Goal: Task Accomplishment & Management: Manage account settings

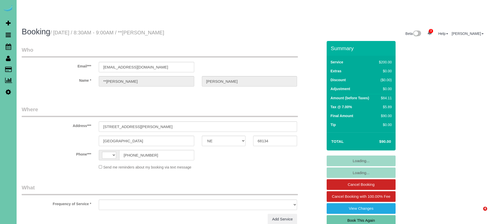
select select "NE"
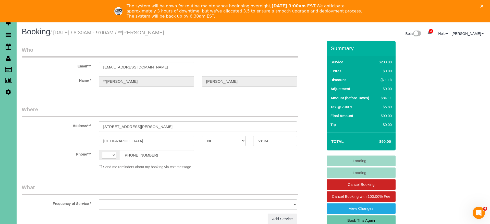
select select "string:[GEOGRAPHIC_DATA]"
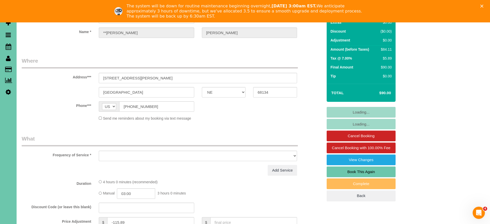
select select "string:fspay-17afd06e-e2db-44a6-b544-7f8531a8309b"
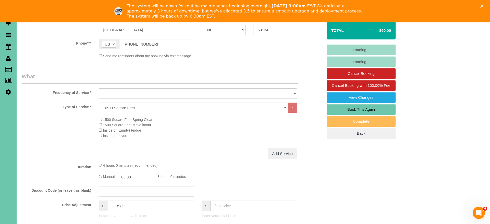
select select "object:924"
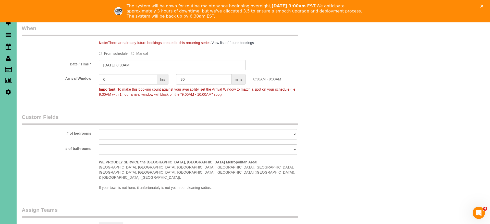
scroll to position [386, 0]
click at [116, 60] on input "09/26/2025 8:30AM" at bounding box center [172, 65] width 147 height 10
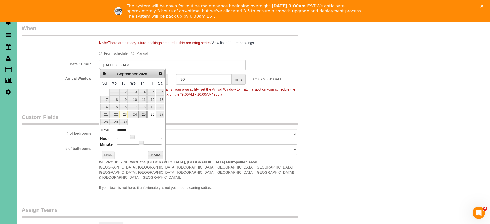
click at [142, 114] on link "25" at bounding box center [142, 114] width 8 height 7
type input "09/25/2025 9:30AM"
type input "******"
type input "09/25/2025 10:30AM"
type input "*******"
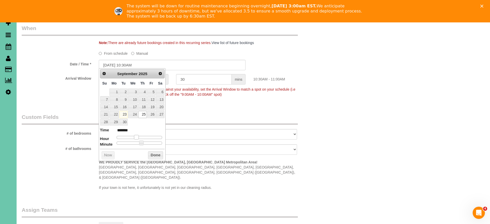
type input "09/25/2025 11:30AM"
type input "*******"
type input "09/25/2025 12:30PM"
type input "*******"
type input "09/25/2025 1:30PM"
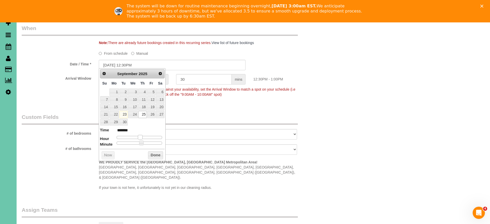
type input "******"
type input "09/25/2025 2:30PM"
type input "******"
drag, startPoint x: 134, startPoint y: 137, endPoint x: 144, endPoint y: 138, distance: 10.6
click at [145, 137] on span at bounding box center [144, 137] width 5 height 5
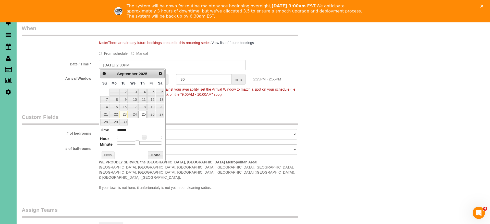
type input "09/25/2025 2:25PM"
type input "******"
type input "09/25/2025 2:20PM"
type input "******"
type input "09/25/2025 2:15PM"
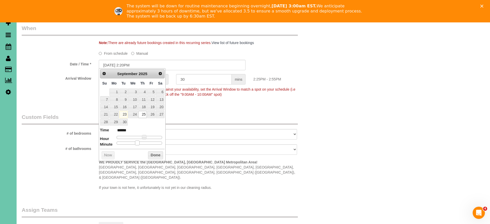
type input "******"
type input "09/25/2025 2:10PM"
type input "******"
type input "09/25/2025 2:05PM"
type input "******"
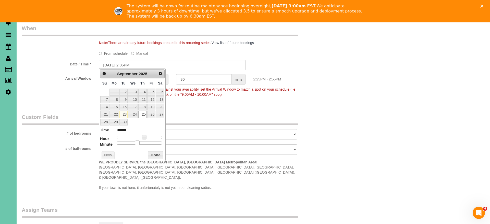
type input "09/25/2025 2:00PM"
type input "******"
drag, startPoint x: 139, startPoint y: 144, endPoint x: 108, endPoint y: 137, distance: 31.6
click at [109, 137] on dl "Time ****** Hour Minute Second Millisecond Microsecond Time Zone ***** ***** **…" at bounding box center [132, 137] width 65 height 18
drag, startPoint x: 153, startPoint y: 154, endPoint x: 135, endPoint y: 151, distance: 18.0
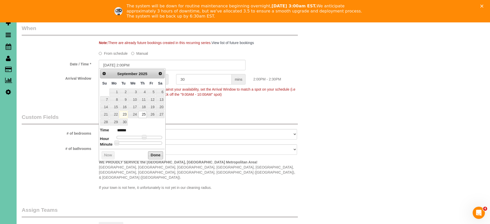
click at [151, 154] on button "Done" at bounding box center [155, 156] width 15 height 8
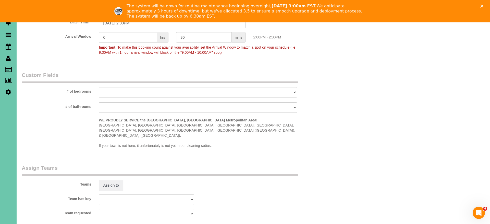
scroll to position [434, 0]
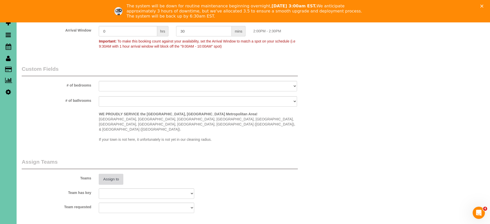
click at [109, 174] on button "Assign to" at bounding box center [111, 179] width 24 height 11
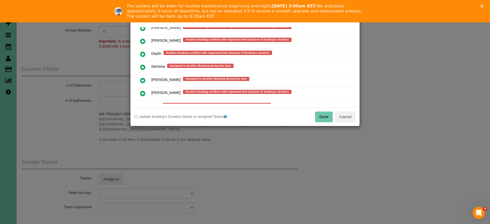
scroll to position [213, 0]
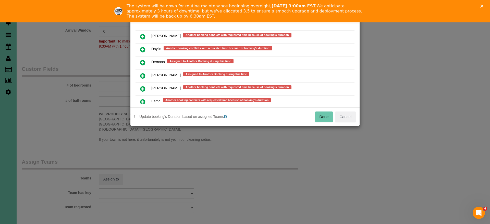
click at [144, 99] on icon at bounding box center [142, 102] width 5 height 6
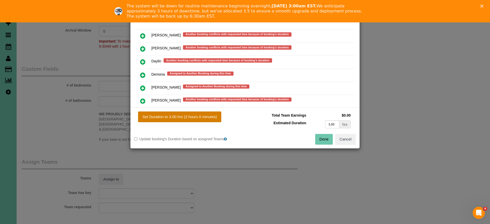
click at [174, 117] on button "Set Duration to 3.00 hrs (3 hours 0 minutes)" at bounding box center [179, 117] width 83 height 11
type input "3.00"
click at [324, 142] on button "Done" at bounding box center [324, 139] width 18 height 11
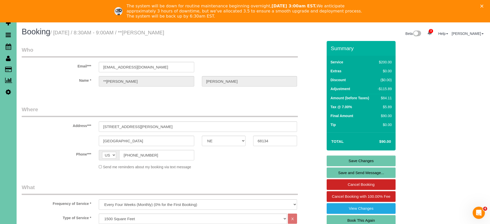
scroll to position [0, 0]
click at [345, 158] on link "Save Changes" at bounding box center [360, 161] width 69 height 11
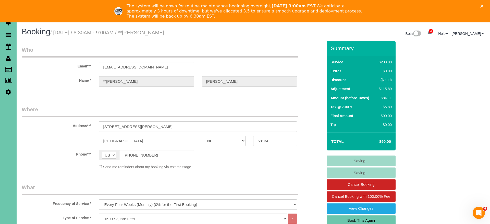
click at [483, 6] on icon "Close" at bounding box center [481, 6] width 3 height 3
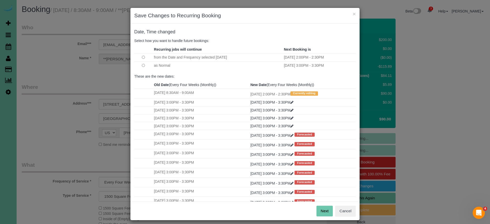
click at [322, 207] on button "Next" at bounding box center [324, 211] width 17 height 11
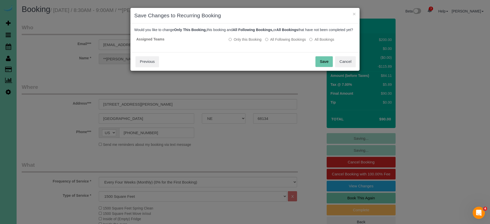
click at [326, 65] on button "Save" at bounding box center [323, 61] width 17 height 11
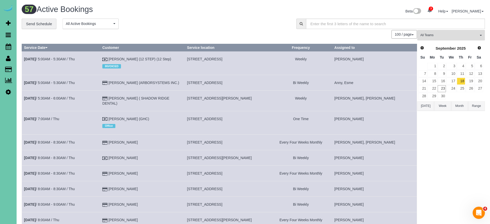
click at [190, 20] on div "**********" at bounding box center [155, 24] width 267 height 11
click at [10, 44] on icon at bounding box center [9, 47] width 6 height 6
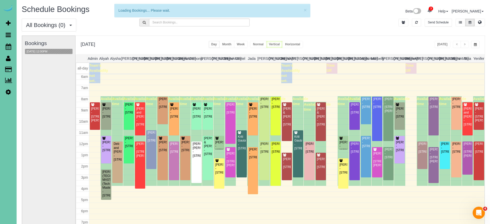
scroll to position [68, 0]
click at [43, 52] on button "09/23/2025 12:00PM" at bounding box center [37, 51] width 24 height 5
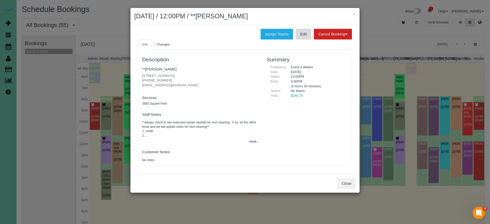
click at [305, 34] on link "Edit" at bounding box center [303, 34] width 15 height 11
click at [354, 14] on button "×" at bounding box center [353, 13] width 3 height 5
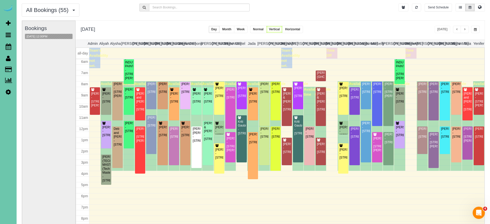
click at [379, 28] on div "[DATE] [DATE] Day Month Week Normal Vertical Horizontal" at bounding box center [279, 30] width 409 height 19
click at [372, 23] on div "[DATE] [DATE] Day Month Week Normal Vertical Horizontal" at bounding box center [279, 30] width 409 height 19
click at [410, 25] on div "[DATE] [DATE] Day Month Week Normal Vertical Horizontal" at bounding box center [279, 30] width 409 height 19
click at [465, 30] on span "button" at bounding box center [464, 29] width 3 height 3
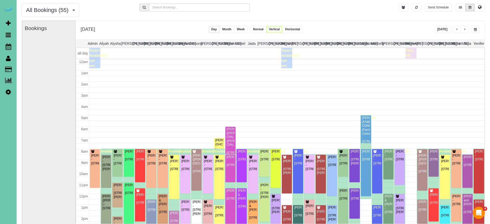
scroll to position [68, 0]
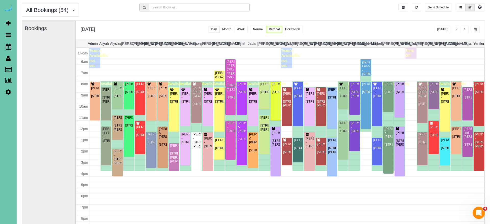
click at [465, 30] on span "button" at bounding box center [464, 29] width 3 height 3
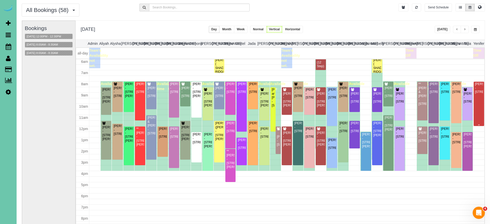
click at [478, 91] on div "Chuck Hill - 4321 S 174th Ave, Omaha, NE 68135" at bounding box center [478, 88] width 8 height 12
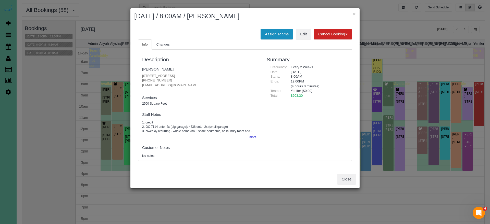
drag, startPoint x: 277, startPoint y: 34, endPoint x: 270, endPoint y: 34, distance: 6.9
click at [277, 34] on button "Assign Teams" at bounding box center [276, 34] width 32 height 11
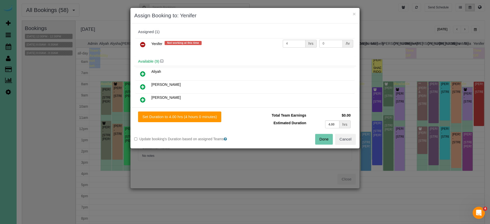
click at [142, 46] on icon at bounding box center [142, 45] width 5 height 6
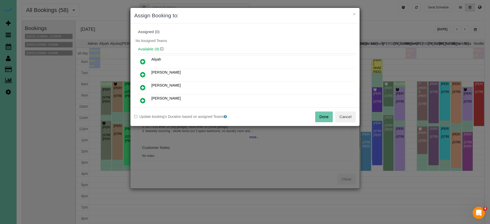
click at [322, 114] on button "Done" at bounding box center [324, 117] width 18 height 11
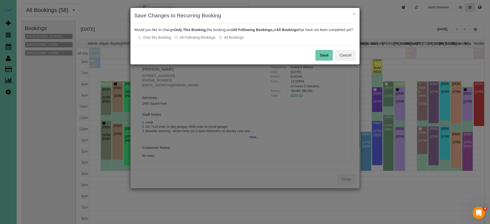
click at [321, 60] on button "Save" at bounding box center [323, 55] width 17 height 11
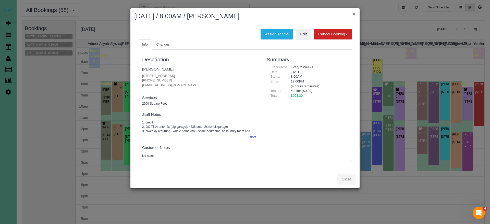
click at [355, 14] on div "× September 25, 2025 / 8:00AM / Chuck Hill" at bounding box center [244, 16] width 229 height 17
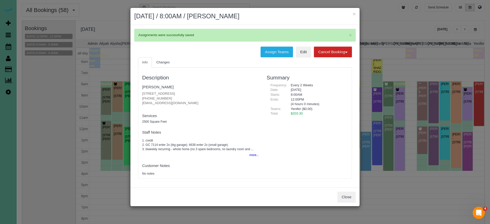
click at [354, 14] on button "×" at bounding box center [353, 13] width 3 height 5
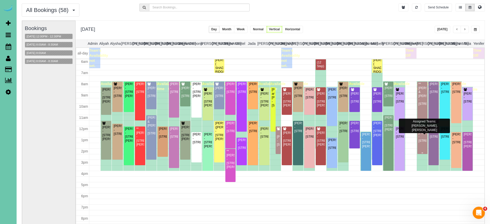
click at [423, 137] on div "[PERSON_NAME] - [STREET_ADDRESS]" at bounding box center [422, 137] width 8 height 12
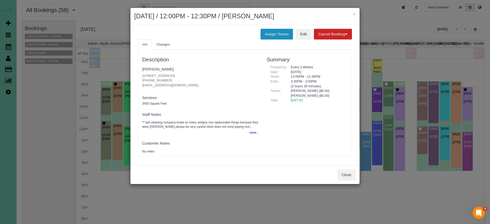
click at [273, 32] on button "Assign Teams" at bounding box center [276, 34] width 32 height 11
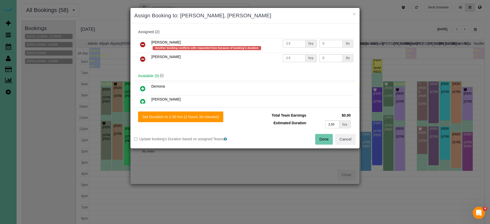
drag, startPoint x: 141, startPoint y: 42, endPoint x: 142, endPoint y: 46, distance: 3.7
click at [141, 42] on icon at bounding box center [142, 45] width 5 height 6
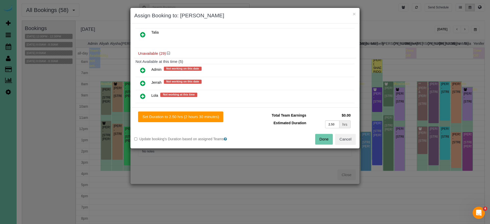
scroll to position [102, 0]
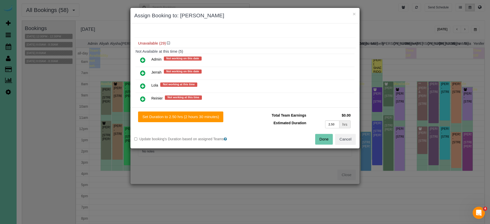
click at [142, 61] on icon at bounding box center [142, 60] width 5 height 6
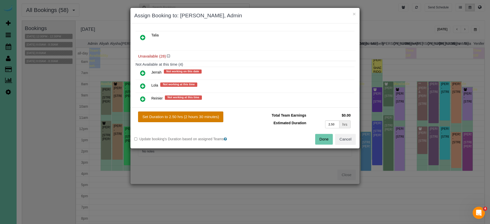
click at [192, 115] on button "Set Duration to 2.50 hrs (2 hours 30 minutes)" at bounding box center [180, 117] width 85 height 11
type input "2.50"
click at [316, 138] on button "Done" at bounding box center [324, 139] width 18 height 11
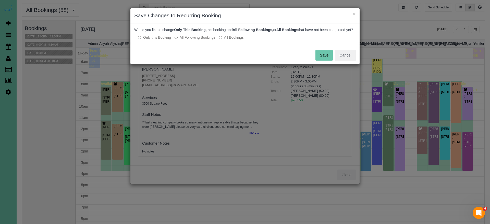
click at [325, 61] on button "Save" at bounding box center [323, 55] width 17 height 11
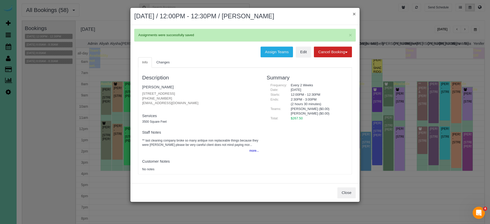
click at [354, 14] on button "×" at bounding box center [353, 13] width 3 height 5
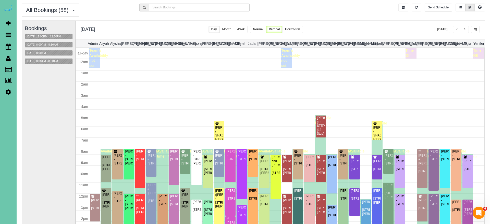
scroll to position [68, 0]
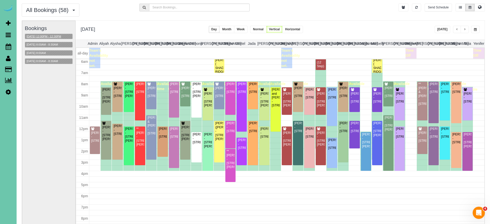
click at [61, 36] on button "09/25/2025 12:00PM - 12:30PM" at bounding box center [44, 36] width 38 height 5
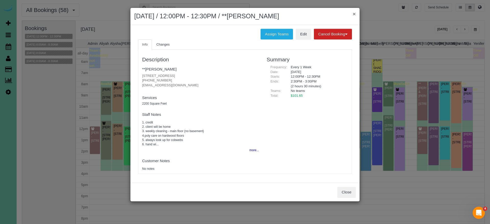
click at [354, 14] on button "×" at bounding box center [353, 13] width 3 height 5
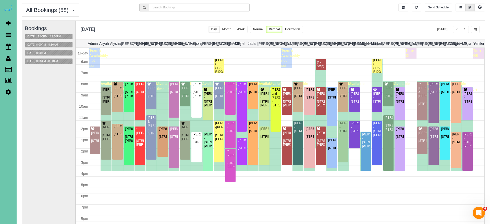
click at [43, 35] on button "09/25/2025 12:00PM - 12:30PM" at bounding box center [44, 36] width 38 height 5
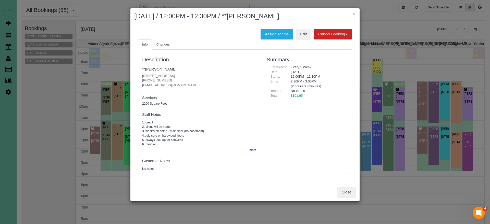
drag, startPoint x: 347, startPoint y: 188, endPoint x: 287, endPoint y: 154, distance: 69.1
click at [346, 187] on button "Close" at bounding box center [346, 192] width 18 height 11
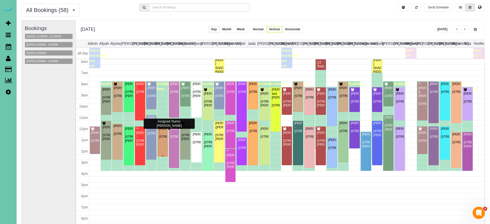
click at [165, 135] on div "Judy Wood - 4811 Magnolia Street, Omaha, NE 68137" at bounding box center [162, 133] width 8 height 12
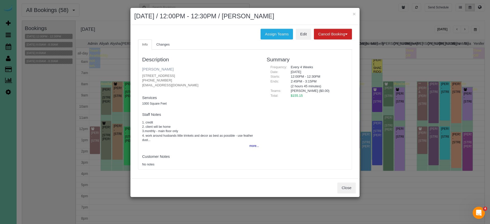
click at [153, 70] on link "Judy Wood" at bounding box center [157, 69] width 31 height 4
drag, startPoint x: 353, startPoint y: 15, endPoint x: 384, endPoint y: 20, distance: 30.8
click at [354, 15] on button "×" at bounding box center [353, 13] width 3 height 5
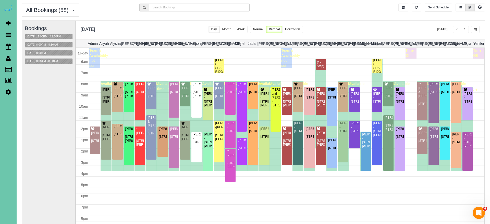
click at [476, 31] on span "button" at bounding box center [475, 29] width 3 height 3
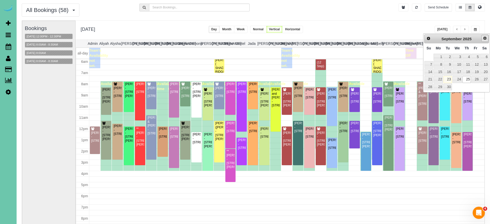
click at [484, 38] on span "Next" at bounding box center [485, 38] width 4 height 4
click at [466, 79] on link "23" at bounding box center [466, 79] width 8 height 7
type input "**********"
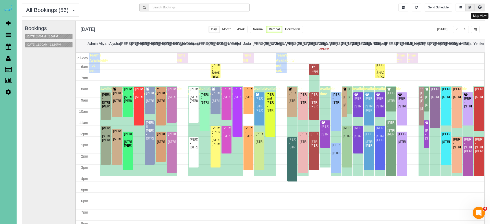
click at [480, 7] on icon at bounding box center [480, 7] width 4 height 3
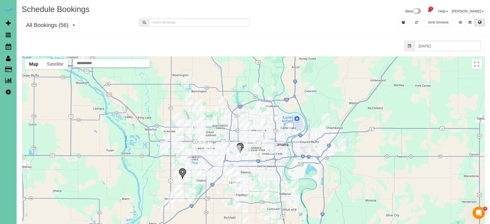
click at [235, 202] on img "10/23/2025 8:30AM - Gina Wesphalen - 2310 Ridgeview Dr, Papillion, NE 68046" at bounding box center [236, 203] width 8 height 12
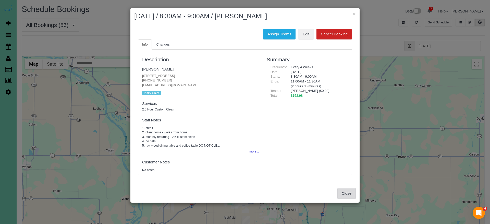
click at [343, 192] on button "Close" at bounding box center [346, 193] width 18 height 11
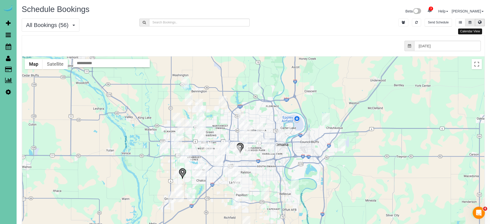
click at [468, 22] on button at bounding box center [469, 23] width 9 height 8
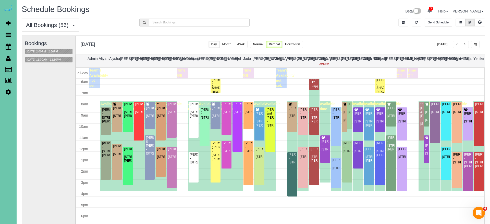
scroll to position [1, 0]
click at [473, 47] on button "button" at bounding box center [475, 43] width 8 height 7
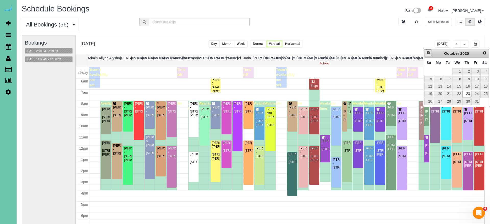
click at [429, 54] on span "Prev" at bounding box center [428, 53] width 4 height 4
click at [439, 101] on link "29" at bounding box center [437, 101] width 9 height 7
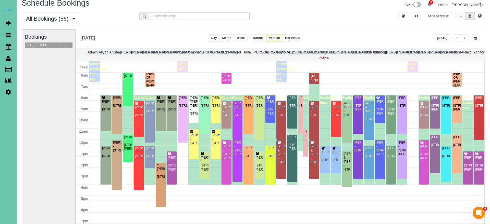
scroll to position [7, 0]
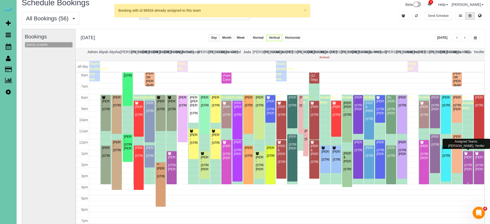
click at [468, 167] on div "Kaci Bendorf - 4014 Hawk Woods Circle, Omaha, NE 68112" at bounding box center [468, 164] width 8 height 16
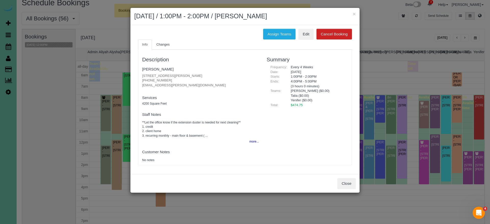
click at [346, 184] on button "Close" at bounding box center [346, 184] width 18 height 11
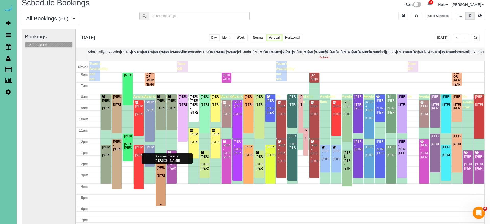
click at [158, 174] on div "**Mary Smith - 1476 N 96th Ave, Omaha, NE 68114" at bounding box center [161, 170] width 8 height 16
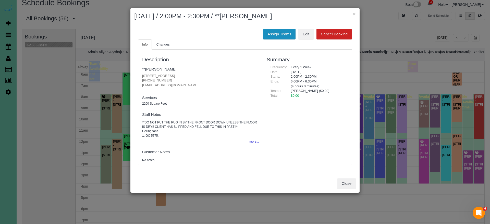
click at [272, 31] on button "Assign Teams" at bounding box center [279, 34] width 32 height 11
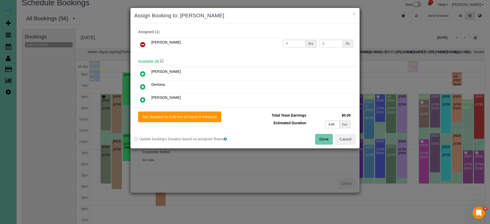
click at [143, 42] on icon at bounding box center [142, 45] width 5 height 6
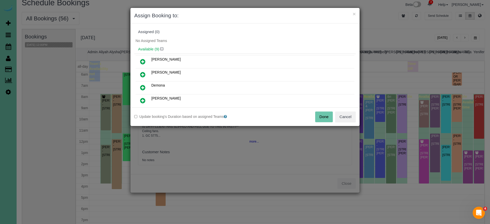
drag, startPoint x: 331, startPoint y: 120, endPoint x: 319, endPoint y: 116, distance: 12.5
click at [330, 120] on button "Done" at bounding box center [324, 117] width 18 height 11
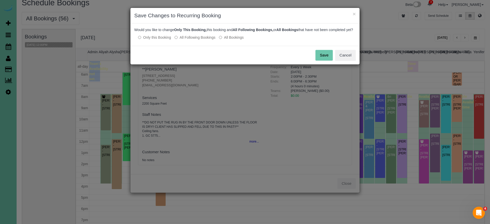
drag, startPoint x: 182, startPoint y: 41, endPoint x: 221, endPoint y: 44, distance: 38.7
click at [182, 40] on label "All Following Bookings" at bounding box center [194, 37] width 41 height 5
click at [326, 57] on button "Save" at bounding box center [323, 55] width 17 height 11
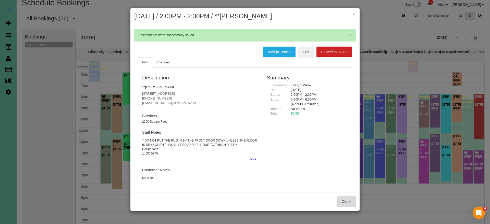
click at [348, 204] on button "Close" at bounding box center [346, 202] width 18 height 11
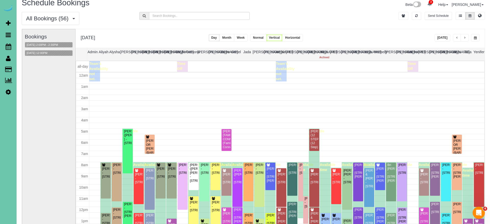
scroll to position [68, 0]
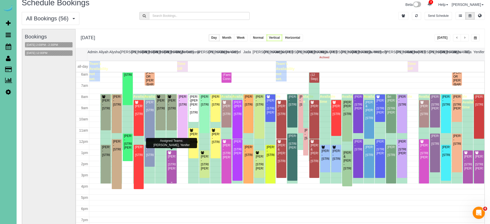
click at [172, 169] on div "Kaci Bendorf - 4014 Hawk Woods Circle, Omaha, NE 68112" at bounding box center [172, 163] width 8 height 16
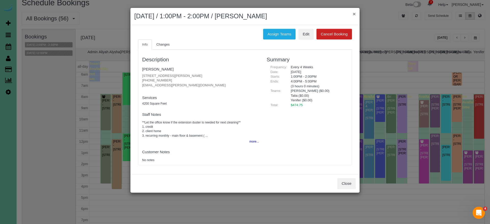
click at [353, 12] on button "×" at bounding box center [353, 13] width 3 height 5
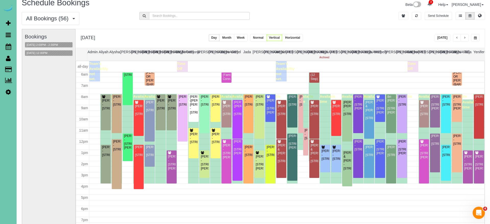
click at [474, 37] on span "button" at bounding box center [475, 37] width 3 height 3
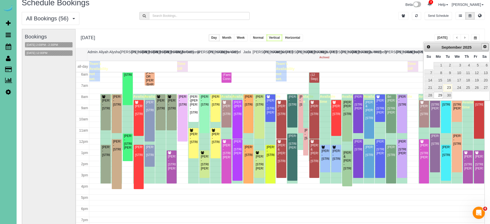
click at [482, 47] on link "Next" at bounding box center [484, 46] width 7 height 7
click at [441, 79] on link "13" at bounding box center [437, 80] width 9 height 7
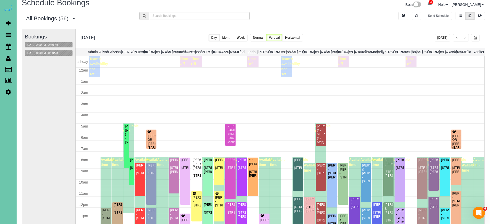
scroll to position [68, 0]
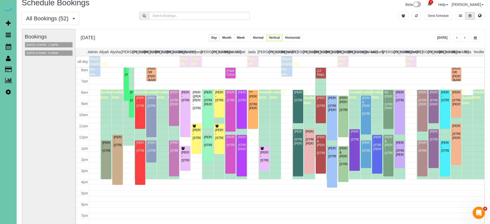
click at [474, 34] on button "button" at bounding box center [475, 37] width 8 height 7
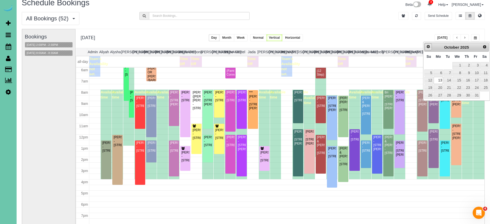
click at [428, 47] on span "Prev" at bounding box center [428, 47] width 4 height 4
click at [439, 92] on link "29" at bounding box center [437, 95] width 9 height 7
type input "**********"
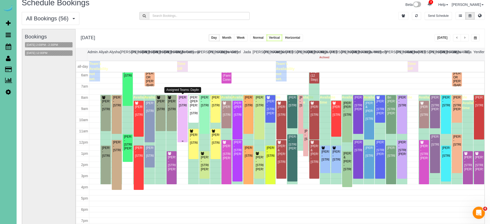
click at [183, 108] on div "Brianna Busboom - 4902 Birchwood Drive, Bellevue, NE 68133" at bounding box center [183, 102] width 8 height 12
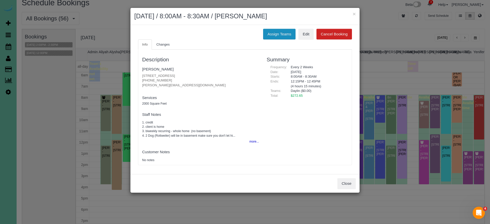
click at [266, 32] on button "Assign Teams" at bounding box center [279, 34] width 32 height 11
click at [277, 33] on body "× September 29, 2025 / 8:00AM - 8:30AM / Brianna Busboom Assign Teams Edit Canc…" at bounding box center [245, 105] width 490 height 224
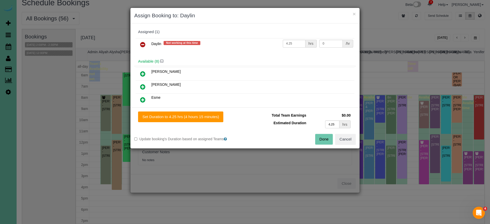
click at [144, 45] on icon at bounding box center [142, 45] width 5 height 6
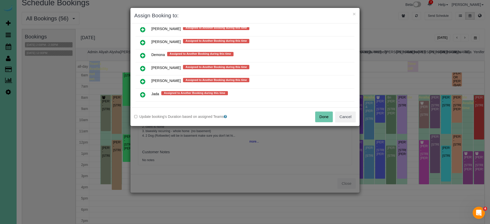
scroll to position [285, 0]
drag, startPoint x: 144, startPoint y: 66, endPoint x: 144, endPoint y: 69, distance: 3.1
click at [144, 66] on icon at bounding box center [142, 69] width 5 height 6
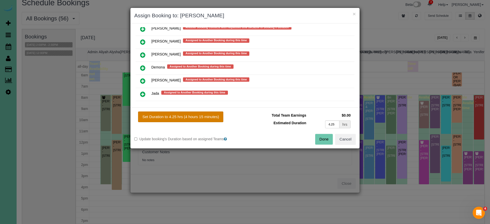
click at [165, 116] on button "Set Duration to 4.25 hrs (4 hours 15 minutes)" at bounding box center [180, 117] width 85 height 11
type input "4.25"
click at [317, 136] on button "Done" at bounding box center [324, 139] width 18 height 11
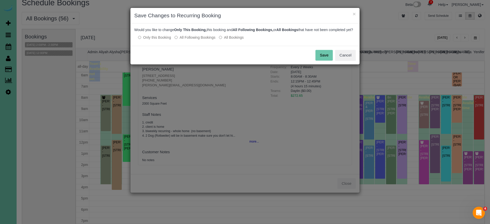
click at [188, 40] on label "All Following Bookings" at bounding box center [194, 37] width 41 height 5
drag, startPoint x: 325, startPoint y: 58, endPoint x: 318, endPoint y: 58, distance: 7.9
click at [325, 58] on button "Save" at bounding box center [323, 55] width 17 height 11
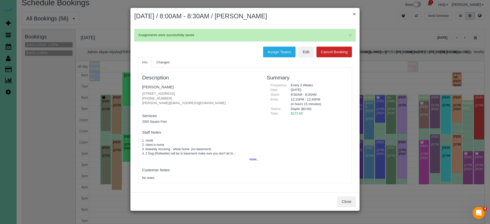
click at [353, 14] on button "×" at bounding box center [353, 13] width 3 height 5
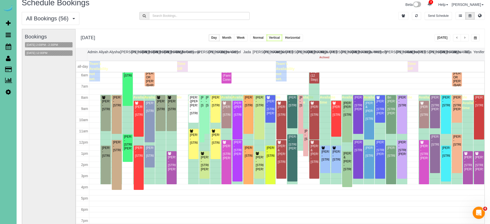
scroll to position [67, 0]
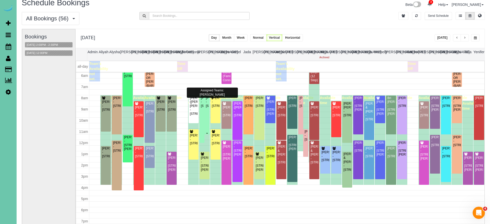
click at [208, 108] on div "Kate Woolmore - 19024 Redwood St, Omaha, NE 68136" at bounding box center [206, 102] width 3 height 12
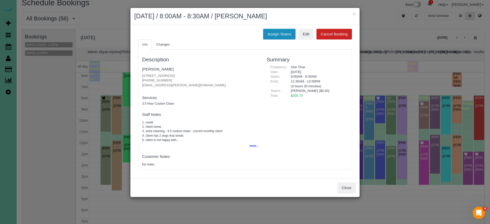
drag, startPoint x: 276, startPoint y: 32, endPoint x: 269, endPoint y: 34, distance: 6.8
click at [275, 32] on button "Assign Teams" at bounding box center [279, 34] width 32 height 11
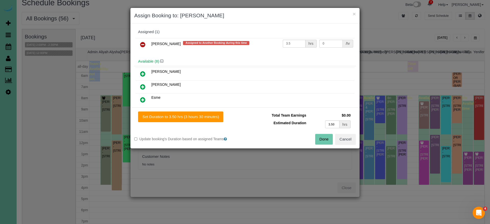
click at [143, 43] on icon at bounding box center [142, 45] width 5 height 6
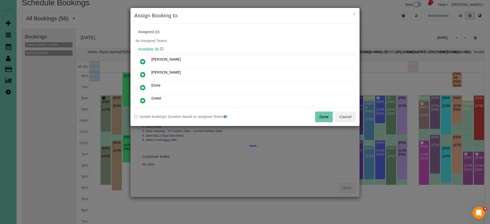
click at [319, 115] on button "Done" at bounding box center [324, 117] width 18 height 11
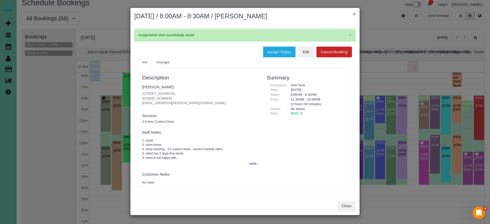
click at [353, 13] on button "×" at bounding box center [353, 13] width 3 height 5
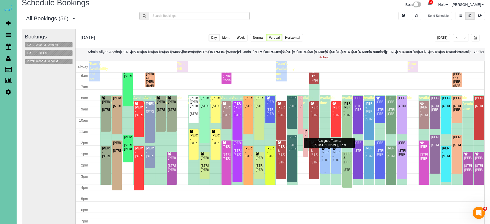
click at [322, 158] on div "Michelle Whyte - 10360 S 103rd Street, Papillion, NE 68128" at bounding box center [325, 157] width 8 height 12
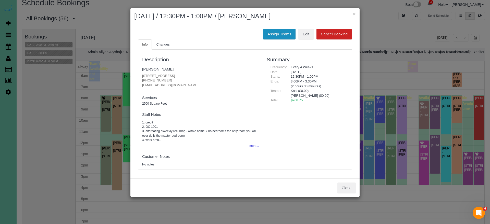
click at [280, 29] on button "Assign Teams" at bounding box center [279, 34] width 32 height 11
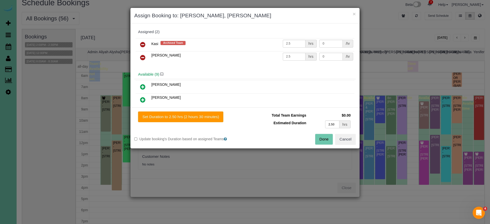
click at [143, 42] on icon at bounding box center [142, 45] width 5 height 6
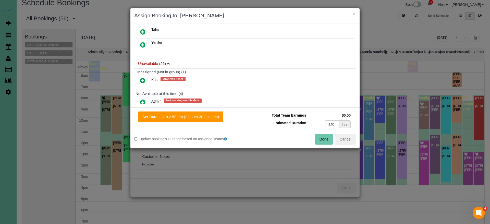
scroll to position [133, 0]
drag, startPoint x: 141, startPoint y: 102, endPoint x: 151, endPoint y: 107, distance: 11.4
click at [141, 102] on icon at bounding box center [142, 103] width 5 height 6
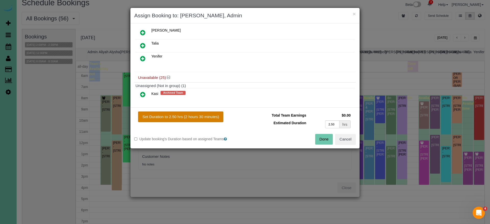
click at [168, 114] on button "Set Duration to 2.50 hrs (2 hours 30 minutes)" at bounding box center [180, 117] width 85 height 11
type input "2.50"
drag, startPoint x: 322, startPoint y: 138, endPoint x: 304, endPoint y: 124, distance: 22.0
click at [322, 138] on button "Done" at bounding box center [324, 139] width 18 height 11
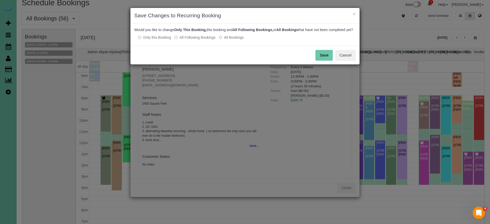
drag, startPoint x: 194, startPoint y: 44, endPoint x: 225, endPoint y: 46, distance: 31.7
click at [194, 40] on label "All Following Bookings" at bounding box center [194, 37] width 41 height 5
click at [322, 60] on button "Save" at bounding box center [323, 55] width 17 height 11
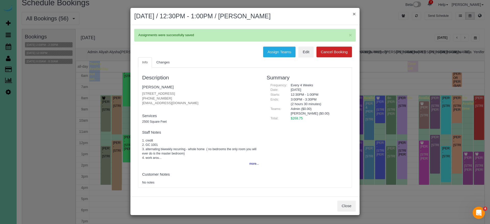
click at [354, 14] on button "×" at bounding box center [353, 13] width 3 height 5
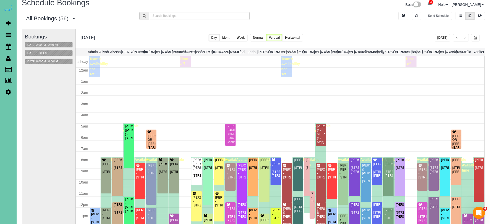
scroll to position [67, 0]
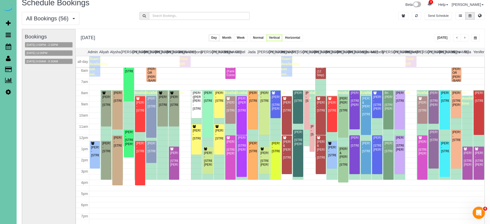
click at [465, 37] on span "button" at bounding box center [464, 37] width 3 height 3
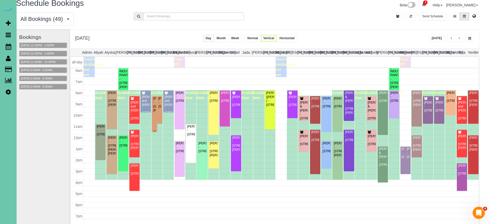
scroll to position [6, 5]
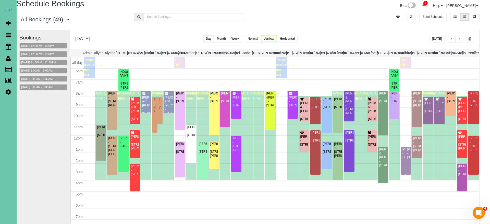
click at [155, 113] on div "Megan Boler - 6460 William St, Omaha, NE 68106" at bounding box center [154, 105] width 3 height 16
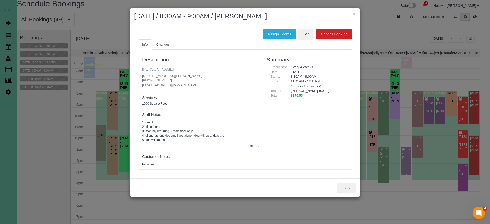
click at [150, 70] on link "Megan Boler" at bounding box center [157, 69] width 31 height 4
click at [351, 14] on h2 "September 30, 2025 / 8:30AM - 9:00AM / Megan Boler" at bounding box center [244, 16] width 221 height 9
click at [353, 14] on button "×" at bounding box center [353, 13] width 3 height 5
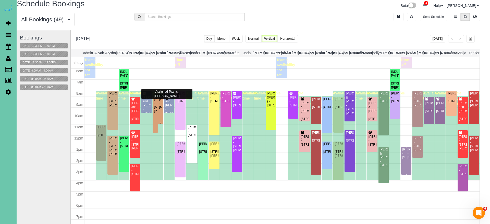
click at [160, 105] on div "Annie Dolan - 6019 Hickory Street, Omaha, NE 68106" at bounding box center [160, 103] width 3 height 12
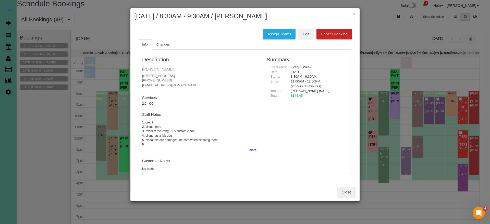
click at [153, 67] on link "Annie Dolan" at bounding box center [157, 69] width 31 height 4
click at [354, 15] on button "×" at bounding box center [353, 13] width 3 height 5
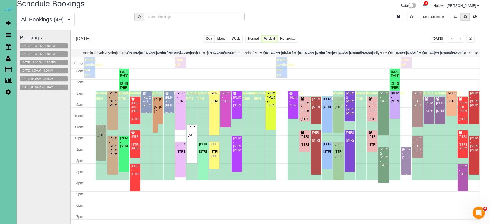
click at [470, 38] on span "button" at bounding box center [470, 38] width 3 height 3
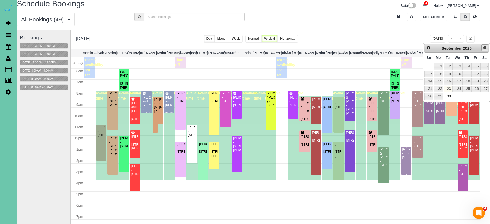
click at [483, 49] on span "Next" at bounding box center [485, 48] width 4 height 4
click at [448, 72] on link "7" at bounding box center [447, 74] width 8 height 7
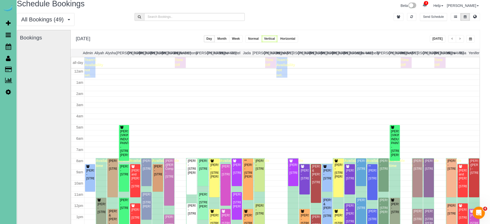
scroll to position [68, 0]
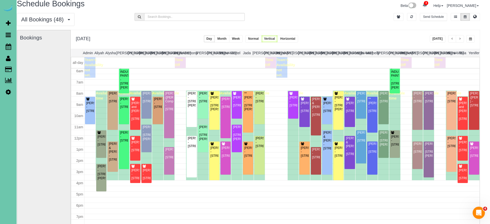
click at [469, 40] on span "button" at bounding box center [470, 38] width 3 height 3
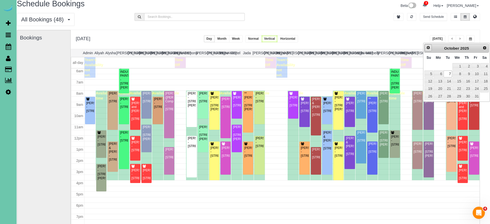
click at [427, 47] on span "Prev" at bounding box center [428, 48] width 4 height 4
click at [447, 94] on link "30" at bounding box center [447, 96] width 8 height 7
type input "**********"
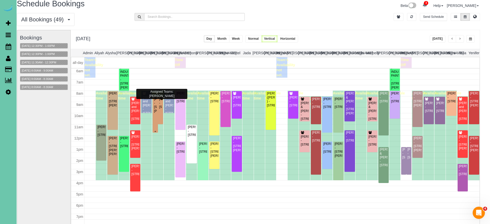
click at [154, 105] on div "Megan Boler - 6460 William St, Omaha, NE 68106" at bounding box center [155, 105] width 3 height 16
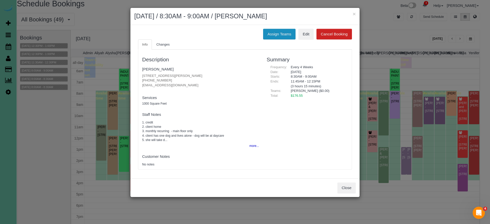
click at [278, 35] on button "Assign Teams" at bounding box center [279, 34] width 32 height 11
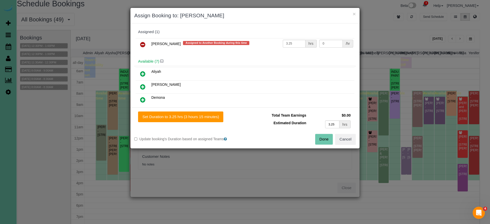
click at [143, 44] on icon at bounding box center [142, 45] width 5 height 6
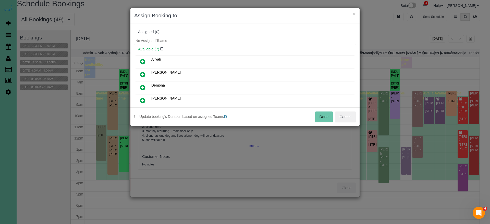
click at [143, 73] on icon at bounding box center [142, 75] width 5 height 6
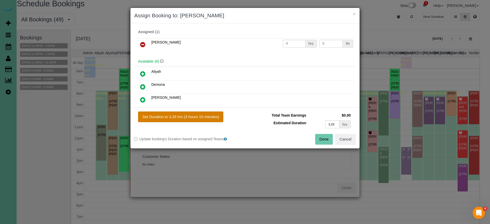
click at [191, 117] on button "Set Duration to 3.25 hrs (3 hours 15 minutes)" at bounding box center [180, 117] width 85 height 11
type input "3.25"
click at [319, 140] on button "Done" at bounding box center [324, 139] width 18 height 11
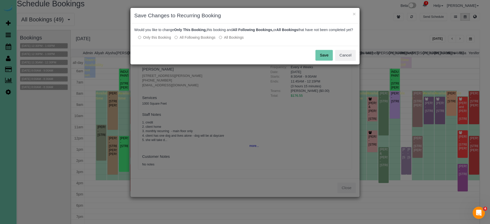
click at [192, 40] on label "All Following Bookings" at bounding box center [194, 37] width 41 height 5
drag, startPoint x: 321, startPoint y: 60, endPoint x: 317, endPoint y: 61, distance: 4.4
click at [321, 60] on button "Save" at bounding box center [323, 55] width 17 height 11
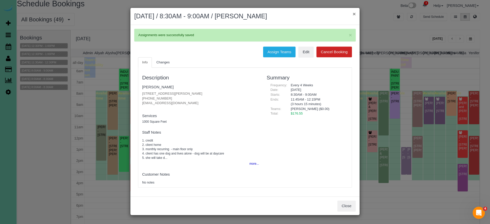
click at [354, 14] on button "×" at bounding box center [353, 13] width 3 height 5
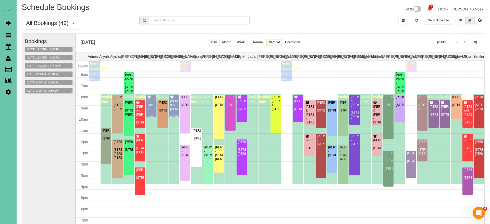
scroll to position [2, 0]
drag, startPoint x: 126, startPoint y: 114, endPoint x: 126, endPoint y: 110, distance: 4.1
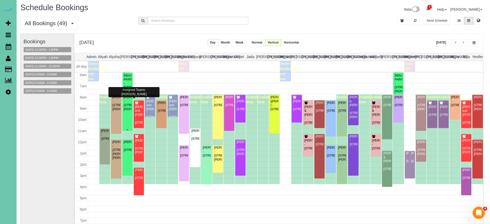
scroll to position [2, 2]
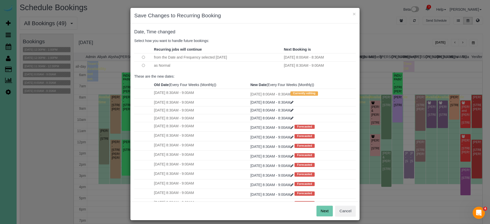
drag, startPoint x: 318, startPoint y: 209, endPoint x: 313, endPoint y: 207, distance: 4.9
click at [318, 209] on button "Next" at bounding box center [324, 211] width 17 height 11
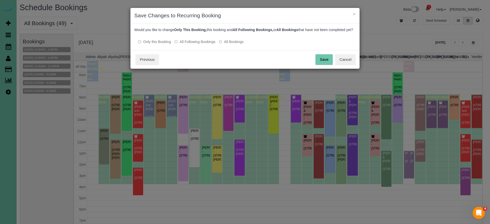
drag, startPoint x: 200, startPoint y: 47, endPoint x: 207, endPoint y: 49, distance: 7.2
click at [200, 44] on label "All Following Bookings" at bounding box center [194, 41] width 41 height 5
click at [326, 65] on button "Save" at bounding box center [323, 59] width 17 height 11
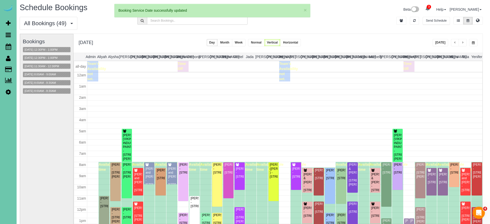
scroll to position [68, 0]
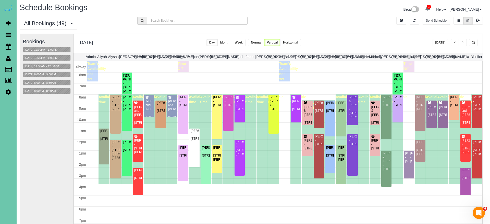
click at [473, 42] on span "button" at bounding box center [473, 42] width 3 height 3
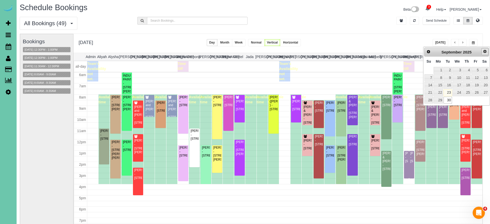
click at [483, 53] on span "Next" at bounding box center [485, 51] width 4 height 4
click at [450, 83] on link "14" at bounding box center [447, 85] width 8 height 7
type input "**********"
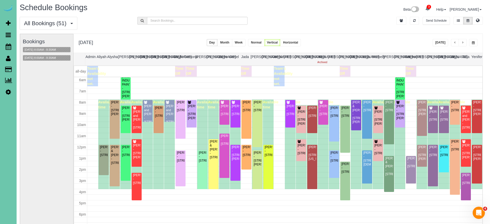
click at [475, 43] on button "button" at bounding box center [473, 42] width 8 height 7
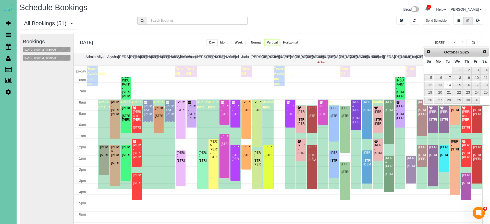
click at [367, 39] on div "**********" at bounding box center [277, 43] width 409 height 19
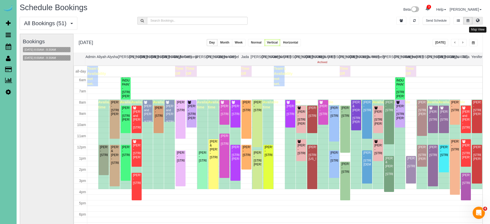
click at [477, 22] on icon at bounding box center [478, 20] width 4 height 3
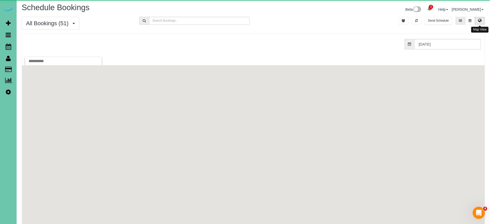
scroll to position [0, 0]
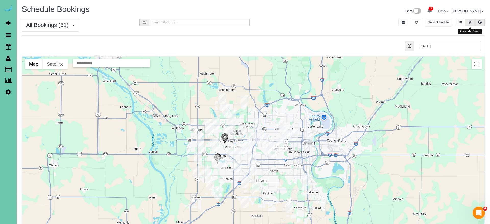
click at [470, 21] on icon at bounding box center [469, 22] width 3 height 3
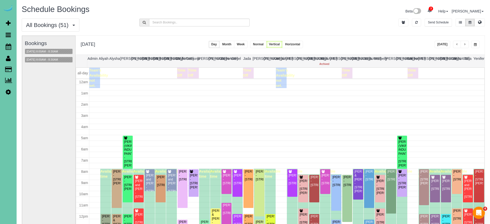
scroll to position [68, 0]
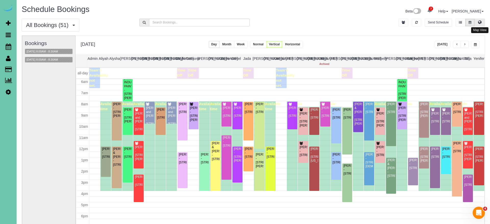
click at [479, 21] on icon at bounding box center [480, 22] width 4 height 3
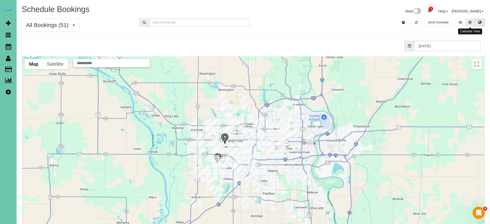
click at [472, 20] on button at bounding box center [469, 23] width 9 height 8
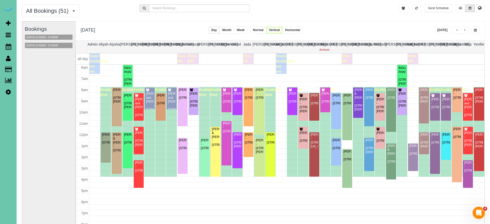
scroll to position [19, 0]
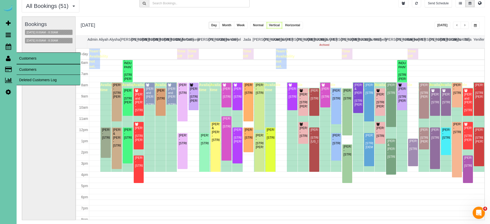
click at [28, 69] on link "Customers" at bounding box center [49, 70] width 64 height 10
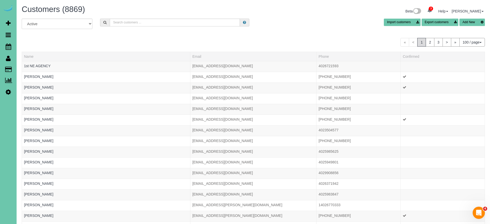
scroll to position [1, 0]
click at [174, 25] on input "text" at bounding box center [175, 22] width 130 height 8
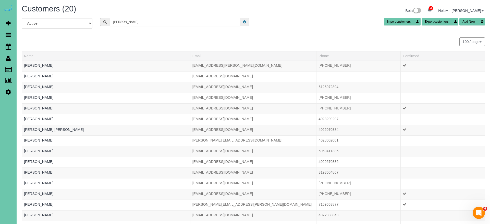
click at [130, 23] on input "mack" at bounding box center [175, 22] width 130 height 8
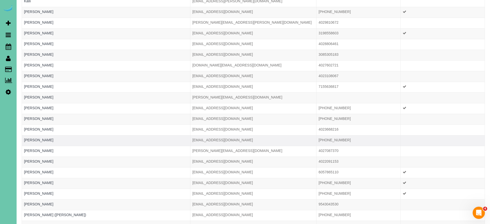
scroll to position [419, 0]
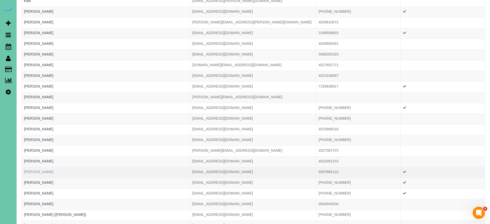
type input "johnson"
click at [47, 174] on link "McKenzie Johnson" at bounding box center [38, 172] width 29 height 4
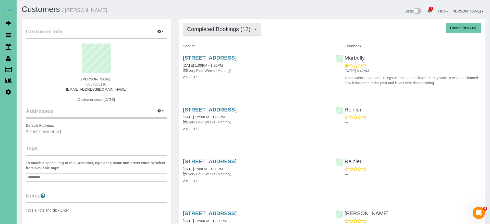
click at [217, 31] on span "Completed Bookings (12)" at bounding box center [220, 29] width 66 height 6
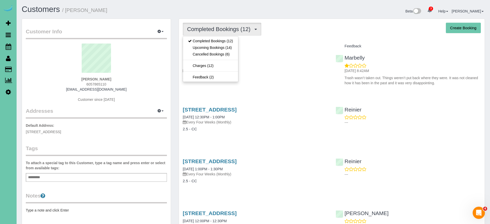
click at [209, 49] on link "Upcoming Bookings (14)" at bounding box center [210, 47] width 55 height 7
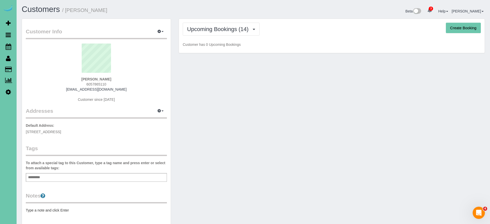
drag, startPoint x: 206, startPoint y: 29, endPoint x: 205, endPoint y: 43, distance: 14.1
click at [206, 29] on span "Upcoming Bookings (14)" at bounding box center [219, 29] width 64 height 6
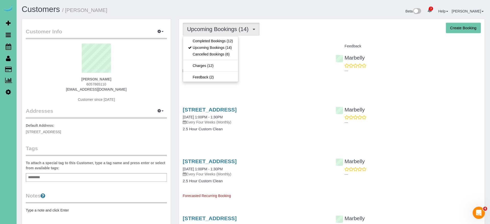
click at [205, 54] on link "Cancelled Bookings (6)" at bounding box center [210, 54] width 55 height 7
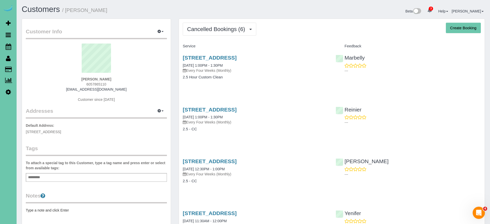
click at [12, 92] on link "Settings" at bounding box center [8, 92] width 17 height 12
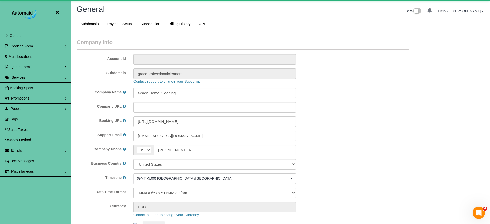
scroll to position [1079, 490]
select select "5796"
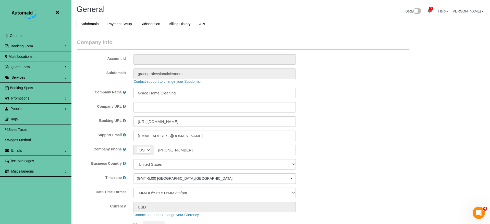
click at [58, 11] on icon at bounding box center [57, 12] width 6 height 6
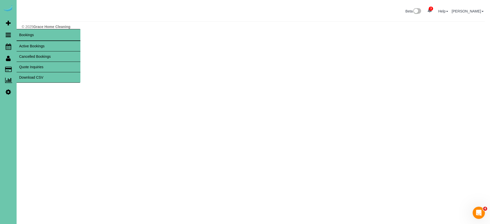
scroll to position [25469, 25016]
drag, startPoint x: 37, startPoint y: 57, endPoint x: 49, endPoint y: 57, distance: 11.7
click at [37, 57] on link "Cancelled Bookings" at bounding box center [49, 57] width 64 height 10
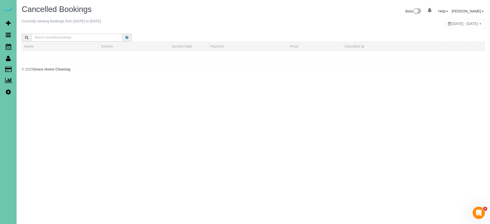
click at [444, 27] on div "[DATE] - [DATE]" at bounding box center [464, 24] width 41 height 10
type input "**********"
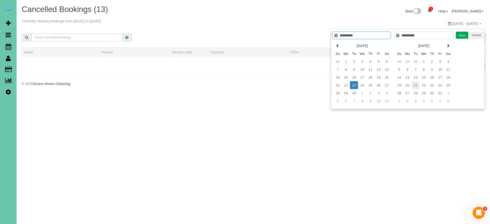
scroll to position [0, 0]
type input "**********"
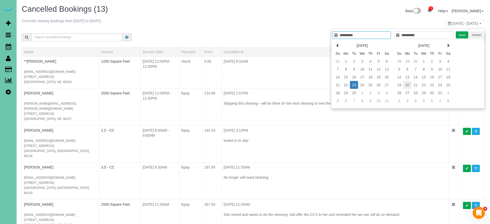
click at [406, 86] on td "20" at bounding box center [407, 85] width 8 height 8
type input "**********"
click at [406, 86] on td "20" at bounding box center [407, 85] width 8 height 8
type input "**********"
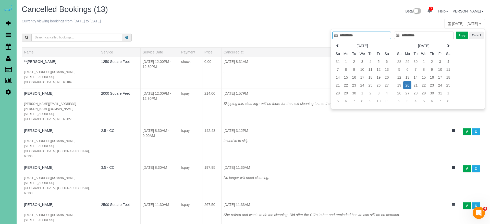
click at [460, 33] on button "Apply" at bounding box center [462, 35] width 13 height 7
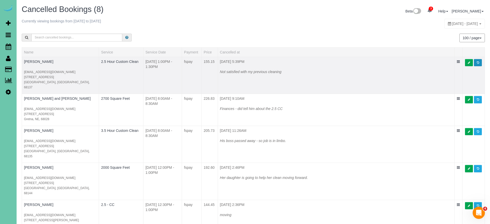
click at [479, 63] on link at bounding box center [478, 62] width 8 height 7
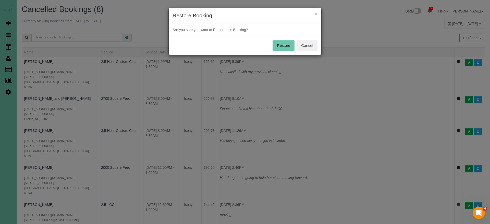
click at [285, 47] on button "Restore" at bounding box center [283, 45] width 22 height 11
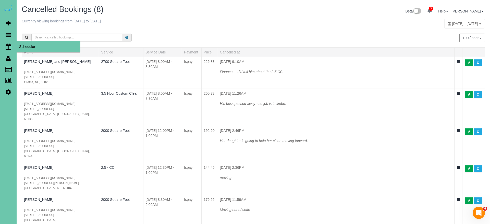
drag, startPoint x: 9, startPoint y: 45, endPoint x: 9, endPoint y: 42, distance: 3.1
click at [9, 45] on icon at bounding box center [9, 47] width 6 height 6
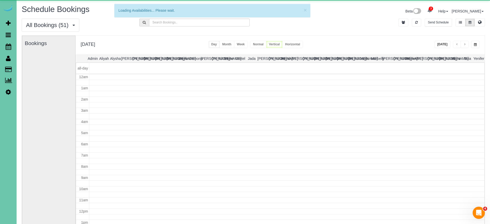
scroll to position [68, 0]
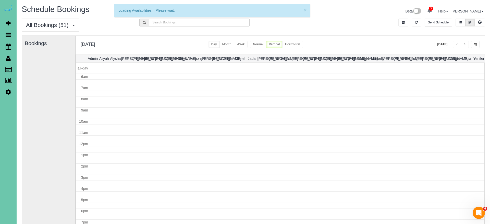
click at [476, 43] on button "button" at bounding box center [475, 44] width 8 height 7
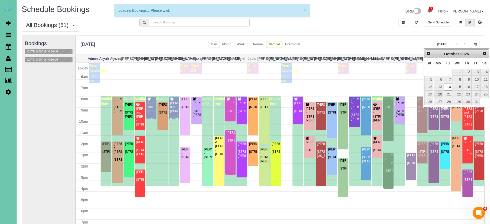
click at [440, 94] on link "20" at bounding box center [437, 94] width 9 height 7
type input "**********"
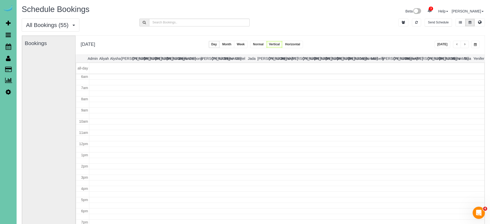
click at [467, 46] on button "button" at bounding box center [464, 44] width 8 height 7
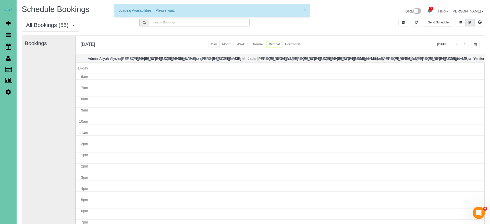
click at [453, 43] on button "button" at bounding box center [457, 44] width 8 height 7
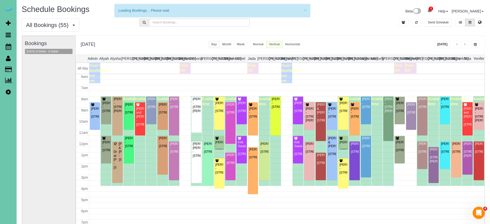
click at [456, 43] on span "button" at bounding box center [457, 44] width 3 height 3
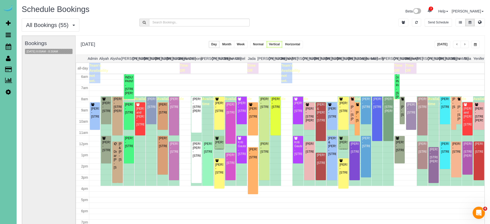
scroll to position [0, 0]
click at [457, 44] on span "button" at bounding box center [456, 44] width 3 height 3
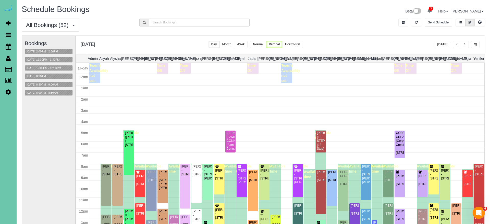
scroll to position [68, 0]
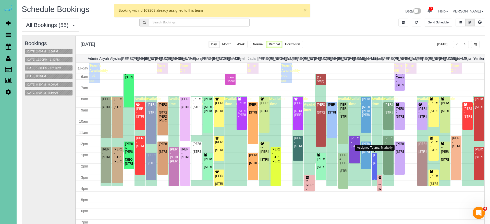
click at [376, 164] on div "McKenzie Johnson - 5005 S 135th St #3219, Omaha, NE 68137" at bounding box center [374, 160] width 3 height 12
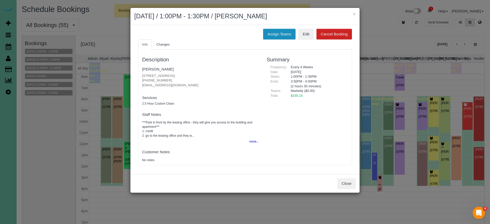
click at [274, 36] on button "Assign Teams" at bounding box center [279, 34] width 32 height 11
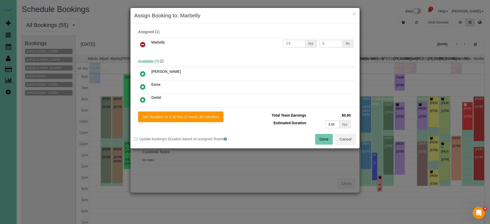
click at [146, 43] on link at bounding box center [143, 45] width 12 height 10
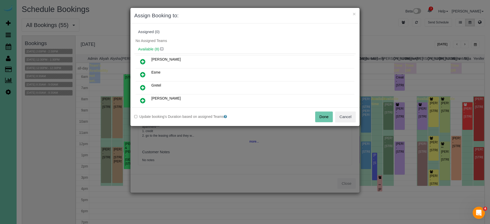
click at [145, 77] on icon at bounding box center [142, 75] width 5 height 6
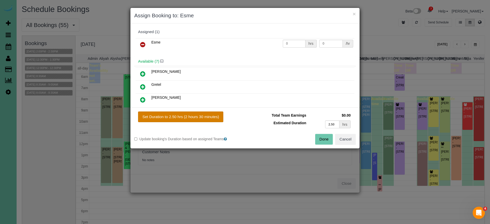
click at [182, 116] on button "Set Duration to 2.50 hrs (2 hours 30 minutes)" at bounding box center [180, 117] width 85 height 11
type input "2.50"
drag, startPoint x: 321, startPoint y: 139, endPoint x: 286, endPoint y: 105, distance: 49.4
click at [321, 139] on button "Done" at bounding box center [324, 139] width 18 height 11
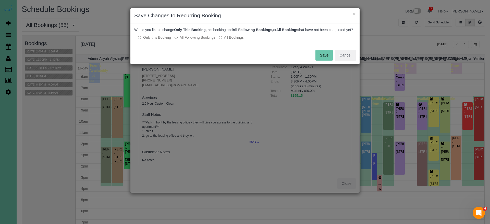
click at [187, 40] on label "All Following Bookings" at bounding box center [194, 37] width 41 height 5
click at [324, 61] on button "Save" at bounding box center [323, 55] width 17 height 11
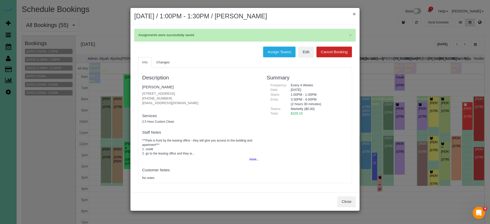
click at [354, 14] on button "×" at bounding box center [353, 13] width 3 height 5
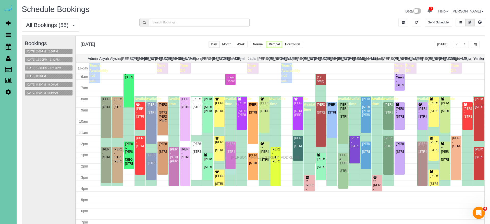
drag, startPoint x: 229, startPoint y: 169, endPoint x: 232, endPoint y: 157, distance: 12.9
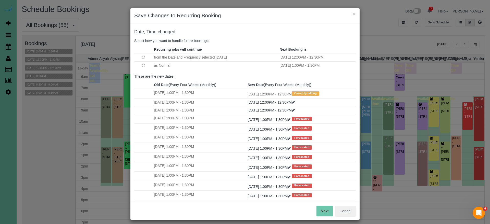
click at [327, 211] on button "Next" at bounding box center [324, 211] width 17 height 11
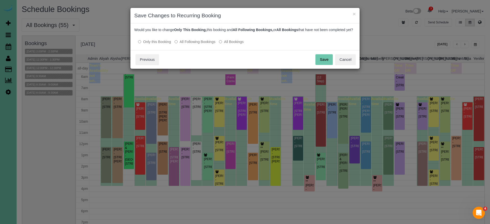
click at [199, 44] on label "All Following Bookings" at bounding box center [194, 41] width 41 height 5
click at [331, 65] on button "Save" at bounding box center [323, 59] width 17 height 11
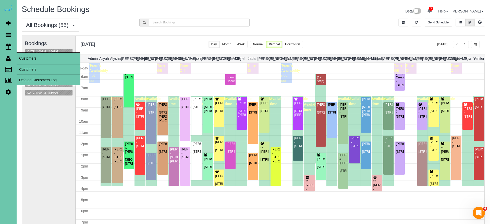
click at [30, 72] on link "Customers" at bounding box center [49, 70] width 64 height 10
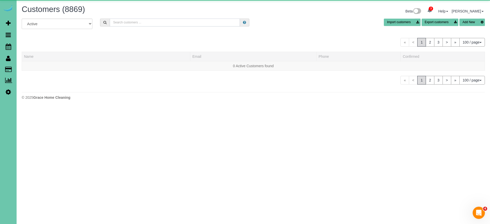
drag, startPoint x: 148, startPoint y: 22, endPoint x: 152, endPoint y: 22, distance: 3.1
click at [148, 22] on input "text" at bounding box center [175, 23] width 130 height 8
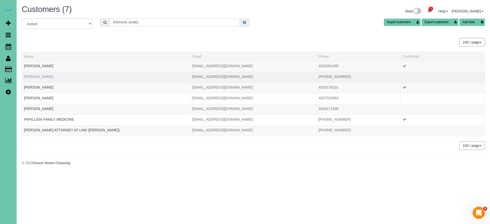
type input "Russell"
click at [43, 76] on link "Courtney Russell" at bounding box center [38, 77] width 29 height 4
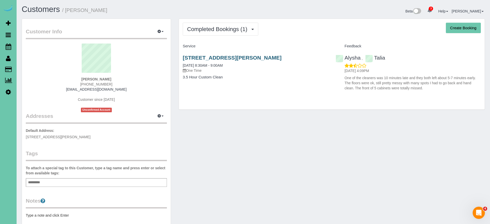
click at [219, 57] on link "13520 Boyd St, Omaha, NE 68164" at bounding box center [232, 58] width 99 height 6
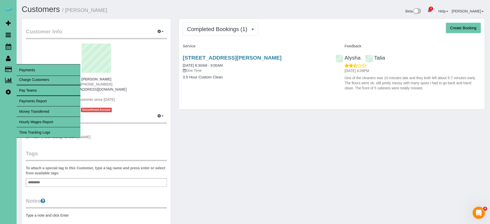
click at [61, 129] on link "Time Tracking Logs" at bounding box center [49, 133] width 64 height 10
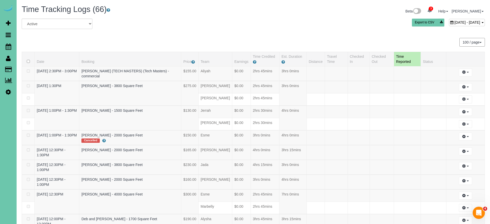
click at [454, 22] on span "[DATE] - [DATE]" at bounding box center [467, 22] width 26 height 4
type input "**********"
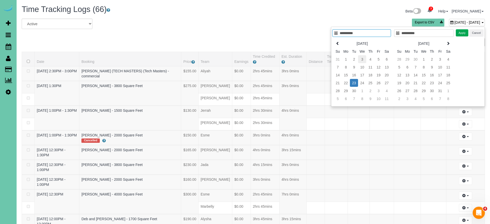
type input "**********"
click at [362, 58] on td "3" at bounding box center [362, 59] width 8 height 8
type input "**********"
click at [361, 58] on td "3" at bounding box center [362, 59] width 8 height 8
click at [461, 32] on button "Apply" at bounding box center [462, 32] width 13 height 7
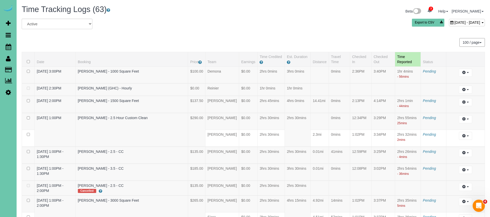
click at [349, 19] on div "September 03, 2025 - September 03, 2025 Export to CSV" at bounding box center [332, 24] width 314 height 10
click at [454, 24] on span "September 03, 2025 - September 03, 2025" at bounding box center [467, 22] width 26 height 4
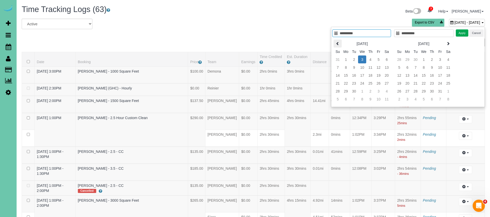
click at [340, 44] on th at bounding box center [337, 44] width 8 height 8
type input "**********"
click at [362, 70] on td "6" at bounding box center [362, 67] width 8 height 8
type input "**********"
click at [362, 70] on td "6" at bounding box center [362, 67] width 8 height 8
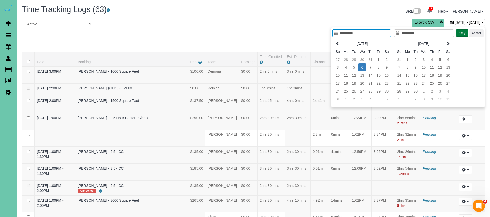
click at [468, 32] on button "Apply" at bounding box center [462, 32] width 13 height 7
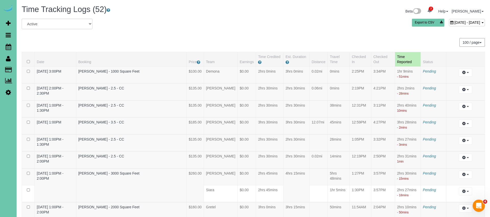
click at [454, 22] on span "August 06, 2025 - August 06, 2025" at bounding box center [467, 22] width 26 height 4
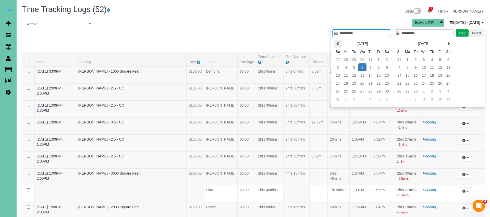
click at [336, 43] on icon at bounding box center [338, 44] width 4 height 4
type input "**********"
click at [361, 67] on td "9" at bounding box center [362, 67] width 8 height 8
type input "**********"
click at [361, 67] on td "9" at bounding box center [362, 67] width 8 height 8
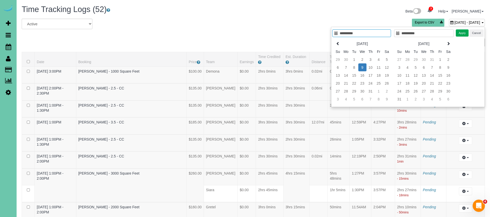
click at [464, 33] on button "Apply" at bounding box center [462, 32] width 13 height 7
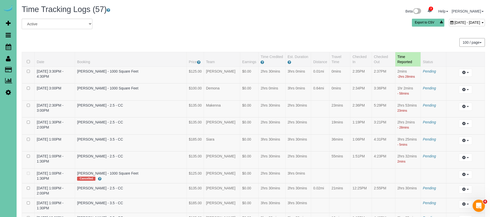
scroll to position [293, 0]
click at [463, 22] on span "July 09, 2025 - July 09, 2025" at bounding box center [467, 22] width 26 height 4
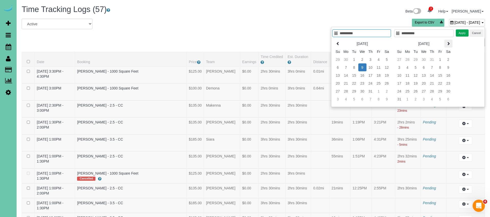
click at [444, 43] on th at bounding box center [448, 44] width 8 height 8
type input "**********"
click at [424, 74] on td "17" at bounding box center [424, 75] width 8 height 8
type input "**********"
click at [424, 74] on td "17" at bounding box center [424, 75] width 8 height 8
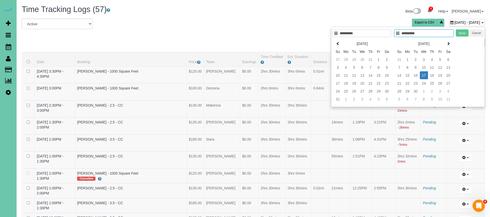
type input "**********"
click at [460, 33] on button "Apply" at bounding box center [462, 32] width 13 height 7
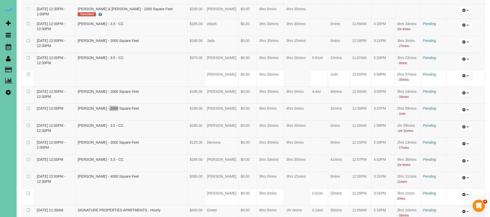
scroll to position [749, 0]
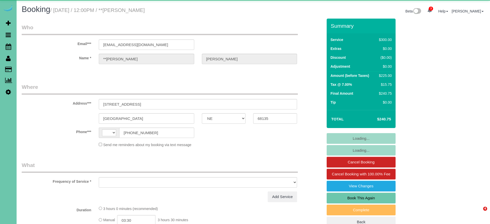
select select "NE"
select select "string:US"
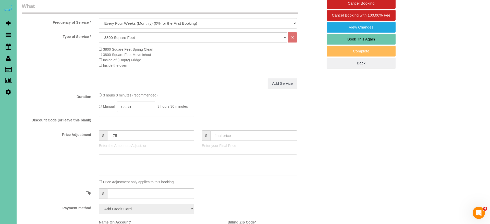
select select "object:927"
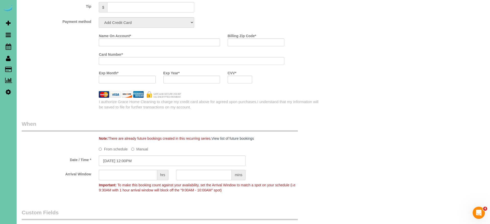
select select "string:fspay-2d63a6d0-bd99-4da4-97df-e3b36633de5a"
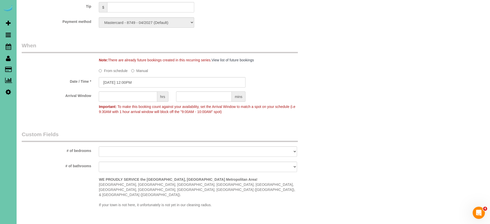
scroll to position [347, 0]
click at [108, 82] on input "09/23/2025 12:00PM" at bounding box center [172, 82] width 147 height 10
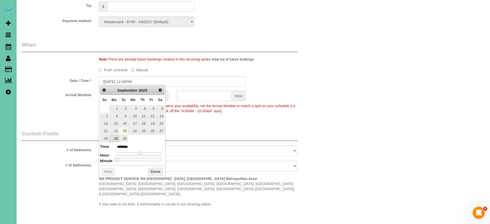
click at [113, 139] on link "29" at bounding box center [113, 138] width 9 height 7
type input "09/29/2025 12:00PM"
click at [162, 172] on div "Prev Next September 2025 Su Mo Tu We Th Fr Sa 1 2 3 4 5 6 7 8 9 10 11 12 13 14 …" at bounding box center [132, 131] width 67 height 93
click at [160, 172] on button "Done" at bounding box center [155, 172] width 15 height 8
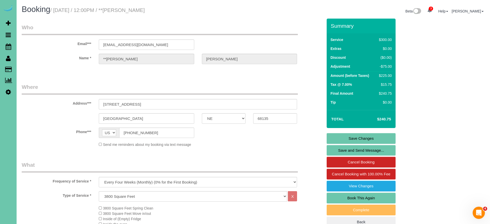
scroll to position [0, 0]
click at [330, 140] on link "Save Changes" at bounding box center [360, 138] width 69 height 11
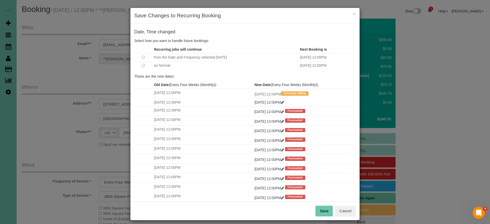
click at [325, 209] on button "Save" at bounding box center [323, 211] width 17 height 11
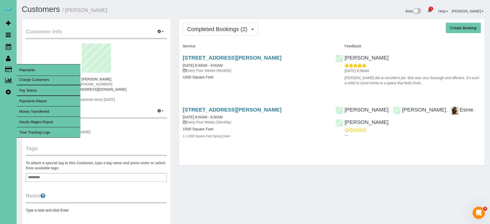
click at [55, 129] on link "Time Tracking Logs" at bounding box center [49, 133] width 64 height 10
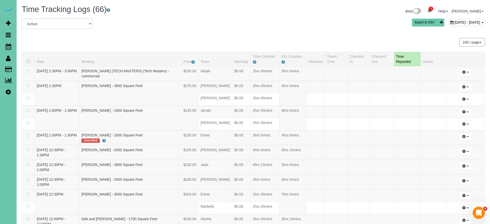
click at [454, 23] on span "[DATE] - [DATE]" at bounding box center [467, 22] width 26 height 4
type input "**********"
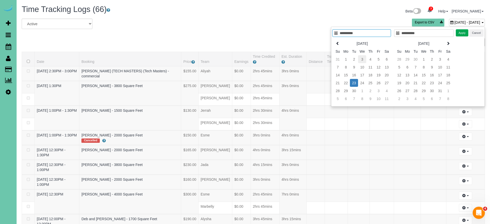
type input "**********"
click at [362, 59] on td "3" at bounding box center [362, 59] width 8 height 8
type input "**********"
click at [461, 35] on button "Apply" at bounding box center [462, 32] width 13 height 7
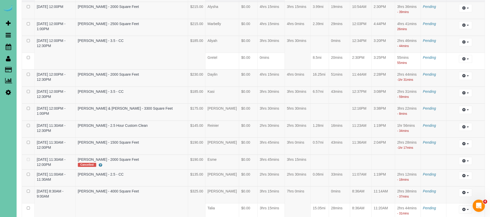
scroll to position [1029, 0]
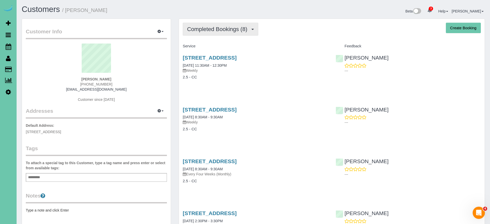
click at [219, 31] on span "Completed Bookings (8)" at bounding box center [218, 29] width 63 height 6
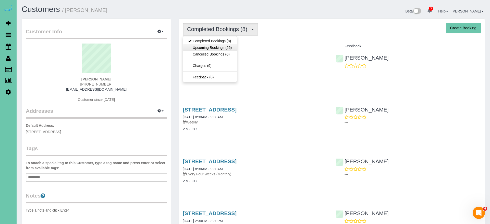
click at [217, 46] on link "Upcoming Bookings (26)" at bounding box center [210, 47] width 54 height 7
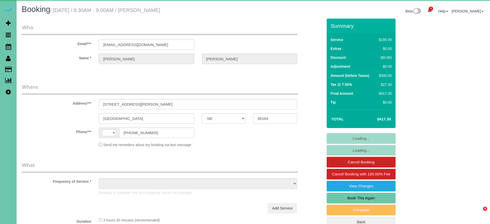
select select "NE"
select select "object:414"
select select "string:fspay-1a1f8b19-b74c-4408-bc49-7dd090ad955e"
select select "string:[GEOGRAPHIC_DATA]"
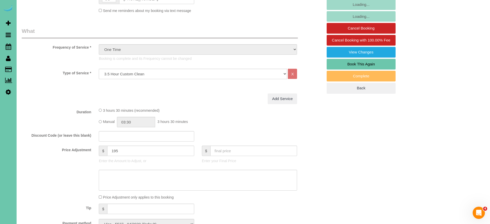
scroll to position [135, 0]
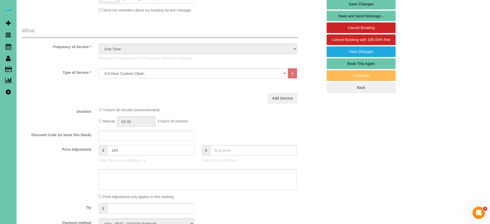
click at [120, 149] on input "195" at bounding box center [150, 150] width 87 height 10
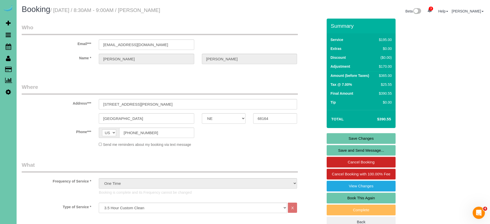
scroll to position [0, 0]
type input "170"
click at [342, 133] on div "Summary Service $195.00 Extras $0.00 Discount ($0.00) Adjustment $170.00 Amount…" at bounding box center [360, 123] width 69 height 209
click at [339, 136] on link "Save Changes" at bounding box center [360, 138] width 69 height 11
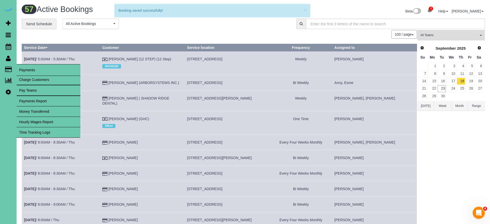
click at [38, 130] on link "Time Tracking Logs" at bounding box center [49, 133] width 64 height 10
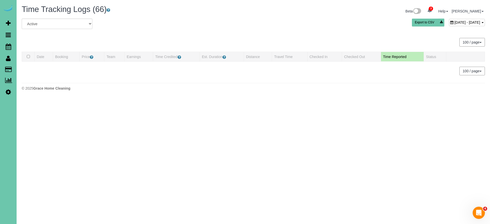
click at [454, 22] on span "[DATE] - [DATE]" at bounding box center [467, 22] width 26 height 4
type input "**********"
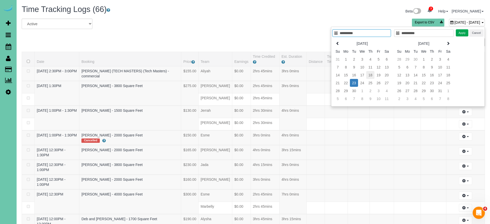
type input "**********"
click at [370, 75] on td "18" at bounding box center [370, 75] width 8 height 8
type input "**********"
click at [460, 33] on button "Apply" at bounding box center [462, 32] width 13 height 7
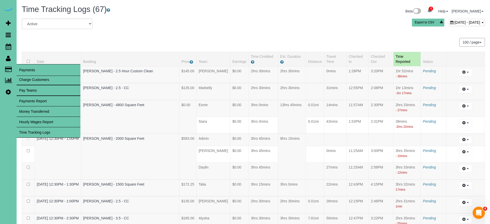
click at [55, 130] on link "Time Tracking Logs" at bounding box center [49, 133] width 64 height 10
click at [25, 82] on link "Charge Customers" at bounding box center [49, 80] width 64 height 10
select select
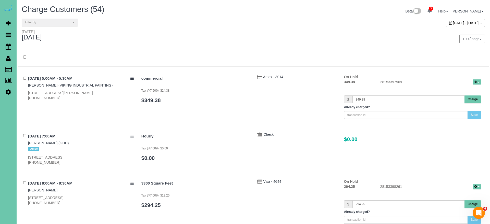
click at [453, 21] on span "[DATE] - [DATE]" at bounding box center [466, 23] width 26 height 4
type input "**********"
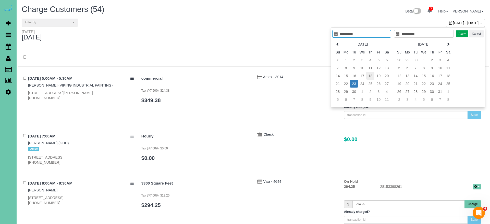
type input "**********"
click at [369, 78] on td "18" at bounding box center [370, 76] width 8 height 8
type input "**********"
click at [369, 78] on td "18" at bounding box center [370, 76] width 8 height 8
type input "**********"
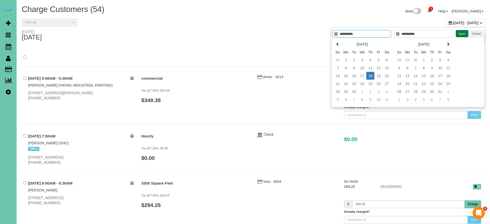
click at [463, 35] on button "Apply" at bounding box center [462, 33] width 13 height 7
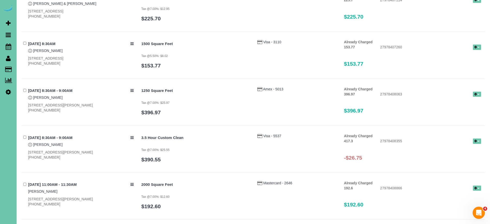
scroll to position [1311, 0]
drag, startPoint x: 475, startPoint y: 137, endPoint x: 472, endPoint y: 136, distance: 3.2
click at [475, 140] on icon "button" at bounding box center [475, 141] width 2 height 3
click at [448, 146] on link "Refund" at bounding box center [460, 149] width 40 height 7
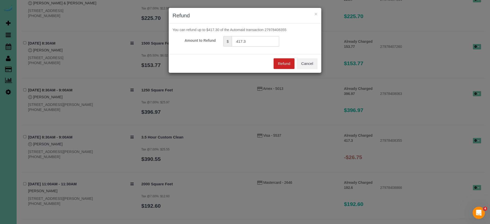
drag, startPoint x: 231, startPoint y: 38, endPoint x: 221, endPoint y: 36, distance: 10.2
click at [221, 36] on form "You can refund up to $417.30 of the Automaid transaction 27978408355 Amount to …" at bounding box center [244, 36] width 145 height 19
type input "26.75"
click at [282, 61] on button "Refund" at bounding box center [283, 63] width 21 height 11
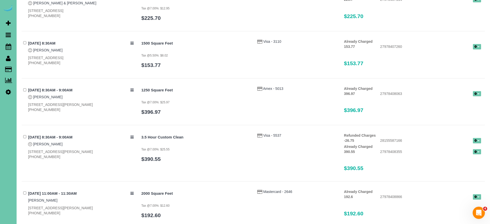
click at [480, 149] on button "button" at bounding box center [477, 151] width 8 height 5
click at [454, 164] on link "Send Invoice" at bounding box center [460, 167] width 40 height 7
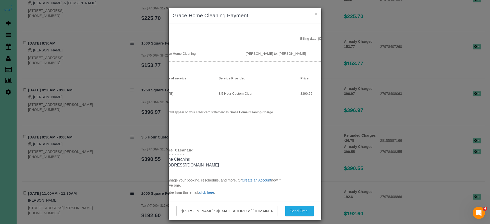
scroll to position [56, 28]
click at [305, 212] on button "Send Email" at bounding box center [299, 211] width 28 height 11
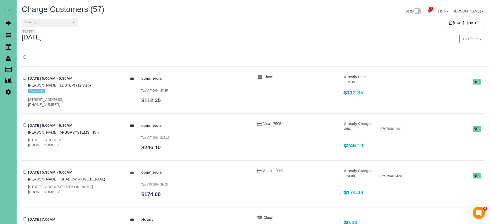
scroll to position [0, 0]
click at [459, 22] on span "September 18, 2025 - September 18, 2025" at bounding box center [466, 23] width 26 height 4
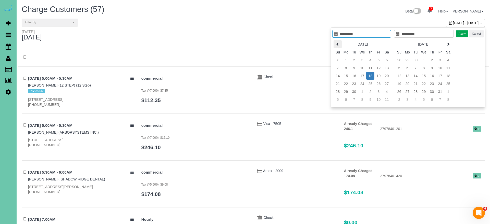
click at [334, 42] on th at bounding box center [337, 44] width 8 height 8
click at [336, 45] on icon at bounding box center [338, 44] width 4 height 4
type input "**********"
click at [354, 62] on td "1" at bounding box center [354, 60] width 8 height 8
click at [446, 44] on icon at bounding box center [448, 44] width 4 height 4
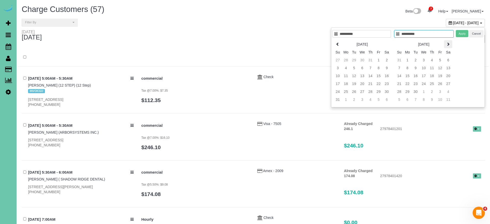
click at [446, 44] on icon at bounding box center [448, 44] width 4 height 4
type input "**********"
click at [356, 82] on td "23" at bounding box center [354, 84] width 8 height 8
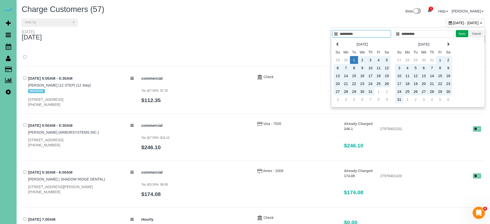
type input "**********"
click at [459, 32] on button "Apply" at bounding box center [462, 33] width 13 height 7
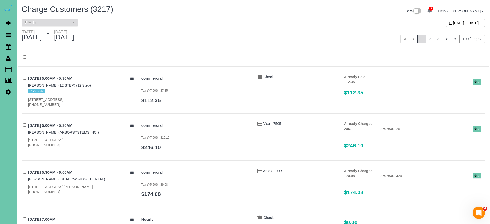
click at [65, 23] on span "Filter By" at bounding box center [48, 22] width 46 height 4
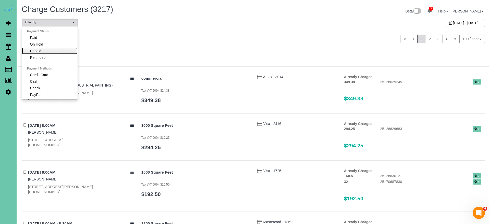
click at [56, 51] on link "Unpaid" at bounding box center [50, 51] width 56 height 7
select select "******"
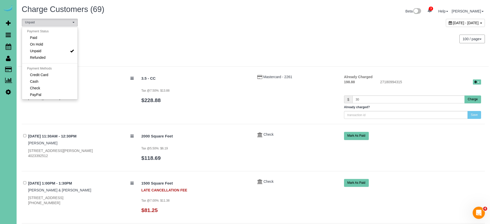
click at [279, 35] on div "100 / page 10 / page 20 / page 30 / page 40 / page 50 / page 100 / page" at bounding box center [371, 39] width 228 height 9
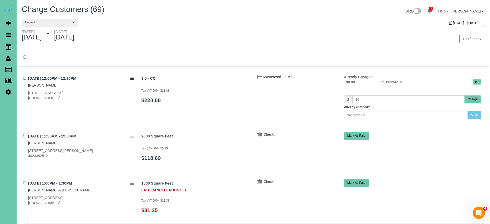
click at [474, 100] on button "Charge" at bounding box center [472, 100] width 17 height 8
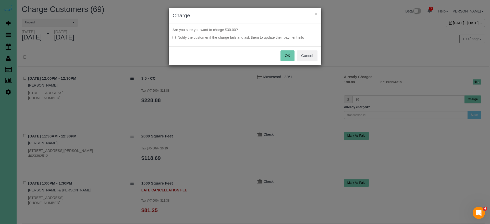
drag, startPoint x: 286, startPoint y: 55, endPoint x: 273, endPoint y: 62, distance: 14.1
click at [285, 56] on button "OK" at bounding box center [287, 56] width 14 height 11
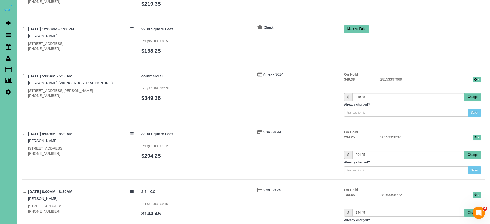
scroll to position [812, 0]
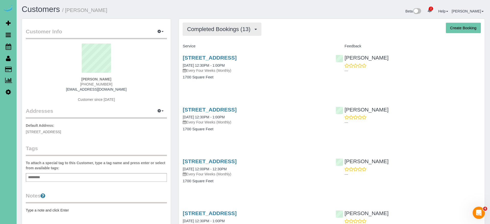
click at [238, 34] on button "Completed Bookings (13)" at bounding box center [222, 29] width 79 height 13
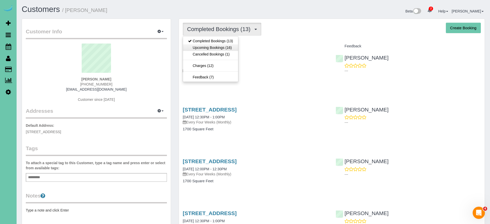
click at [230, 45] on link "Upcoming Bookings (16)" at bounding box center [210, 47] width 55 height 7
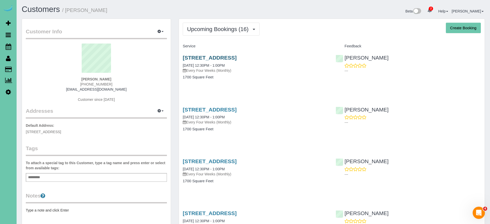
click at [194, 60] on link "4013 N 94th St, Omaha, NE 68134" at bounding box center [210, 58] width 54 height 6
click at [8, 47] on icon at bounding box center [9, 47] width 6 height 6
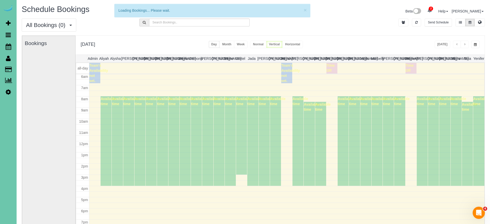
scroll to position [68, 0]
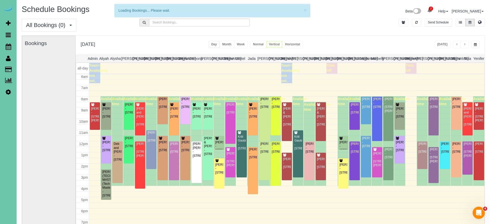
click at [474, 44] on span "button" at bounding box center [475, 44] width 3 height 3
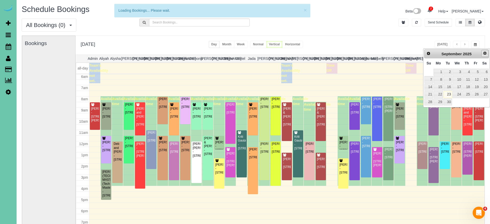
click at [485, 54] on span "Next" at bounding box center [485, 53] width 4 height 4
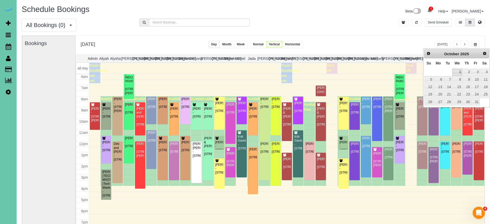
click at [458, 72] on link "1" at bounding box center [457, 72] width 10 height 7
type input "**********"
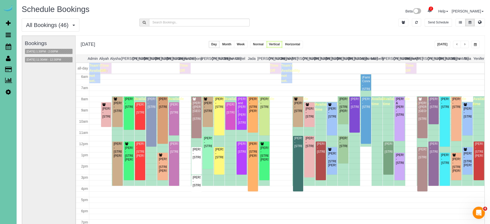
scroll to position [1, 0]
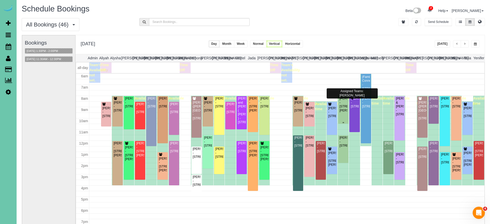
click at [345, 112] on div "Ellen Steffensmeier - 12388 Edward Street, Papillion, NE 68046" at bounding box center [343, 105] width 8 height 16
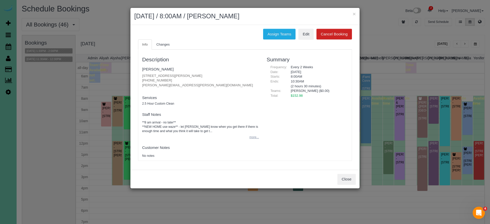
click at [257, 136] on button "more..." at bounding box center [252, 137] width 12 height 7
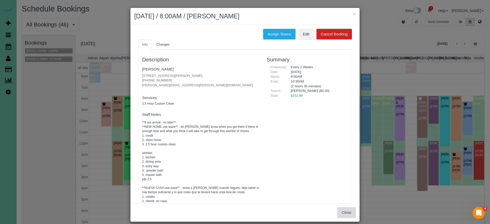
click at [343, 211] on button "Close" at bounding box center [346, 213] width 18 height 11
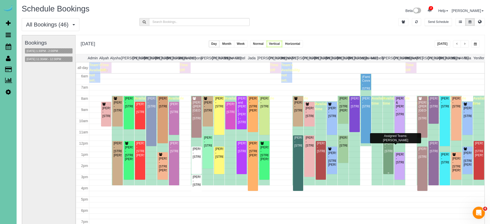
click at [388, 150] on div "Emily Milewski - 114 S 54th Street, Omaha, NE 68132" at bounding box center [388, 148] width 8 height 12
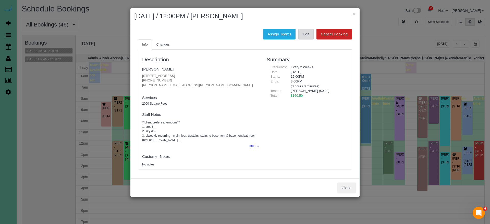
click at [307, 36] on link "Edit" at bounding box center [305, 34] width 15 height 11
click at [160, 67] on link "Emily Milewski" at bounding box center [157, 69] width 31 height 4
click at [294, 94] on span "$160.50" at bounding box center [297, 96] width 12 height 4
click at [356, 14] on div "× October 01, 2025 / 12:00PM / Emily Milewski" at bounding box center [244, 16] width 229 height 17
click at [354, 14] on button "×" at bounding box center [353, 13] width 3 height 5
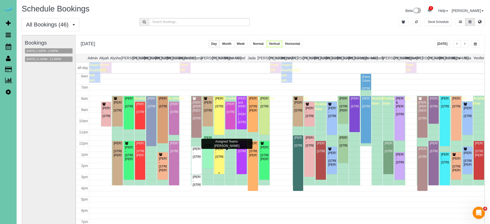
click at [218, 159] on div "Kim Jones - 2205 S 90th St, Omaha, NE 68124" at bounding box center [219, 153] width 8 height 12
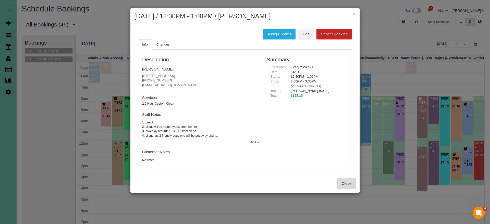
click at [347, 184] on button "Close" at bounding box center [346, 184] width 18 height 11
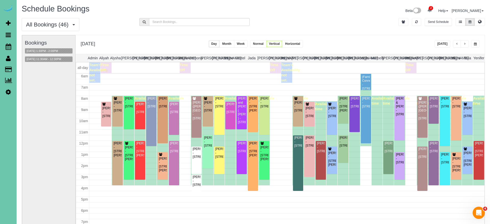
click at [465, 44] on span "button" at bounding box center [464, 44] width 3 height 3
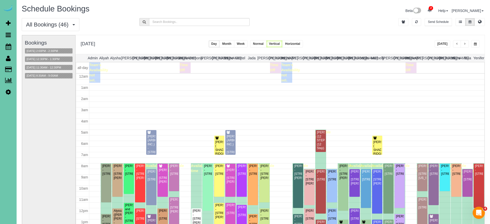
scroll to position [68, 0]
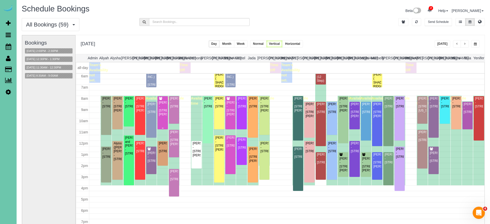
click at [162, 101] on div "Rebecca Saef - 13408 Burdette St, Omaha, NE 68164" at bounding box center [162, 109] width 8 height 16
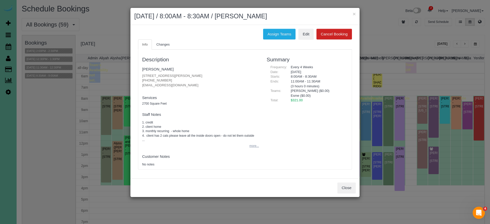
click at [252, 145] on button "more..." at bounding box center [252, 146] width 12 height 7
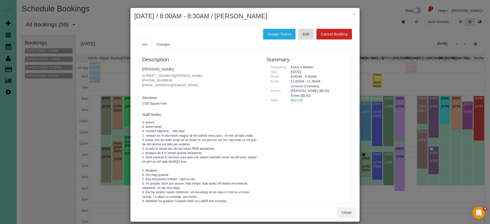
click at [309, 33] on link "Edit" at bounding box center [305, 34] width 15 height 11
click at [352, 14] on div "× October 02, 2025 / 8:00AM - 8:30AM / Rebecca Saef" at bounding box center [244, 16] width 229 height 17
click at [353, 14] on button "×" at bounding box center [353, 13] width 3 height 5
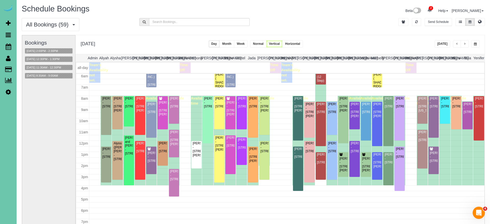
click at [458, 42] on button "button" at bounding box center [457, 43] width 8 height 7
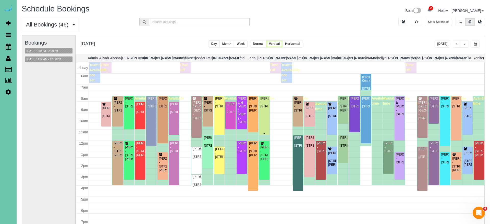
click at [263, 109] on div "Dan Rempe - 6117 Pacific St, Omaha, NE 68106" at bounding box center [264, 103] width 8 height 12
click at [263, 110] on body "2 Beta Your Notifications You have 0 alerts × You have 4 to charge for 09/22/20…" at bounding box center [245, 111] width 490 height 224
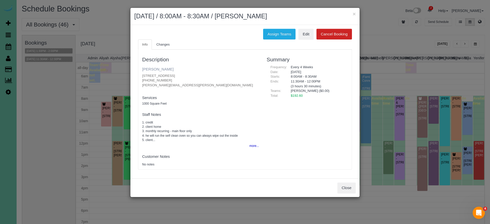
click at [155, 70] on link "Dan Rempe" at bounding box center [157, 69] width 31 height 4
click at [249, 163] on pre "No notes" at bounding box center [200, 165] width 117 height 4
click at [345, 188] on button "Close" at bounding box center [346, 188] width 18 height 11
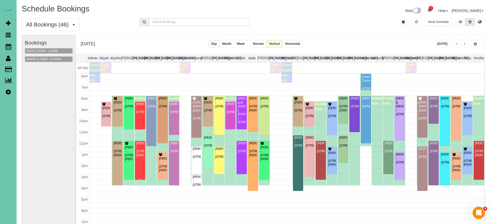
click at [140, 146] on div "[PERSON_NAME] - [STREET_ADDRESS][PERSON_NAME]" at bounding box center [140, 150] width 8 height 16
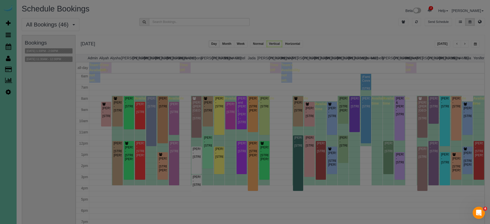
click at [140, 146] on body "× October 01, 2025 / 12:00PM / Cassandra Crapser Assign Teams Edit Cancel Booki…" at bounding box center [245, 111] width 490 height 224
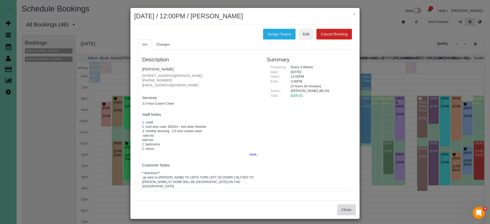
click at [345, 208] on button "Close" at bounding box center [346, 210] width 18 height 11
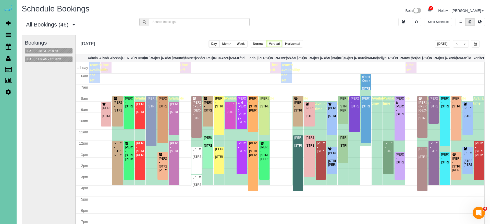
drag, startPoint x: 394, startPoint y: 44, endPoint x: 430, endPoint y: 44, distance: 36.5
click at [394, 44] on div "**********" at bounding box center [279, 44] width 409 height 19
click at [464, 44] on span "button" at bounding box center [464, 44] width 3 height 3
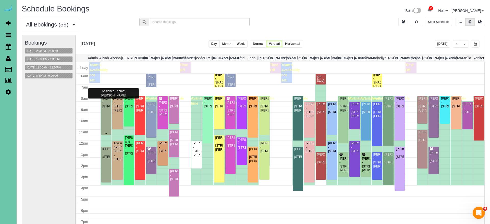
click at [105, 109] on div "Jami Bahle - 4943 S 197th St, Omaha, NE 68135" at bounding box center [106, 103] width 8 height 12
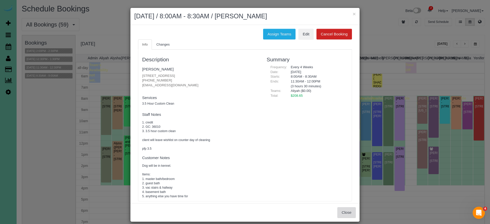
click at [343, 212] on button "Close" at bounding box center [346, 213] width 18 height 11
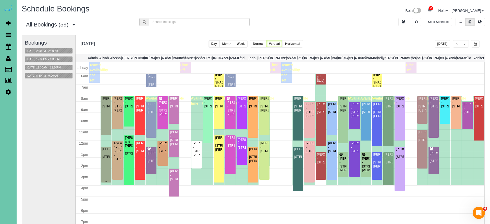
click at [105, 156] on div "Bret Elliott - 6010 S 182nd Ave, Omaha, NE 68135" at bounding box center [106, 153] width 8 height 12
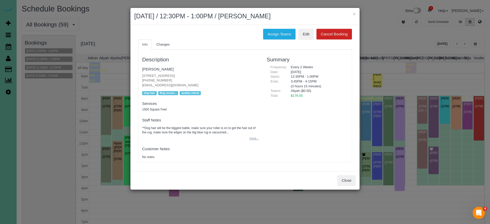
click at [253, 136] on button "more..." at bounding box center [252, 138] width 12 height 7
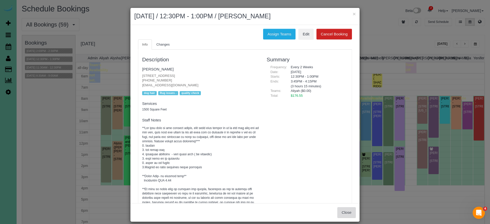
click at [344, 212] on button "Close" at bounding box center [346, 213] width 18 height 11
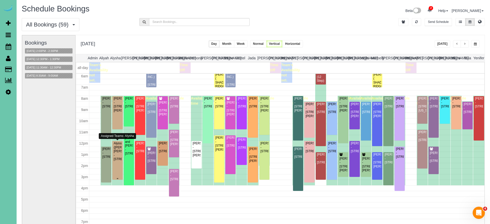
click at [115, 160] on div "Alyssa (Diane) Arends-Johnson - 3512 N 125th Avenue, Omaha, NE 68164" at bounding box center [117, 152] width 8 height 20
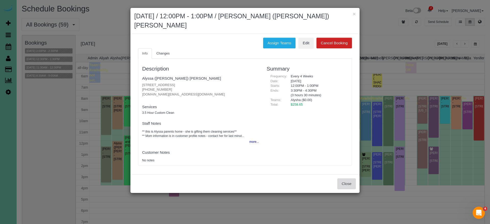
drag, startPoint x: 337, startPoint y: 166, endPoint x: 341, endPoint y: 172, distance: 6.6
click at [338, 175] on div "Close" at bounding box center [244, 184] width 229 height 19
drag, startPoint x: 341, startPoint y: 172, endPoint x: 280, endPoint y: 154, distance: 63.8
click at [341, 179] on button "Close" at bounding box center [346, 184] width 18 height 11
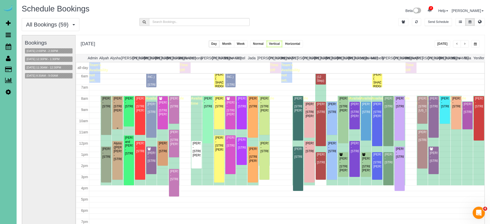
click at [121, 113] on div "Don Haney - 10254 Browne Street, Omaha, NE 68134" at bounding box center [117, 105] width 8 height 16
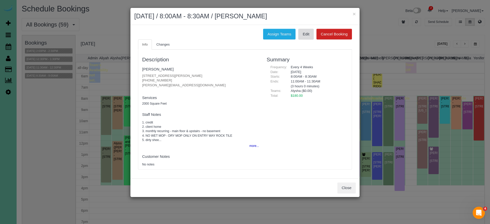
click at [304, 37] on link "Edit" at bounding box center [305, 34] width 15 height 11
drag, startPoint x: 353, startPoint y: 14, endPoint x: 308, endPoint y: 22, distance: 45.4
click at [353, 14] on button "×" at bounding box center [353, 13] width 3 height 5
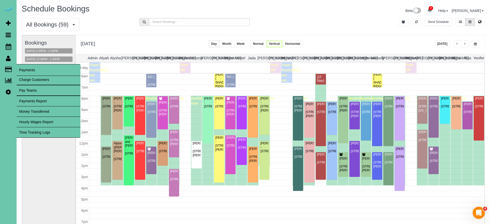
drag, startPoint x: 31, startPoint y: 80, endPoint x: 34, endPoint y: 80, distance: 2.6
click at [32, 80] on link "Charge Customers" at bounding box center [49, 80] width 64 height 10
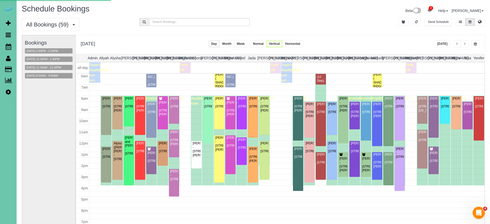
select select
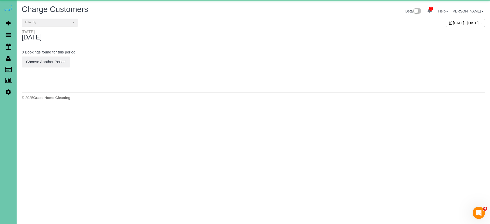
click at [453, 21] on span "[DATE] - [DATE]" at bounding box center [466, 23] width 26 height 4
type input "**********"
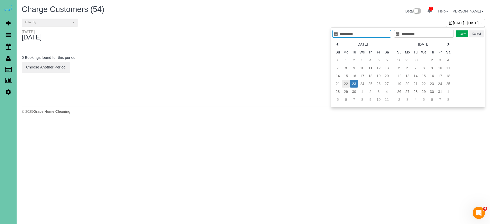
type input "**********"
click at [344, 84] on td "22" at bounding box center [346, 84] width 8 height 8
type input "**********"
click at [344, 84] on td "22" at bounding box center [346, 84] width 8 height 8
type input "**********"
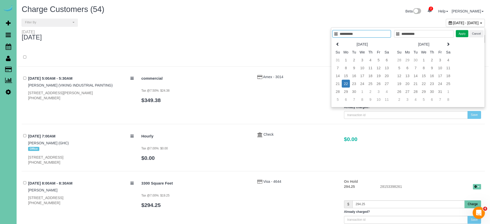
click at [457, 35] on button "Apply" at bounding box center [462, 33] width 13 height 7
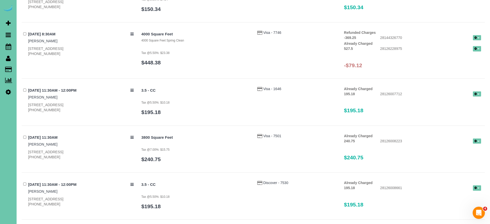
scroll to position [1236, 0]
drag, startPoint x: 479, startPoint y: 44, endPoint x: 475, endPoint y: 44, distance: 4.1
click at [479, 46] on button "button" at bounding box center [477, 48] width 8 height 5
click at [449, 55] on link "Refund" at bounding box center [460, 58] width 40 height 7
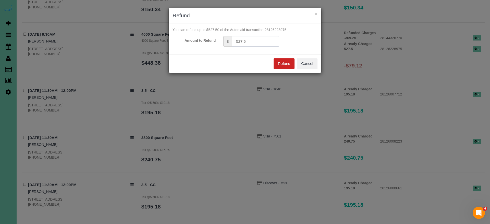
drag, startPoint x: 235, startPoint y: 42, endPoint x: 219, endPoint y: 40, distance: 16.7
click at [219, 40] on div "Amount to Refund $ 527.5" at bounding box center [245, 41] width 153 height 10
type input "79.12"
click at [281, 63] on button "Refund" at bounding box center [283, 63] width 21 height 11
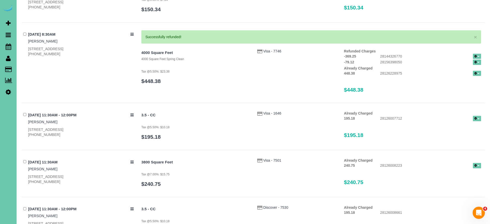
click at [475, 72] on icon "button" at bounding box center [475, 73] width 2 height 3
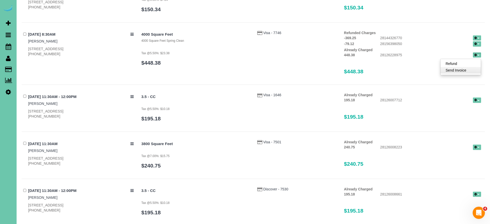
click at [458, 67] on link "Send Invoice" at bounding box center [460, 70] width 40 height 7
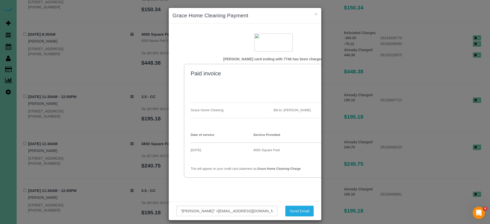
drag, startPoint x: 301, startPoint y: 212, endPoint x: 300, endPoint y: 206, distance: 6.8
click at [301, 212] on button "Send Email" at bounding box center [299, 211] width 28 height 11
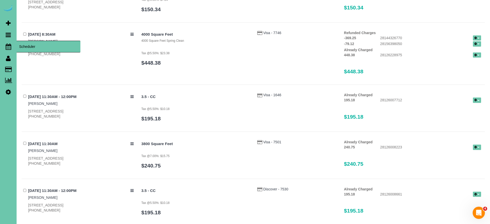
click at [8, 48] on icon at bounding box center [9, 47] width 6 height 6
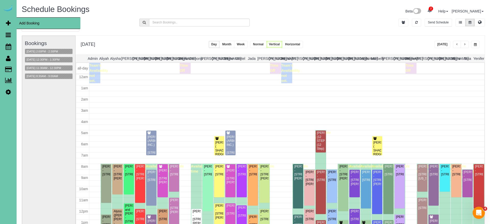
scroll to position [68, 0]
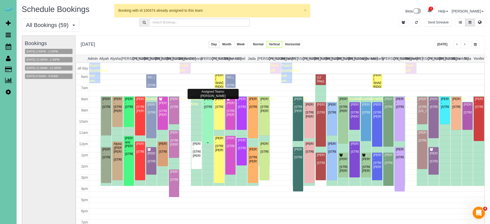
click at [205, 109] on div "Koryn Duell - 11510 S 109th St, Papillion, NE 68046" at bounding box center [208, 103] width 8 height 12
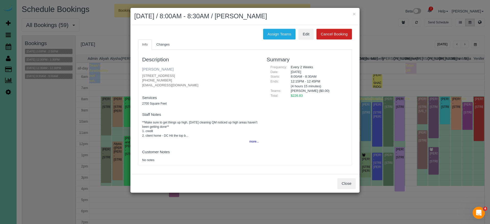
click at [154, 70] on link "[PERSON_NAME]" at bounding box center [157, 69] width 31 height 4
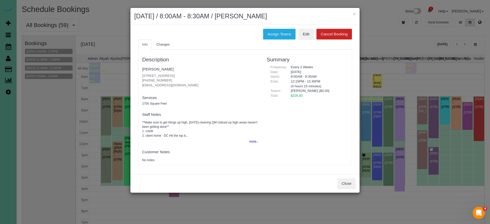
drag, startPoint x: 197, startPoint y: 73, endPoint x: 141, endPoint y: 73, distance: 56.6
click at [141, 73] on div "Description Koryn Duell 11510 S 109th St, Papillion, NE 68046 (316) 737-0251 kn…" at bounding box center [200, 107] width 124 height 110
copy p "[STREET_ADDRESS]"
click at [202, 48] on ul "Info Changes" at bounding box center [245, 45] width 214 height 10
click at [345, 187] on button "Close" at bounding box center [346, 184] width 18 height 11
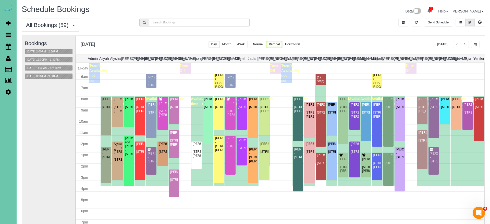
click at [444, 46] on button "[DATE]" at bounding box center [442, 44] width 16 height 7
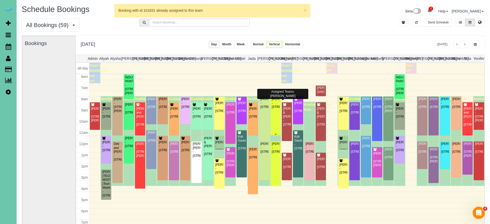
click at [275, 108] on div "[PERSON_NAME] - [STREET_ADDRESS]" at bounding box center [275, 103] width 8 height 12
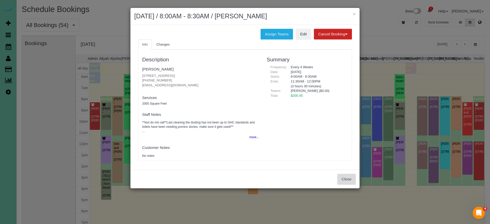
click at [349, 178] on button "Close" at bounding box center [346, 179] width 18 height 11
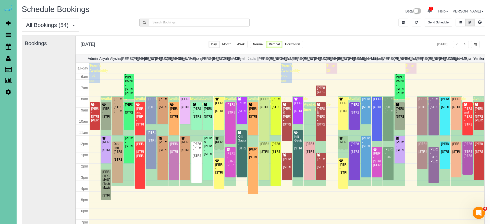
click at [476, 45] on span "button" at bounding box center [475, 44] width 3 height 3
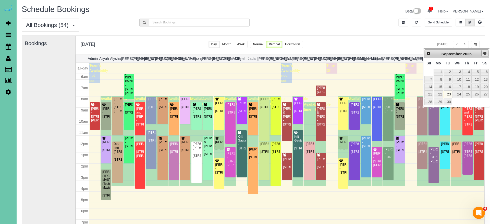
click at [482, 51] on link "Next" at bounding box center [484, 53] width 7 height 7
click at [458, 70] on link "1" at bounding box center [457, 72] width 10 height 7
type input "**********"
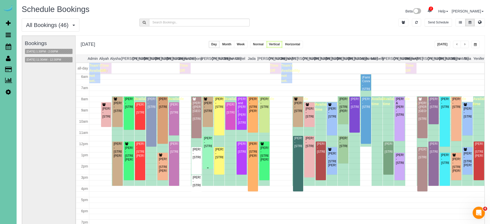
click at [209, 148] on div "[PERSON_NAME] - [STREET_ADDRESS]" at bounding box center [208, 143] width 8 height 12
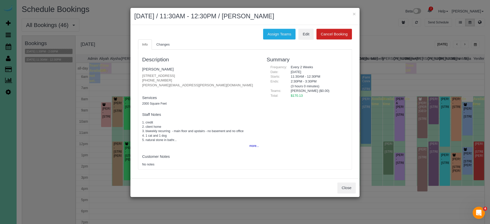
click at [209, 159] on body "× October 01, 2025 / 11:30AM - 12:30PM / John Dimartino Assign Teams Edit Cance…" at bounding box center [245, 112] width 490 height 224
drag, startPoint x: 197, startPoint y: 149, endPoint x: 201, endPoint y: 150, distance: 4.5
click at [197, 149] on div "Description John Dimartino 1238 S 138th St, Omaha, NE 68144 (402) 319-4653 john…" at bounding box center [200, 109] width 124 height 115
click at [342, 184] on button "Close" at bounding box center [346, 188] width 18 height 11
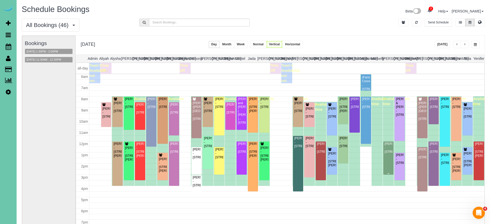
click at [387, 154] on div "[PERSON_NAME] - [STREET_ADDRESS]" at bounding box center [388, 148] width 8 height 12
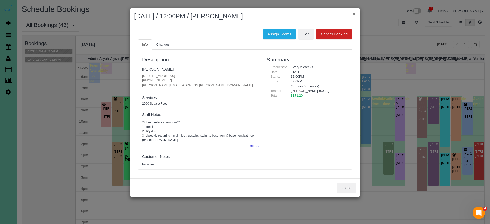
click at [354, 13] on button "×" at bounding box center [353, 13] width 3 height 5
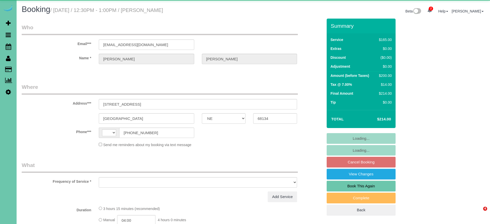
select select "NE"
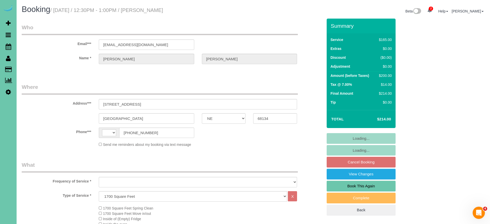
select select "string:[GEOGRAPHIC_DATA]"
select select "object:421"
select select "string:fspay-61807217-05ac-44c6-a008-d605603bbb5a"
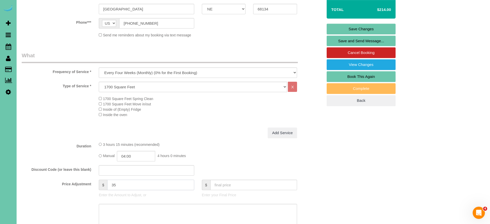
scroll to position [109, 0]
drag, startPoint x: 114, startPoint y: 185, endPoint x: 100, endPoint y: 184, distance: 14.1
click at [101, 184] on div "$ 35" at bounding box center [146, 185] width 95 height 10
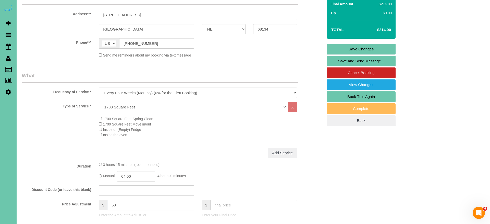
scroll to position [89, 0]
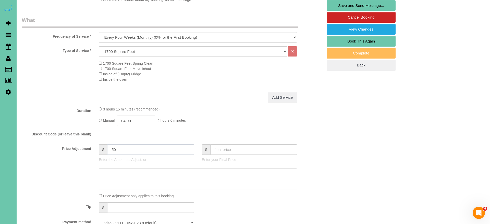
type input "50"
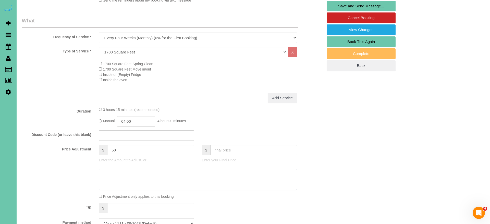
click at [161, 179] on textarea at bounding box center [198, 179] width 198 height 21
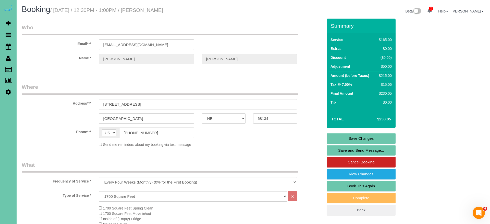
scroll to position [0, 0]
type textarea "NEW RATE - [DATE]"
click at [303, 136] on div "Phone*** AF AL DZ AD AO AI AQ AG AR AM AW AU AT AZ BS BH BD BB BY BE BZ BJ BM B…" at bounding box center [172, 133] width 309 height 10
click at [337, 139] on link "Save Changes" at bounding box center [360, 138] width 69 height 11
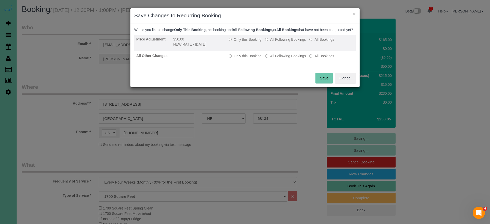
drag, startPoint x: 270, startPoint y: 43, endPoint x: 271, endPoint y: 47, distance: 4.1
click at [271, 42] on label "All Following Bookings" at bounding box center [285, 39] width 41 height 5
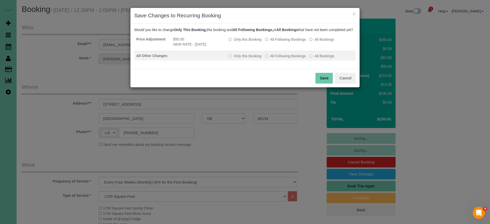
drag, startPoint x: 272, startPoint y: 61, endPoint x: 277, endPoint y: 63, distance: 5.2
click at [272, 59] on label "All Following Bookings" at bounding box center [285, 56] width 41 height 5
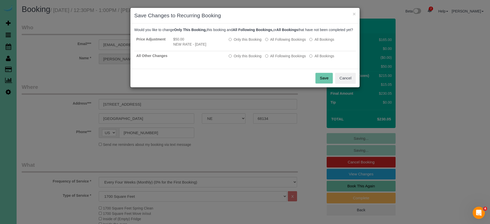
click at [321, 84] on button "Save" at bounding box center [323, 78] width 17 height 11
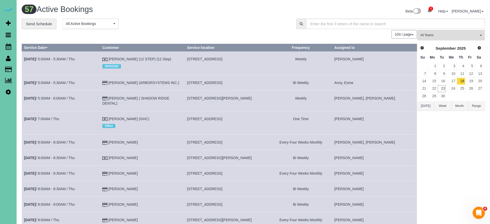
drag, startPoint x: 199, startPoint y: 17, endPoint x: 118, endPoint y: 33, distance: 82.0
click at [198, 17] on div "57 Active Bookings Beta 2 Your Notifications You have 0 alerts × You have 4 to …" at bounding box center [253, 12] width 471 height 14
click at [7, 49] on icon at bounding box center [9, 47] width 6 height 6
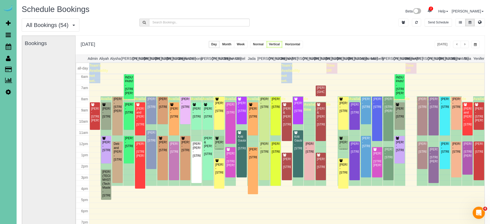
click at [385, 45] on div "[DATE] [DATE] Day Month Week Normal Vertical Horizontal" at bounding box center [279, 45] width 409 height 19
click at [480, 44] on div "[DATE] [DATE] Day Month Week Normal Vertical Horizontal" at bounding box center [279, 45] width 409 height 19
click at [466, 45] on button "button" at bounding box center [464, 44] width 8 height 7
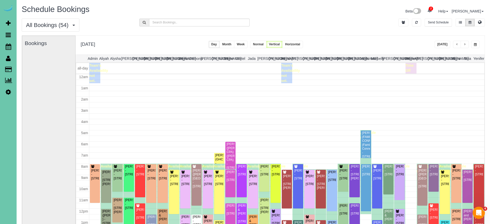
scroll to position [68, 0]
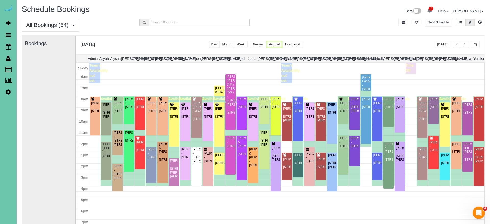
click at [466, 45] on button "button" at bounding box center [464, 44] width 8 height 7
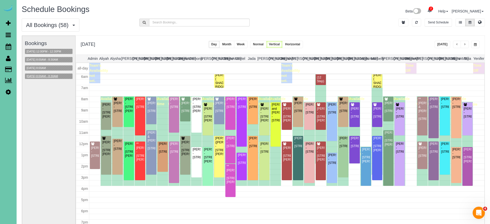
click at [48, 75] on button "[DATE] 8:00AM - 8:30AM" at bounding box center [42, 76] width 34 height 5
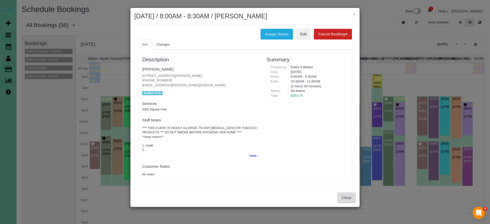
click at [340, 197] on button "Close" at bounding box center [346, 198] width 18 height 11
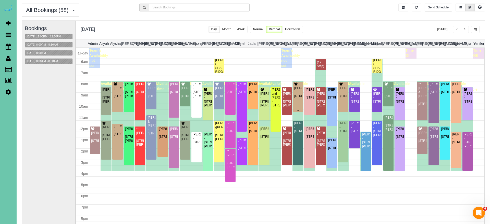
click at [301, 98] on div "[PERSON_NAME] - [STREET_ADDRESS]" at bounding box center [298, 92] width 8 height 12
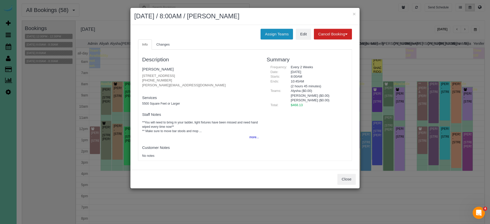
click at [271, 34] on button "Assign Teams" at bounding box center [276, 34] width 32 height 11
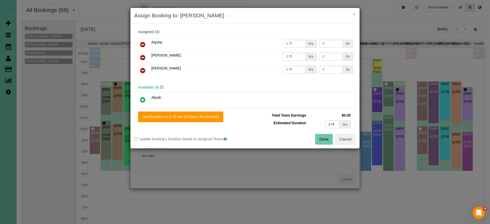
click at [144, 70] on icon at bounding box center [142, 71] width 5 height 6
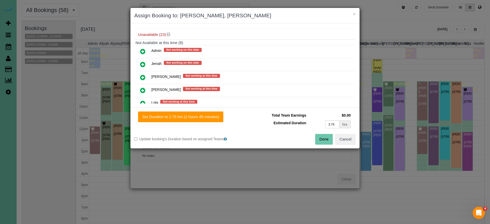
scroll to position [194, 0]
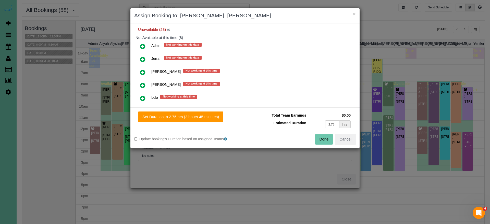
click at [143, 46] on icon at bounding box center [142, 46] width 5 height 6
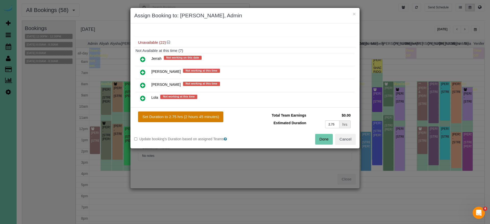
drag, startPoint x: 205, startPoint y: 118, endPoint x: 213, endPoint y: 118, distance: 8.7
click at [205, 118] on button "Set Duration to 2.75 hrs (2 hours 45 minutes)" at bounding box center [180, 117] width 85 height 11
type input "2.75"
click at [321, 138] on button "Done" at bounding box center [324, 139] width 18 height 11
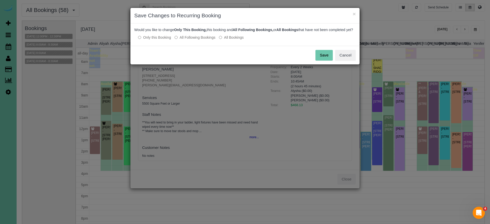
click at [321, 58] on button "Save" at bounding box center [323, 55] width 17 height 11
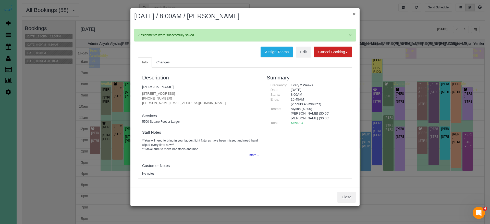
click at [352, 14] on button "×" at bounding box center [353, 13] width 3 height 5
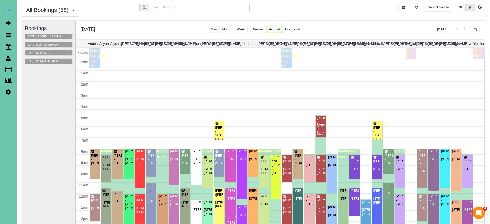
scroll to position [68, 0]
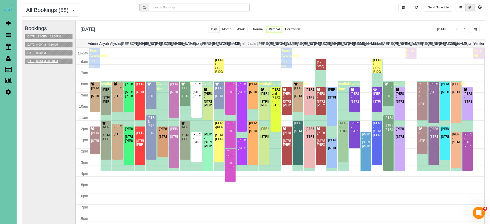
click at [48, 60] on button "[DATE] 8:00AM - 8:30AM" at bounding box center [42, 61] width 34 height 5
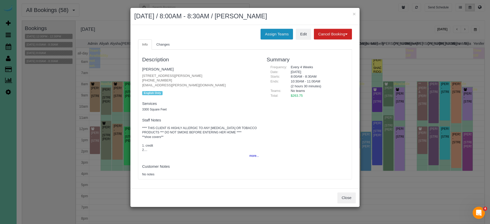
click at [273, 35] on button "Assign Teams" at bounding box center [276, 34] width 32 height 11
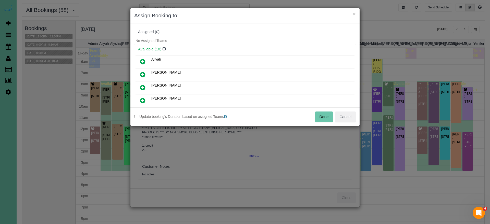
click at [143, 87] on icon at bounding box center [142, 88] width 5 height 6
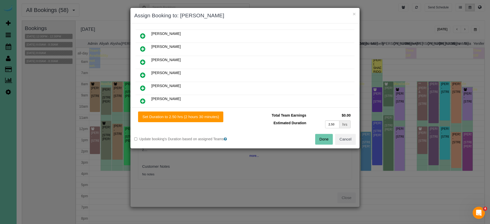
click at [145, 85] on icon at bounding box center [142, 88] width 5 height 6
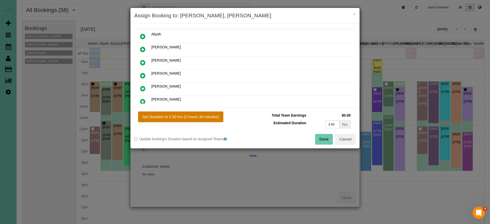
drag, startPoint x: 210, startPoint y: 114, endPoint x: 215, endPoint y: 115, distance: 5.5
click at [210, 114] on button "Set Duration to 2.50 hrs (2 hours 30 minutes)" at bounding box center [180, 117] width 85 height 11
type input "2.50"
click at [323, 137] on button "Done" at bounding box center [324, 139] width 18 height 11
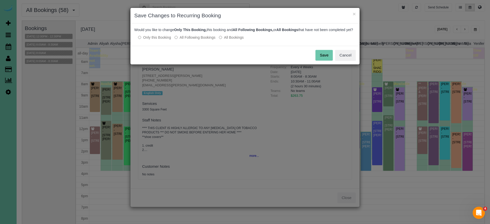
click at [322, 61] on button "Save" at bounding box center [323, 55] width 17 height 11
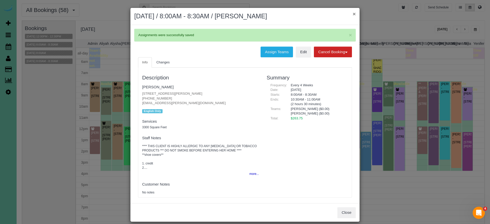
click at [354, 15] on button "×" at bounding box center [353, 13] width 3 height 5
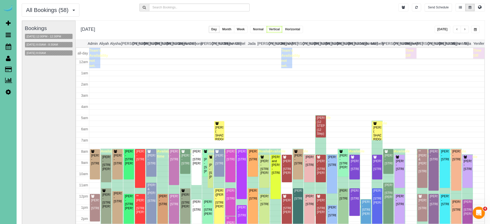
scroll to position [68, 0]
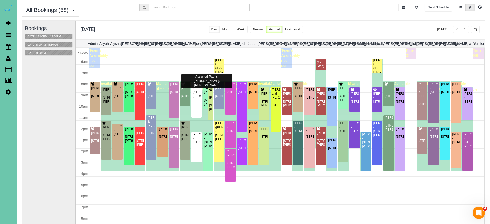
click at [204, 95] on div "[PERSON_NAME] - [STREET_ADDRESS][PERSON_NAME]" at bounding box center [205, 98] width 3 height 16
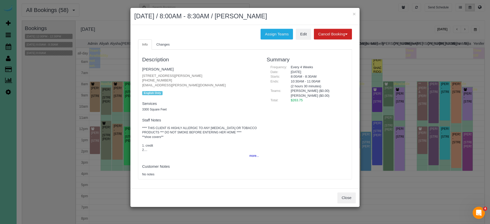
click at [270, 39] on button "Assign Teams" at bounding box center [276, 34] width 32 height 11
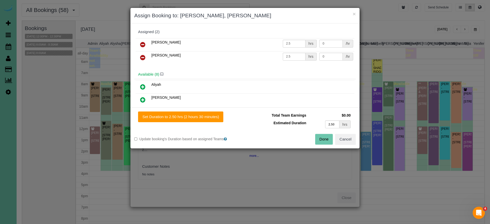
click at [141, 42] on icon at bounding box center [142, 45] width 5 height 6
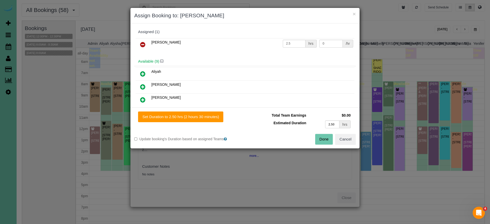
click at [143, 87] on icon at bounding box center [142, 87] width 5 height 6
click at [174, 122] on div "Set Duration to 2.50 hrs (2 hours 30 minutes) Total Team Earnings $0.00 Estimat…" at bounding box center [244, 128] width 229 height 41
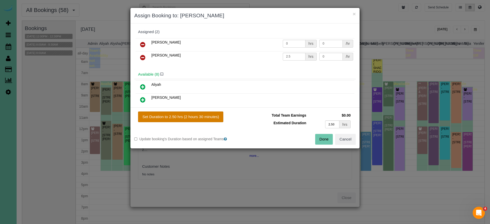
click at [180, 119] on button "Set Duration to 2.50 hrs (2 hours 30 minutes)" at bounding box center [180, 117] width 85 height 11
type input "2.50"
click at [324, 135] on button "Done" at bounding box center [324, 139] width 18 height 11
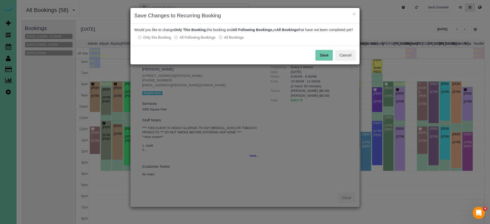
drag, startPoint x: 328, startPoint y: 57, endPoint x: 326, endPoint y: 54, distance: 3.5
click at [328, 57] on button "Save" at bounding box center [323, 55] width 17 height 11
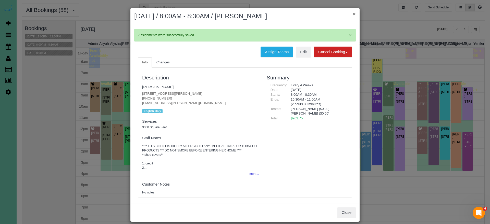
click at [352, 14] on button "×" at bounding box center [353, 13] width 3 height 5
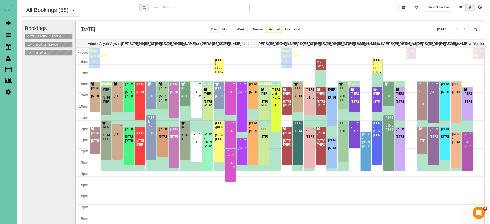
click at [59, 38] on button "[DATE] 12:00PM - 12:30PM" at bounding box center [44, 36] width 38 height 5
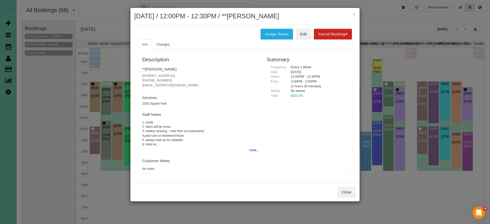
click at [353, 15] on button "×" at bounding box center [353, 13] width 3 height 5
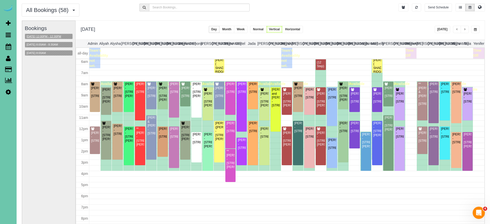
click at [49, 36] on button "[DATE] 12:00PM - 12:30PM" at bounding box center [44, 36] width 38 height 5
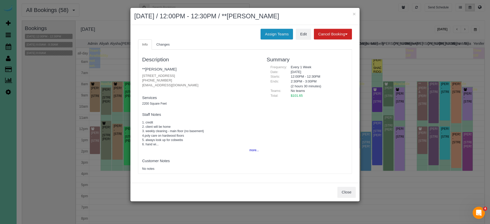
click at [269, 32] on button "Assign Teams" at bounding box center [276, 34] width 32 height 11
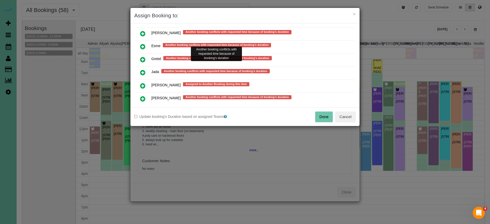
scroll to position [295, 0]
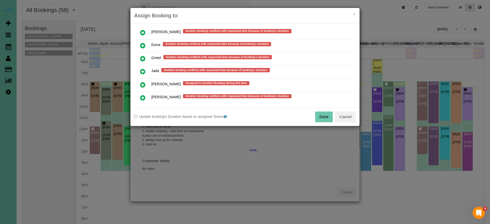
click at [143, 95] on icon at bounding box center [142, 98] width 5 height 6
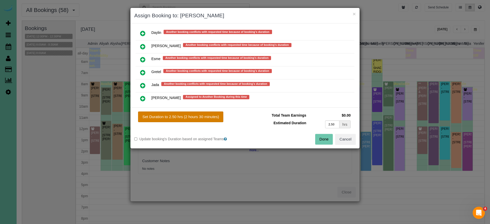
click at [176, 117] on button "Set Duration to 2.50 hrs (2 hours 30 minutes)" at bounding box center [180, 117] width 85 height 11
type input "2.50"
click at [328, 141] on button "Done" at bounding box center [324, 139] width 18 height 11
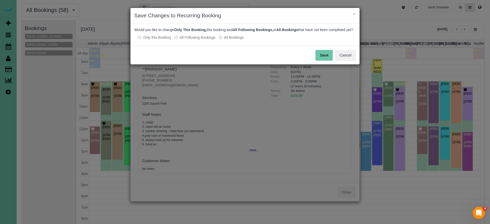
click at [319, 59] on button "Save" at bounding box center [323, 55] width 17 height 11
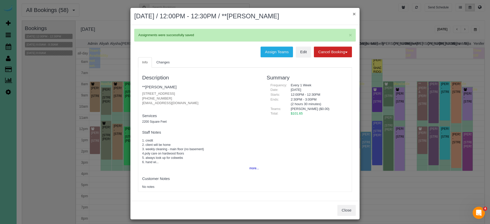
click at [353, 14] on button "×" at bounding box center [353, 13] width 3 height 5
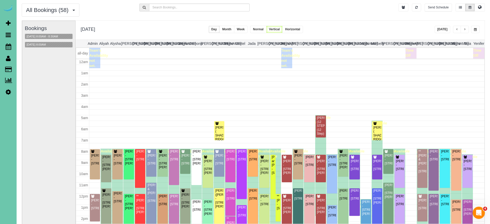
scroll to position [68, 0]
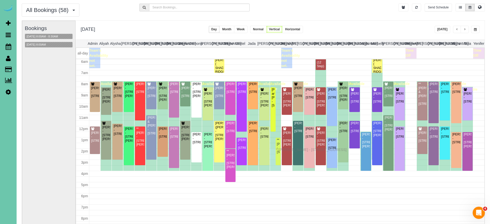
drag, startPoint x: 279, startPoint y: 141, endPoint x: 277, endPoint y: 149, distance: 8.9
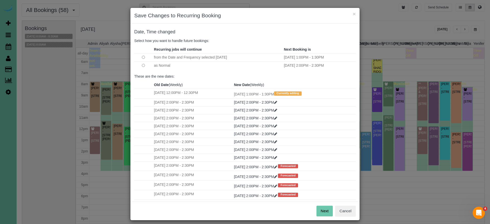
drag, startPoint x: 324, startPoint y: 209, endPoint x: 299, endPoint y: 179, distance: 38.9
click at [324, 209] on button "Next" at bounding box center [324, 211] width 17 height 11
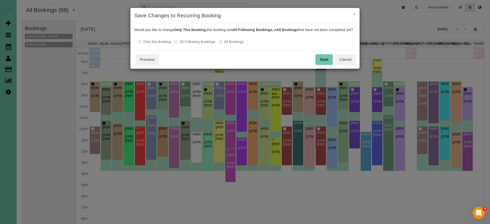
click at [328, 65] on button "Save" at bounding box center [323, 59] width 17 height 11
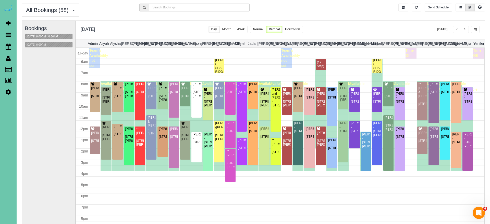
click at [39, 43] on button "[DATE] 8:00AM" at bounding box center [36, 44] width 22 height 5
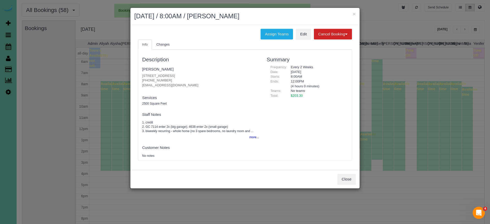
click at [350, 175] on button "Close" at bounding box center [346, 179] width 18 height 11
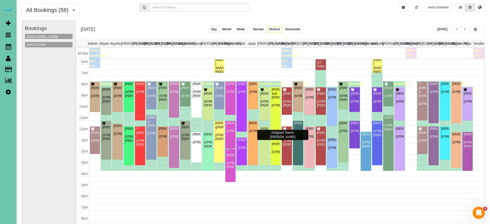
click at [45, 36] on button "[DATE] 8:00AM - 8:30AM" at bounding box center [42, 36] width 34 height 5
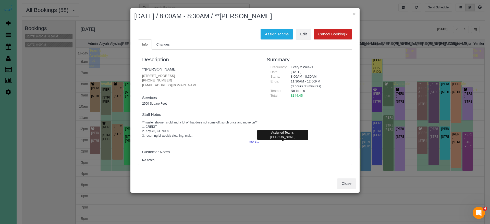
drag, startPoint x: 347, startPoint y: 181, endPoint x: 321, endPoint y: 172, distance: 27.8
click at [347, 181] on button "Close" at bounding box center [346, 184] width 18 height 11
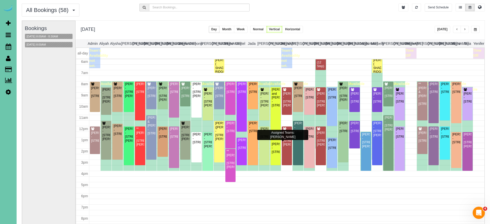
click at [476, 30] on button "button" at bounding box center [475, 29] width 8 height 7
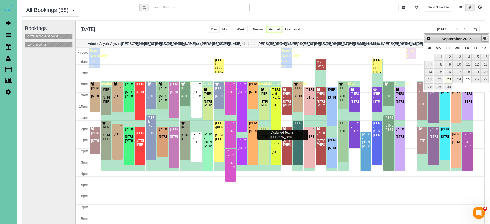
click at [485, 40] on span "Next" at bounding box center [485, 38] width 4 height 4
click at [458, 56] on link "1" at bounding box center [457, 57] width 10 height 7
type input "**********"
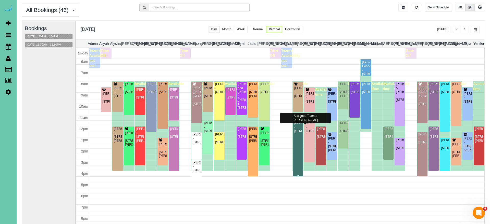
click at [298, 132] on div "Debbie Gum - 3834 S 163rd Cir, Omaha, NE 68130" at bounding box center [298, 128] width 8 height 12
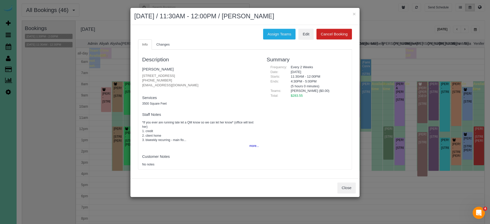
click at [346, 185] on button "Close" at bounding box center [346, 188] width 18 height 11
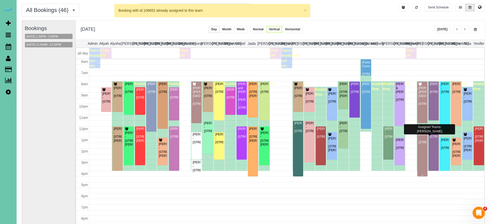
click at [421, 145] on div "Ansley Sittler - 4013 N 94th St, Omaha, NE 68134" at bounding box center [422, 139] width 8 height 12
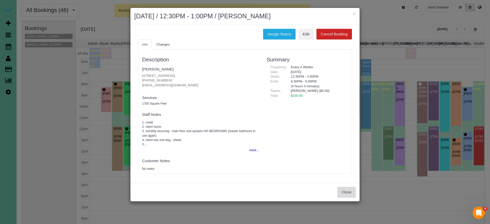
click at [345, 191] on button "Close" at bounding box center [346, 192] width 18 height 11
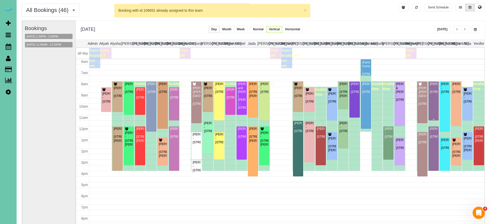
click at [433, 94] on div "Claire Markham - 2090 N 182nd Avenue Cir, Elkhorn, NE 68022" at bounding box center [433, 88] width 8 height 12
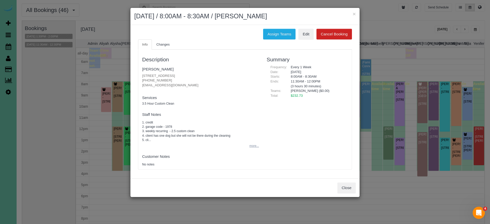
click at [255, 143] on button "more..." at bounding box center [252, 146] width 12 height 7
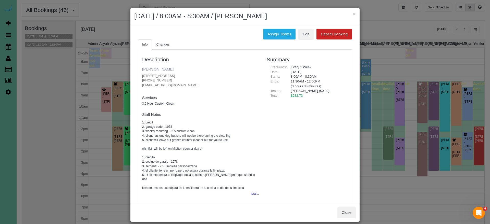
click at [158, 68] on link "Claire Markham" at bounding box center [157, 69] width 31 height 4
click at [352, 14] on h2 "October 01, 2025 / 8:00AM - 8:30AM / Claire Markham" at bounding box center [244, 16] width 221 height 9
click at [353, 14] on button "×" at bounding box center [353, 13] width 3 height 5
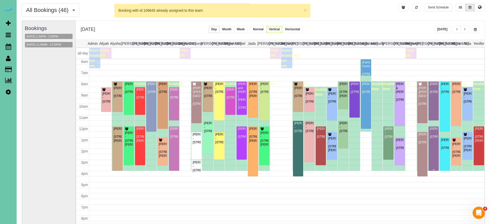
click at [433, 139] on div "Nika George - 13422 Pine St, Omaha, NE 68144" at bounding box center [433, 133] width 8 height 12
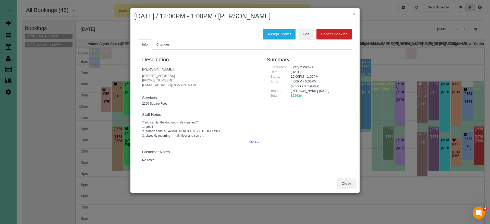
drag, startPoint x: 258, startPoint y: 140, endPoint x: 261, endPoint y: 140, distance: 2.8
click at [259, 140] on div "Description Nika George 13422 Pine St, Omaha, NE 68144 (314) 295-3675 nikargeo@…" at bounding box center [200, 107] width 124 height 110
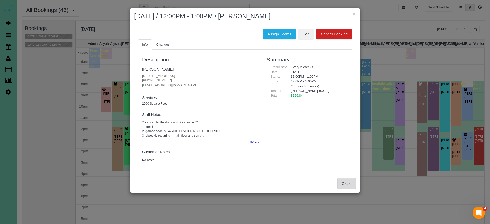
click at [344, 181] on button "Close" at bounding box center [346, 184] width 18 height 11
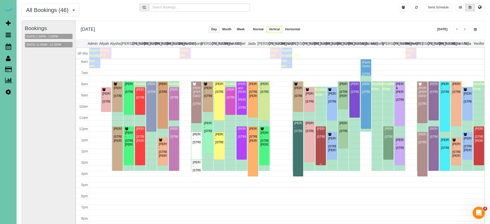
click at [322, 135] on div "Kylie Vonnahme - 12353 Franklin St, Omaha, NE 68154" at bounding box center [321, 133] width 8 height 12
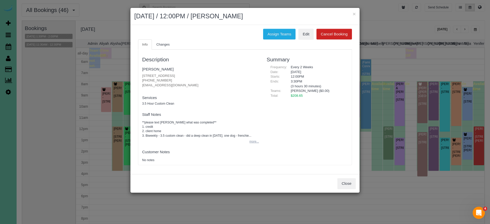
click at [254, 146] on button "more..." at bounding box center [252, 141] width 12 height 7
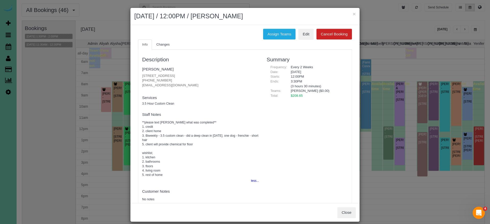
drag, startPoint x: 346, startPoint y: 211, endPoint x: 344, endPoint y: 208, distance: 3.6
click at [345, 211] on button "Close" at bounding box center [346, 213] width 18 height 11
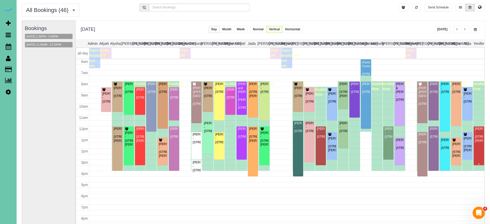
click at [476, 142] on div "Emily Van Haute - 13525 Larimore Ave, Omaha, NE 68164" at bounding box center [478, 135] width 8 height 16
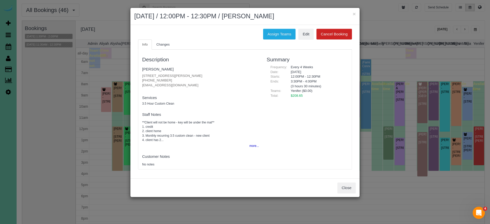
click at [252, 143] on button "more..." at bounding box center [252, 146] width 12 height 7
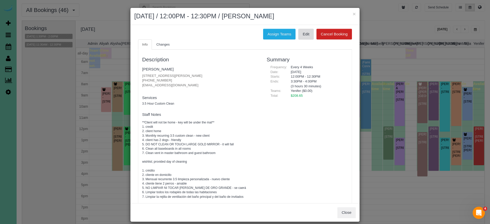
scroll to position [0, 0]
click at [308, 36] on link "Edit" at bounding box center [305, 34] width 15 height 11
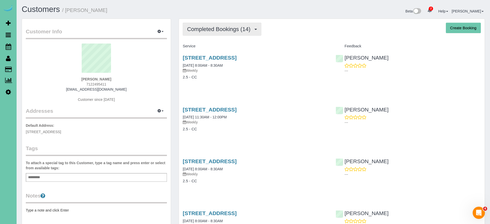
drag, startPoint x: 218, startPoint y: 29, endPoint x: 217, endPoint y: 33, distance: 4.2
click at [218, 29] on span "Completed Bookings (14)" at bounding box center [220, 29] width 66 height 6
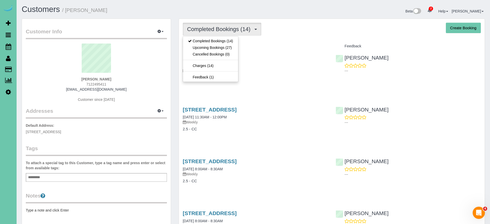
click at [216, 49] on link "Upcoming Bookings (27)" at bounding box center [210, 47] width 55 height 7
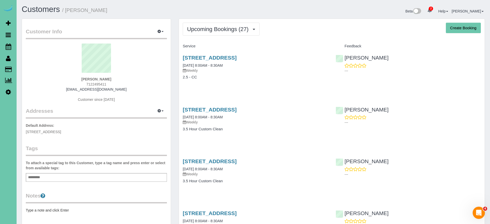
scroll to position [2, 0]
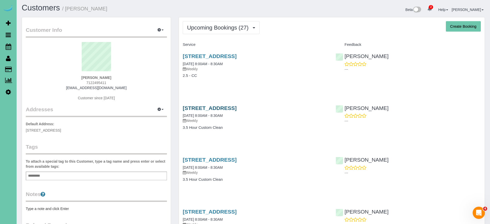
click at [208, 109] on link "[STREET_ADDRESS]" at bounding box center [210, 108] width 54 height 6
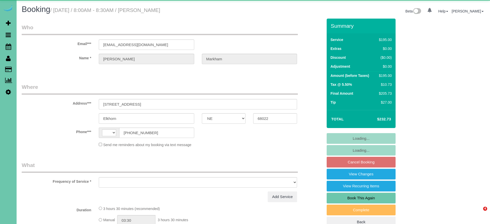
select select "NE"
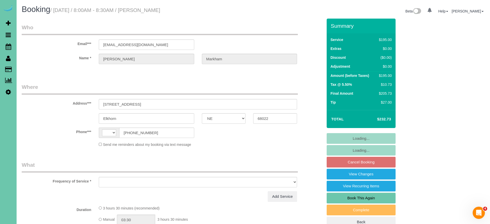
select select "string:[GEOGRAPHIC_DATA]"
select select "object:637"
select select "string:fspay-573f3276-4de3-4d78-9e87-6a0ec2de25ca"
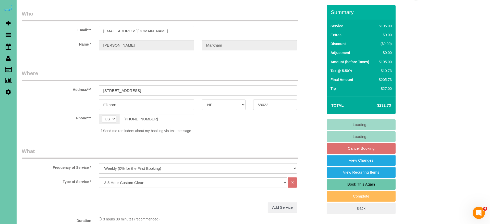
select select "number:37"
select select "number:42"
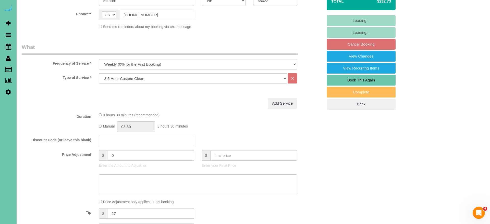
select select "object:910"
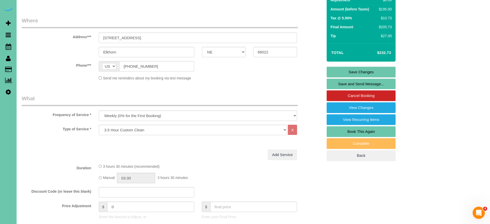
scroll to position [62, 0]
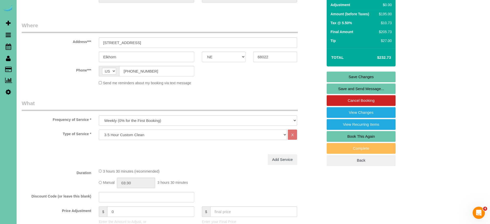
select select "159"
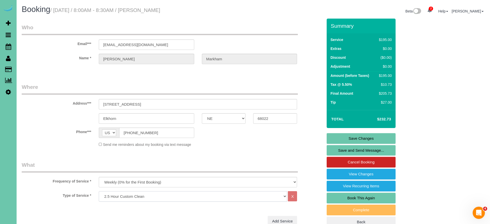
scroll to position [0, 0]
click at [337, 136] on link "Save Changes" at bounding box center [360, 138] width 69 height 11
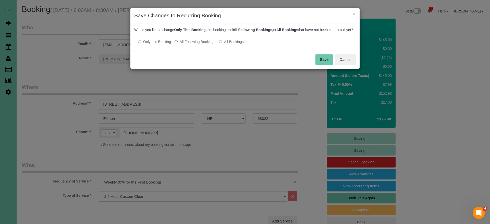
click at [191, 44] on label "All Following Bookings" at bounding box center [194, 41] width 41 height 5
click at [317, 64] on button "Save" at bounding box center [323, 59] width 17 height 11
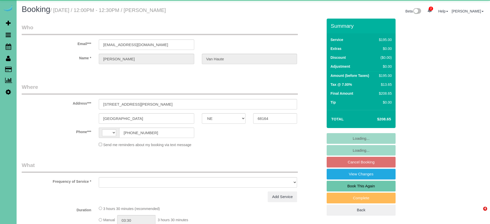
select select "NE"
select select "string:[GEOGRAPHIC_DATA]"
select select "object:635"
select select "string:fspay-d7465e35-eb7c-4368-9baf-73ea37125640"
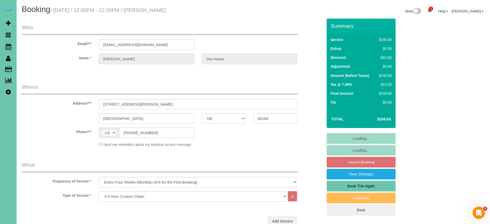
select select "object:708"
select select "number:36"
select select "number:42"
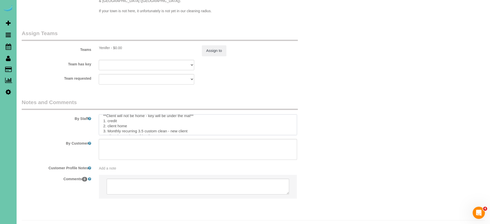
scroll to position [5, 0]
drag, startPoint x: 192, startPoint y: 120, endPoint x: 168, endPoint y: 119, distance: 23.3
click at [169, 119] on textarea at bounding box center [198, 125] width 198 height 21
drag, startPoint x: 213, startPoint y: 112, endPoint x: 187, endPoint y: 111, distance: 26.5
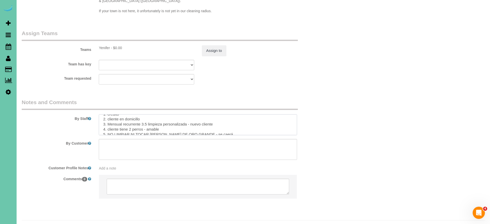
click at [187, 115] on textarea at bounding box center [198, 125] width 198 height 21
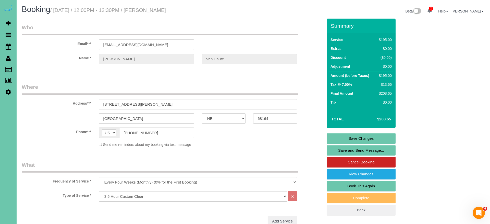
scroll to position [0, 0]
type textarea "**Client will not be home - key will be under the mat** 1. credit 2. client hom…"
click at [350, 136] on link "Save Changes" at bounding box center [360, 138] width 69 height 11
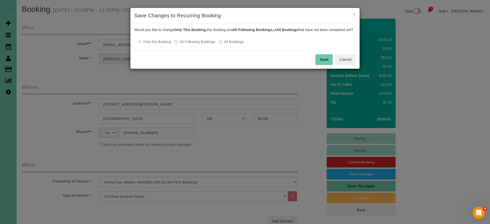
click at [191, 44] on label "All Following Bookings" at bounding box center [194, 41] width 41 height 5
click at [323, 63] on button "Save" at bounding box center [323, 59] width 17 height 11
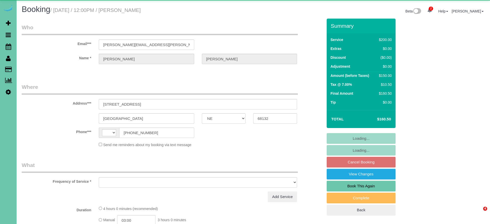
select select "NE"
select select "string:US"
select select "object:388"
select select "string:fspay-355c1814-cf52-4269-b5a0-ad7351a93ca2"
select select "object:722"
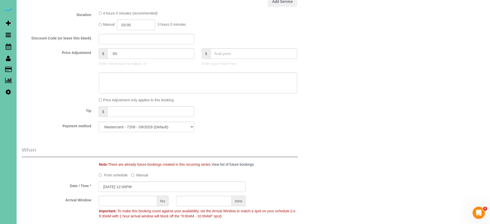
scroll to position [241, 0]
click at [116, 53] on input "-50" at bounding box center [150, 54] width 87 height 10
type input "-40"
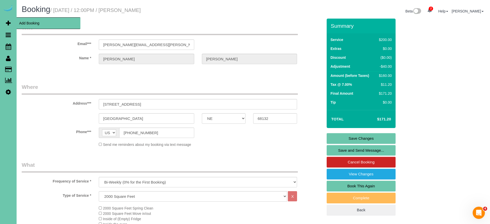
scroll to position [0, 0]
type textarea "NEW RATE 10/2/25"
click at [119, 45] on input "emily.k.milewski@gmail.com" at bounding box center [146, 45] width 95 height 10
click at [340, 140] on link "Save Changes" at bounding box center [360, 138] width 69 height 11
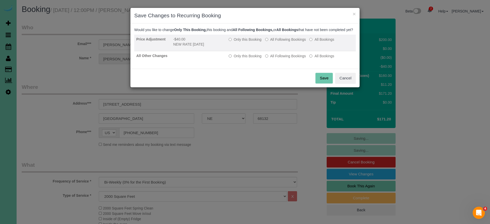
click at [280, 42] on label "All Following Bookings" at bounding box center [285, 39] width 41 height 5
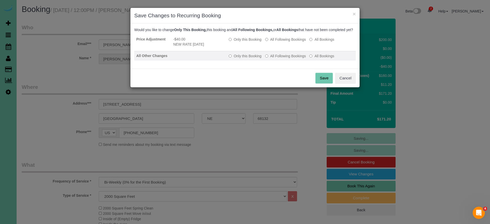
click at [280, 59] on label "All Following Bookings" at bounding box center [285, 56] width 41 height 5
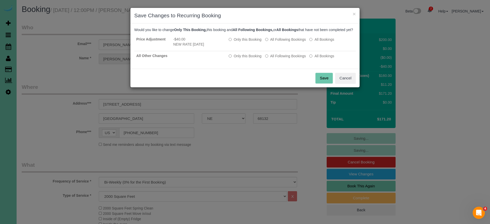
click at [321, 81] on button "Save" at bounding box center [323, 78] width 17 height 11
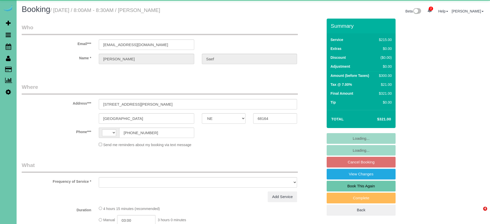
select select "NE"
select select "string:[GEOGRAPHIC_DATA]"
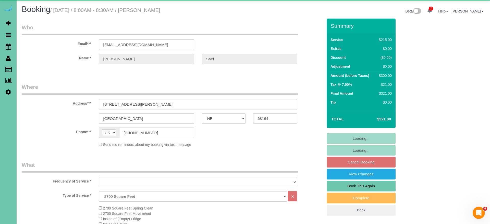
select select "object:668"
select select "string:fspay-92da7946-7a65-428b-8dec-88f0fda15e32"
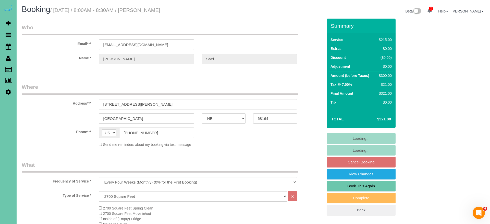
select select "number:36"
select select "number:42"
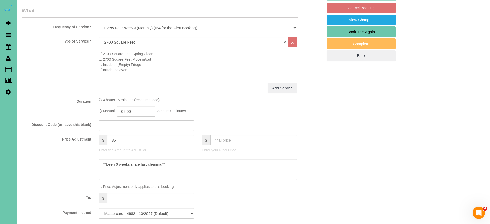
select select "object:928"
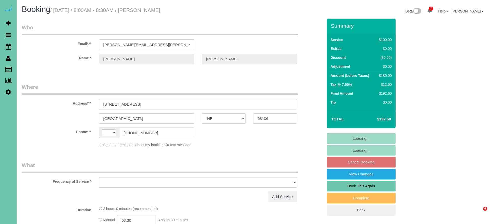
select select "NE"
select select "string:[GEOGRAPHIC_DATA]"
select select "object:668"
select select "string:fspay-65e52110-a36d-4316-be98-b1f1d8dfb5ef"
select select "number:35"
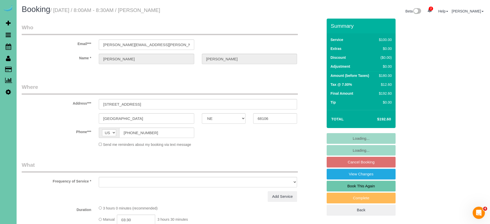
select select "number:40"
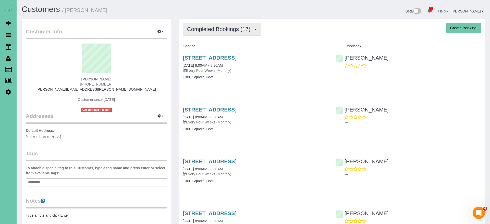
click at [208, 27] on span "Completed Bookings (17)" at bounding box center [220, 29] width 66 height 6
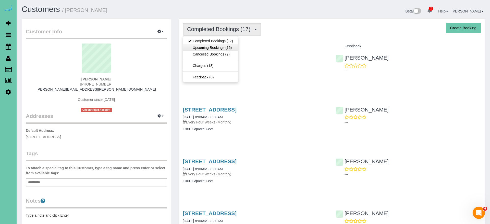
click at [208, 46] on link "Upcoming Bookings (16)" at bounding box center [210, 47] width 55 height 7
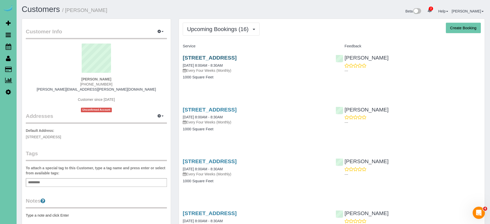
click at [194, 56] on link "[STREET_ADDRESS]" at bounding box center [210, 58] width 54 height 6
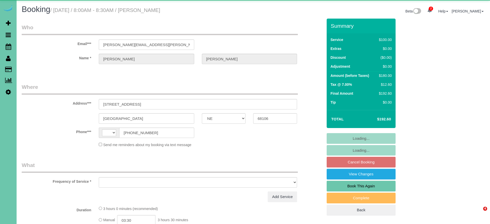
select select "NE"
select select "string:[GEOGRAPHIC_DATA]"
select select "string:fspay-65e52110-a36d-4316-be98-b1f1d8dfb5ef"
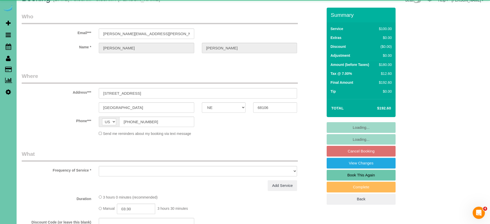
select select "object:664"
select select "number:35"
select select "number:40"
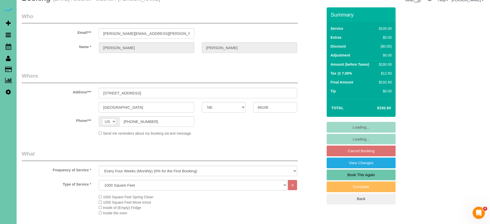
select select "object:922"
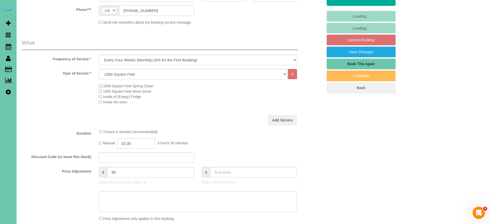
scroll to position [157, 0]
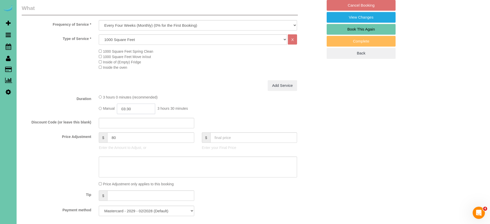
click at [147, 109] on input "03:30" at bounding box center [136, 109] width 38 height 10
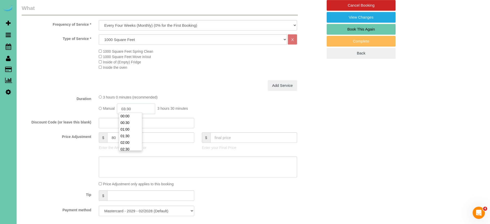
scroll to position [40, 0]
type input "03:15"
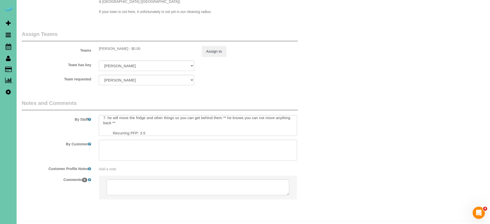
scroll to position [539, 0]
type textarea "NEW RATE - 10/1/25"
click at [143, 121] on textarea at bounding box center [198, 126] width 198 height 21
type textarea "1. credit 2. client home 3. monthly recurring - main floor only 4. he will run …"
click at [210, 46] on button "Assign to" at bounding box center [214, 51] width 24 height 11
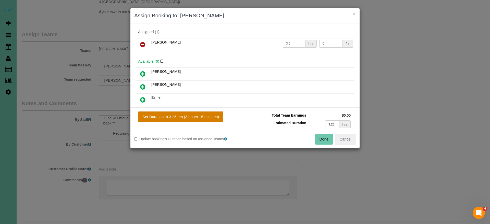
drag, startPoint x: 190, startPoint y: 120, endPoint x: 200, endPoint y: 120, distance: 10.2
click at [191, 120] on button "Set Duration to 3.25 hrs (3 hours 15 minutes)" at bounding box center [180, 117] width 85 height 11
type input "3.25"
drag, startPoint x: 321, startPoint y: 139, endPoint x: 314, endPoint y: 132, distance: 10.5
click at [321, 139] on button "Done" at bounding box center [324, 139] width 18 height 11
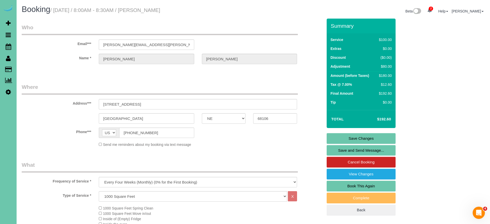
scroll to position [0, 0]
click at [345, 139] on link "Save Changes" at bounding box center [360, 138] width 69 height 11
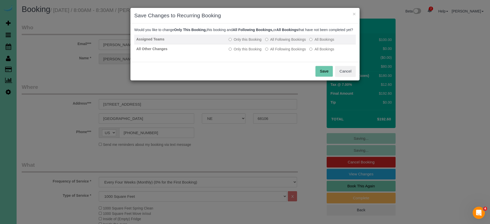
click at [271, 42] on label "All Following Bookings" at bounding box center [285, 39] width 41 height 5
drag, startPoint x: 275, startPoint y: 56, endPoint x: 290, endPoint y: 64, distance: 16.9
click at [275, 52] on label "All Following Bookings" at bounding box center [285, 49] width 41 height 5
click at [328, 77] on button "Save" at bounding box center [323, 71] width 17 height 11
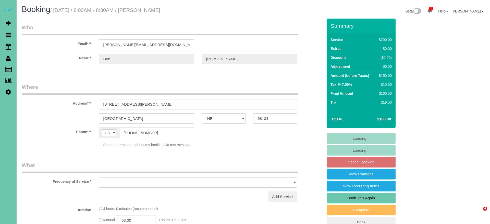
select select "NE"
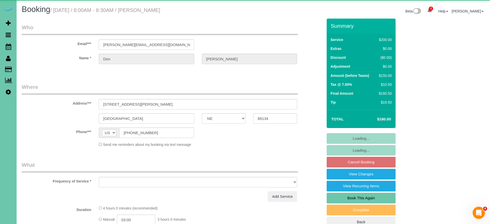
select select "object:641"
select select "string:fspay-60c1f391-06da-4016-a771-53ee624b1972"
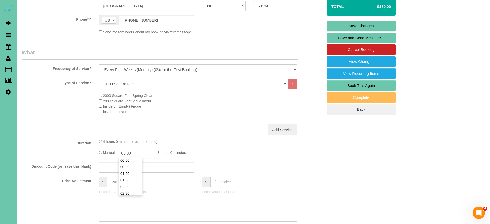
scroll to position [33, 0]
drag, startPoint x: 133, startPoint y: 152, endPoint x: 125, endPoint y: 152, distance: 7.9
click at [125, 152] on input "03:00" at bounding box center [136, 153] width 38 height 10
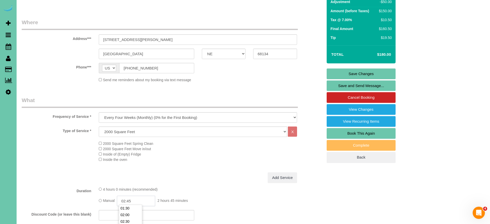
type input "02:45"
click at [63, 157] on div "2000 Square Feet Spring Clean 2000 Square Feet Move in/out Inside of (Empty) Fr…" at bounding box center [172, 151] width 309 height 21
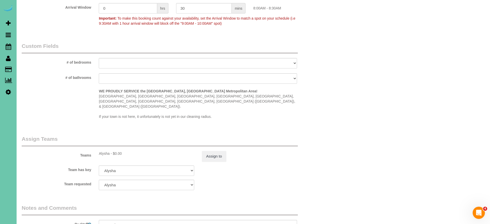
scroll to position [437, 0]
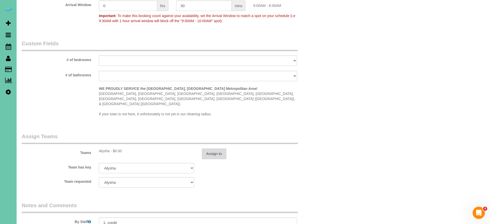
click at [212, 149] on button "Assign to" at bounding box center [214, 154] width 24 height 11
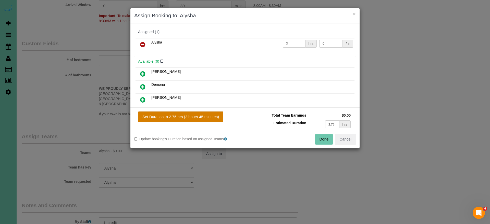
drag, startPoint x: 193, startPoint y: 117, endPoint x: 220, endPoint y: 119, distance: 26.9
click at [194, 117] on button "Set Duration to 2.75 hrs (2 hours 45 minutes)" at bounding box center [180, 117] width 85 height 11
type input "2.75"
drag, startPoint x: 324, startPoint y: 138, endPoint x: 320, endPoint y: 138, distance: 3.9
click at [322, 138] on button "Done" at bounding box center [324, 139] width 18 height 11
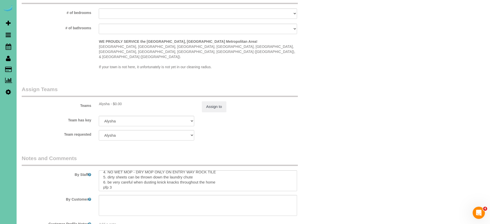
scroll to position [19, 0]
click at [116, 174] on textarea at bounding box center [198, 181] width 198 height 21
type textarea "1. credit 2. client home 3. monthly recurring - main floor & upstairs - no base…"
click at [213, 102] on button "Assign to" at bounding box center [214, 107] width 24 height 11
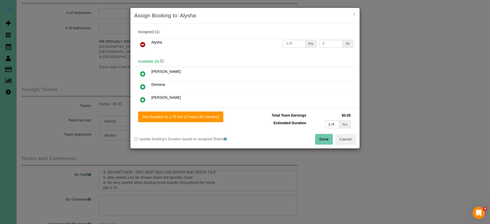
drag, startPoint x: 203, startPoint y: 117, endPoint x: 231, endPoint y: 123, distance: 28.8
click at [203, 117] on button "Set Duration to 2.75 hrs (2 hours 45 minutes)" at bounding box center [180, 117] width 85 height 11
drag, startPoint x: 318, startPoint y: 138, endPoint x: 314, endPoint y: 135, distance: 4.7
click at [318, 138] on button "Done" at bounding box center [324, 139] width 18 height 11
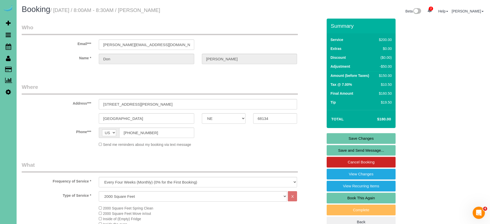
scroll to position [0, 0]
click at [345, 136] on link "Save Changes" at bounding box center [360, 138] width 69 height 11
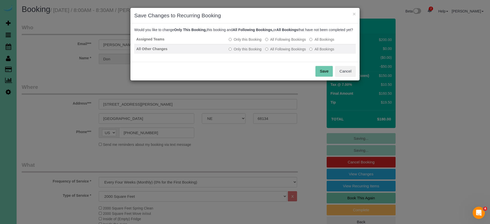
drag, startPoint x: 285, startPoint y: 45, endPoint x: 283, endPoint y: 54, distance: 8.4
click at [285, 42] on label "All Following Bookings" at bounding box center [285, 39] width 41 height 5
drag, startPoint x: 283, startPoint y: 54, endPoint x: 287, endPoint y: 57, distance: 5.3
click at [283, 52] on label "All Following Bookings" at bounding box center [285, 49] width 41 height 5
click at [328, 77] on button "Save" at bounding box center [323, 71] width 17 height 11
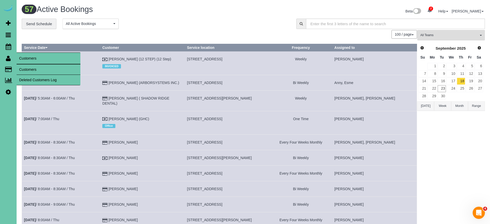
drag, startPoint x: 26, startPoint y: 66, endPoint x: 31, endPoint y: 66, distance: 4.3
click at [26, 66] on link "Customers" at bounding box center [49, 70] width 64 height 10
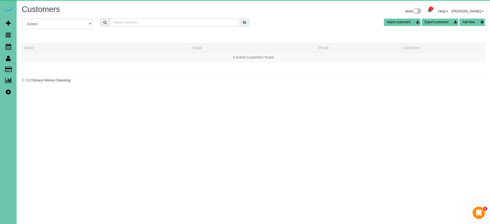
drag, startPoint x: 148, startPoint y: 19, endPoint x: 145, endPoint y: 24, distance: 5.5
click at [145, 24] on input "text" at bounding box center [175, 23] width 130 height 8
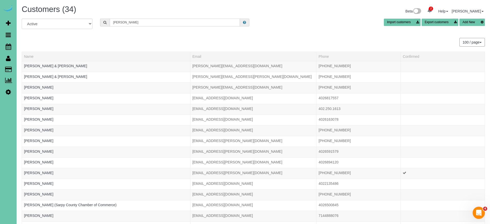
drag, startPoint x: 136, startPoint y: 21, endPoint x: 75, endPoint y: 13, distance: 61.5
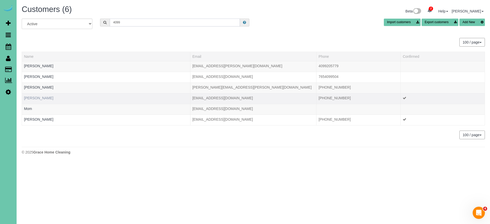
type input "4099"
click at [32, 99] on link "Karen Johnson" at bounding box center [38, 98] width 29 height 4
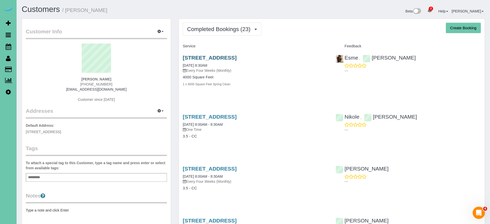
click at [229, 59] on link "22651 Poplar Ct, Grenta, NE 68028" at bounding box center [210, 58] width 54 height 6
drag, startPoint x: 233, startPoint y: 29, endPoint x: 232, endPoint y: 36, distance: 6.9
click at [233, 29] on span "Completed Bookings (23)" at bounding box center [220, 29] width 66 height 6
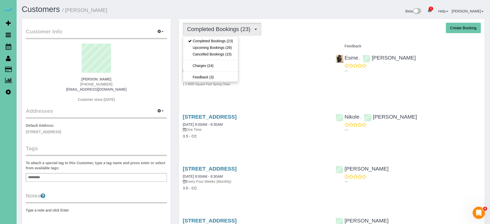
click at [229, 49] on link "Upcoming Bookings (26)" at bounding box center [210, 47] width 55 height 7
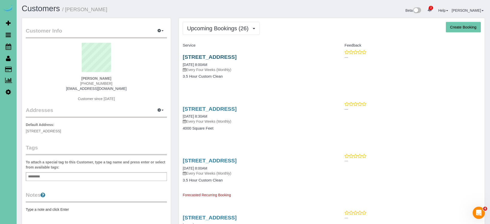
click at [231, 58] on link "22651 Poplar Ct, Grenta, NE 68028" at bounding box center [210, 57] width 54 height 6
click at [233, 110] on link "22651 Poplar Ct, Grenta, NE 68028" at bounding box center [210, 110] width 54 height 6
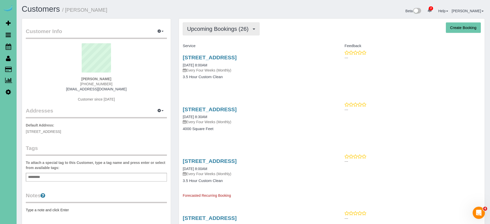
click at [224, 33] on button "Upcoming Bookings (26)" at bounding box center [221, 28] width 77 height 13
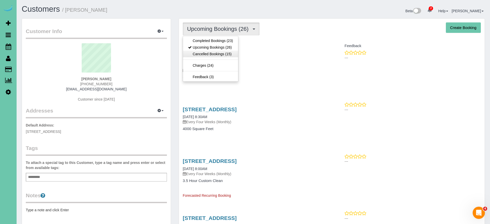
click at [227, 51] on link "Cancelled Bookings (15)" at bounding box center [210, 54] width 55 height 7
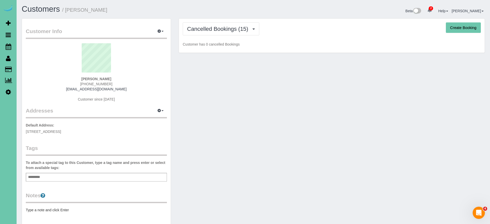
click at [224, 37] on div "Cancelled Bookings (15) Completed Bookings (23) Upcoming Bookings (26) Cancelle…" at bounding box center [332, 36] width 306 height 34
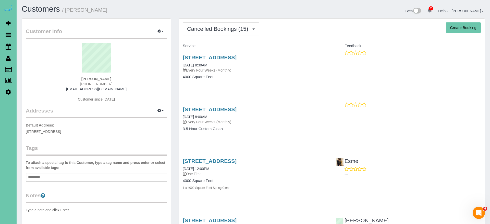
drag, startPoint x: 229, startPoint y: 31, endPoint x: 228, endPoint y: 35, distance: 4.5
click at [229, 31] on span "Cancelled Bookings (15)" at bounding box center [219, 29] width 64 height 6
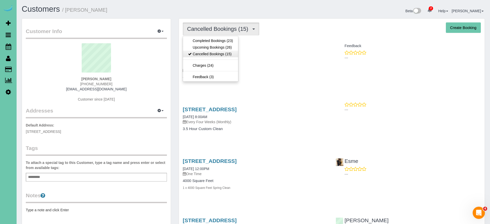
click at [226, 51] on link "Cancelled Bookings (15)" at bounding box center [210, 54] width 55 height 7
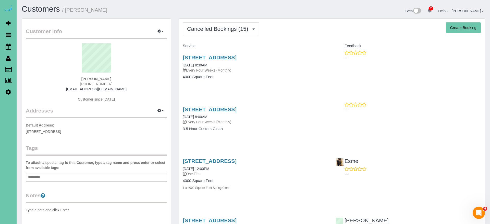
drag, startPoint x: 226, startPoint y: 33, endPoint x: 223, endPoint y: 44, distance: 11.0
click at [226, 33] on button "Cancelled Bookings (15)" at bounding box center [221, 28] width 77 height 13
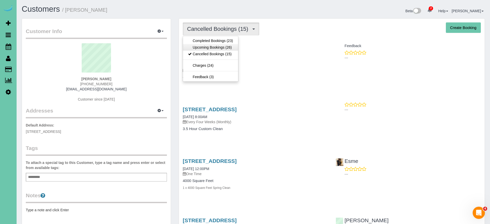
click at [223, 46] on link "Upcoming Bookings (26)" at bounding box center [210, 47] width 55 height 7
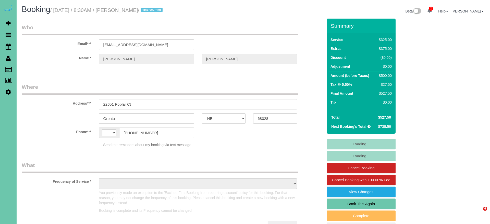
select select "NE"
select select "object:414"
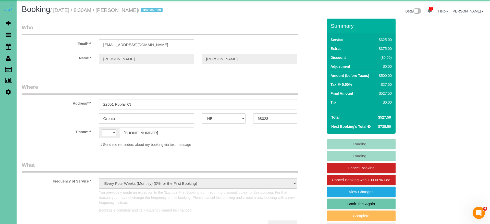
select select "string:[GEOGRAPHIC_DATA]"
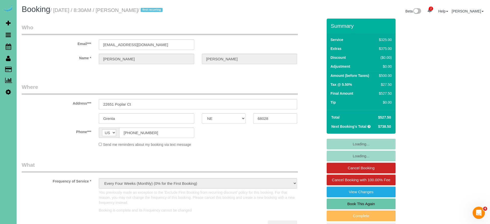
select select "string:fspay-66d49cc1-ea7a-4a7e-9dc2-d752d17ebcfc"
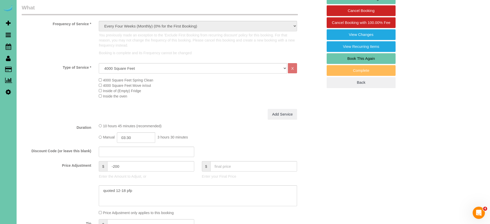
scroll to position [158, 0]
drag, startPoint x: 122, startPoint y: 166, endPoint x: 113, endPoint y: 165, distance: 8.7
click at [113, 165] on input "-200" at bounding box center [150, 166] width 87 height 10
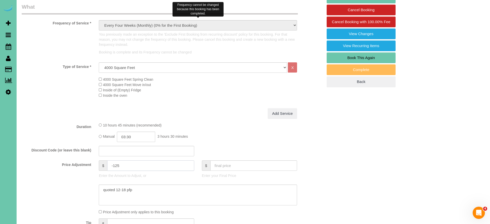
scroll to position [159, 0]
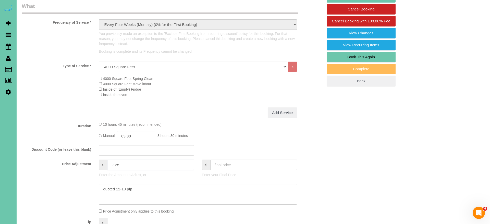
drag, startPoint x: 120, startPoint y: 163, endPoint x: 114, endPoint y: 164, distance: 6.9
click at [114, 164] on input "-125" at bounding box center [150, 165] width 87 height 10
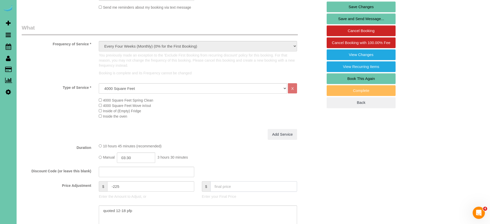
scroll to position [137, 0]
drag, startPoint x: 116, startPoint y: 185, endPoint x: 190, endPoint y: 188, distance: 74.0
click at [116, 185] on input "-225" at bounding box center [150, 187] width 87 height 10
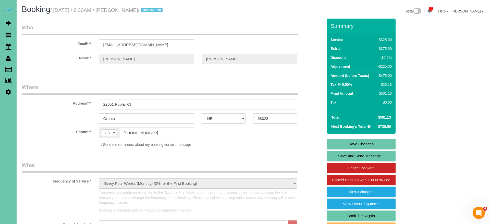
scroll to position [0, 0]
type input "-275"
click at [343, 144] on link "Save Changes" at bounding box center [360, 144] width 69 height 11
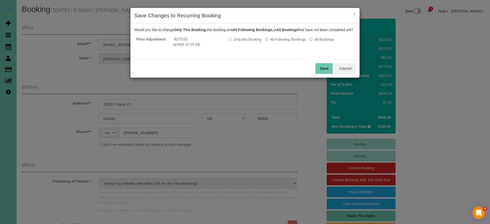
click at [325, 74] on button "Save" at bounding box center [323, 68] width 17 height 11
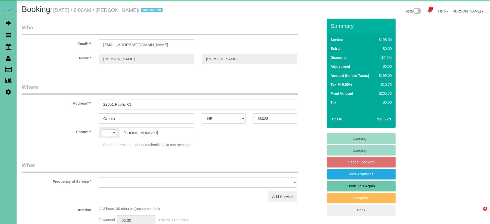
select select "NE"
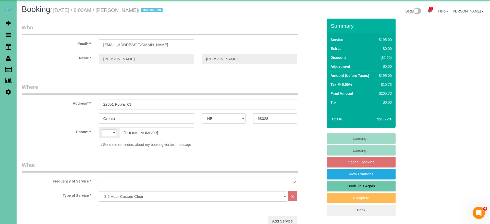
select select "number:38"
select select "number:43"
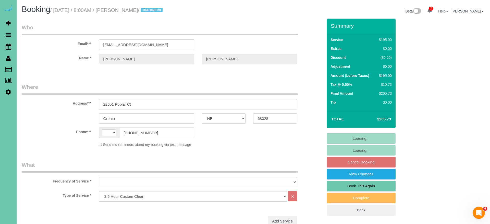
select select "string:[GEOGRAPHIC_DATA]"
select select "object:911"
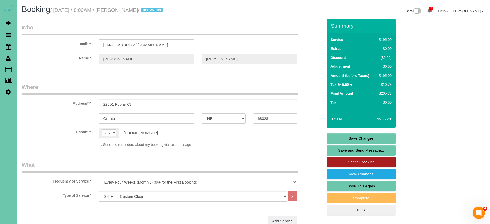
click at [339, 160] on link "Cancel Booking" at bounding box center [360, 162] width 69 height 11
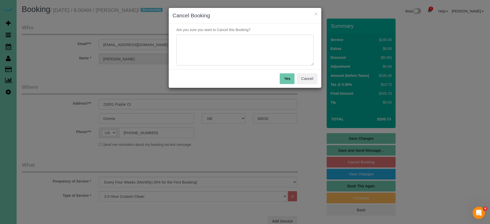
click at [259, 51] on textarea at bounding box center [244, 50] width 137 height 31
drag, startPoint x: 253, startPoint y: 40, endPoint x: 180, endPoint y: 39, distance: 72.7
click at [180, 38] on textarea at bounding box center [244, 50] width 137 height 31
type textarea "waiting to hear back about mice issue"
click at [289, 78] on button "Yes" at bounding box center [287, 78] width 15 height 11
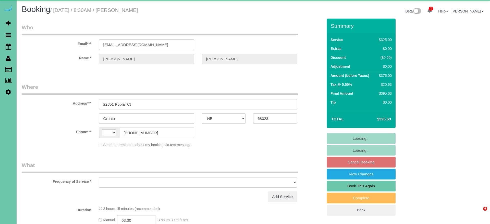
select select "NE"
select select "string:[GEOGRAPHIC_DATA]"
select select "object:658"
select select "string:fspay-66d49cc1-ea7a-4a7e-9dc2-d752d17ebcfc"
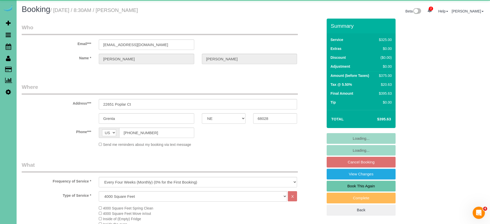
select select "object:676"
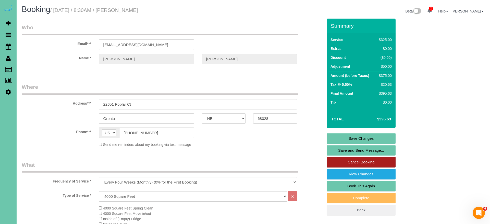
click at [340, 163] on link "Cancel Booking" at bounding box center [360, 162] width 69 height 11
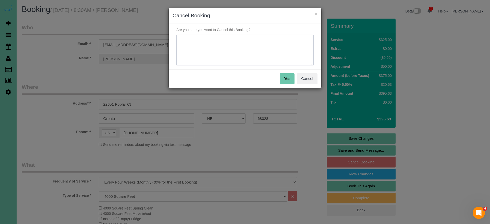
click at [212, 47] on textarea at bounding box center [244, 50] width 137 height 31
paste textarea "waiting to hear back about mice issue"
type textarea "waiting to hear back about mice issue"
click at [287, 81] on button "Yes" at bounding box center [287, 78] width 15 height 11
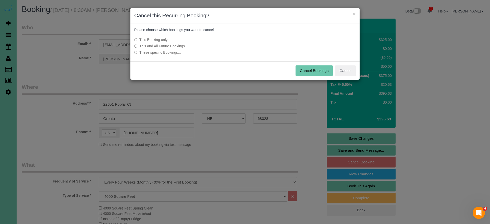
click at [162, 46] on label "This and All Future Bookings" at bounding box center [206, 46] width 145 height 5
click at [300, 70] on button "Cancel Bookings" at bounding box center [313, 71] width 37 height 11
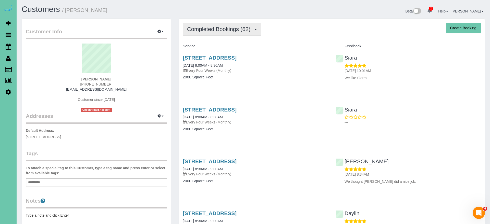
click at [218, 32] on span "Completed Bookings (62)" at bounding box center [220, 29] width 66 height 6
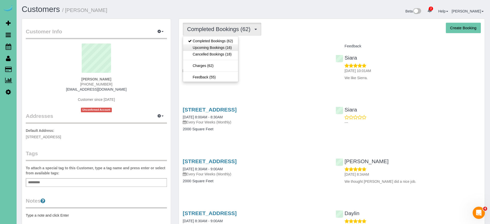
click at [214, 47] on link "Upcoming Bookings (16)" at bounding box center [210, 47] width 55 height 7
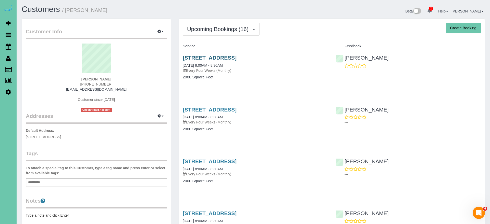
click at [235, 57] on link "[STREET_ADDRESS]" at bounding box center [210, 58] width 54 height 6
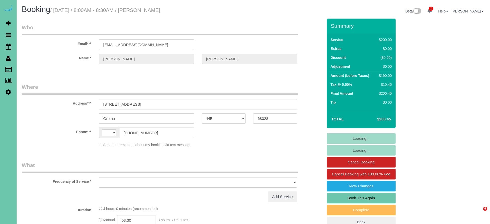
select select "NE"
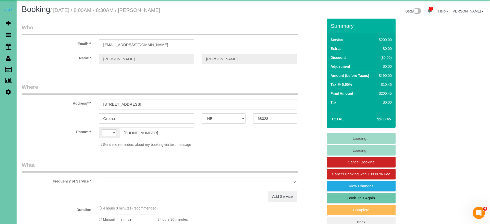
select select "string:[GEOGRAPHIC_DATA]"
select select "object:866"
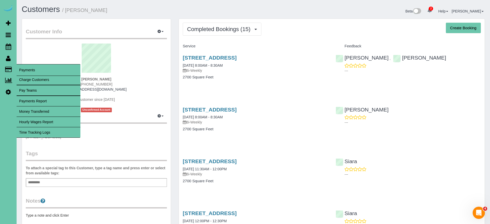
click at [44, 132] on link "Time Tracking Logs" at bounding box center [49, 133] width 64 height 10
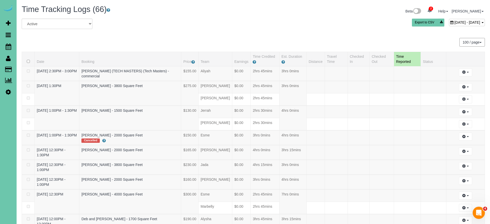
click at [449, 24] on div "[DATE] - [DATE]" at bounding box center [467, 22] width 36 height 7
type input "**********"
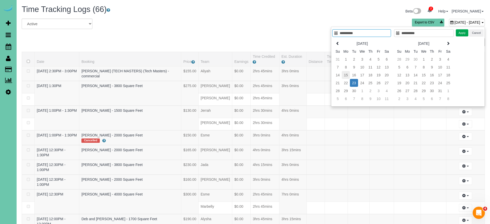
type input "**********"
click at [343, 75] on td "15" at bounding box center [346, 75] width 8 height 8
type input "**********"
click at [343, 75] on td "15" at bounding box center [346, 75] width 8 height 8
type input "**********"
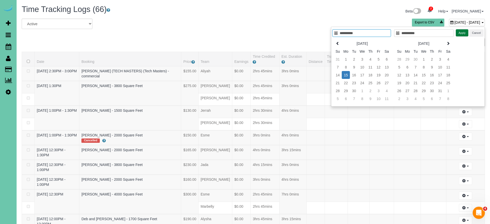
click at [460, 32] on button "Apply" at bounding box center [462, 32] width 13 height 7
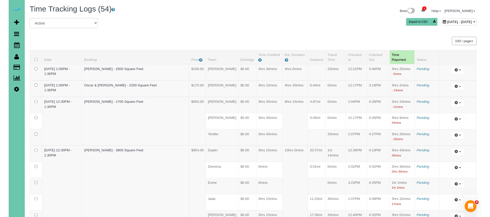
scroll to position [374, 0]
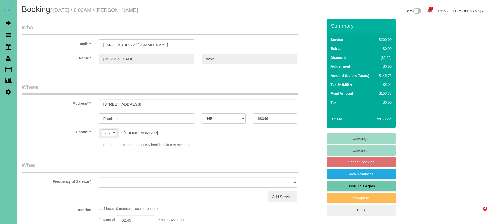
select select "NE"
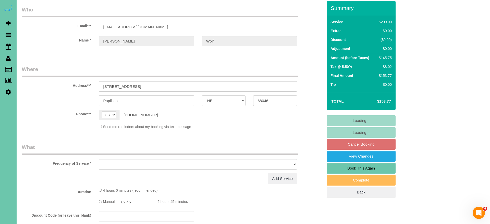
select select "string:fspay-7a5c71e9-40c1-4c87-93aa-25c9a3954f19"
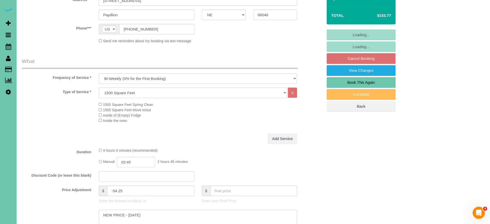
select select "object:919"
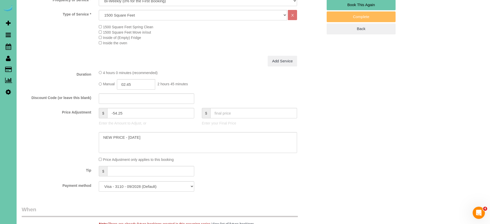
scroll to position [182, 0]
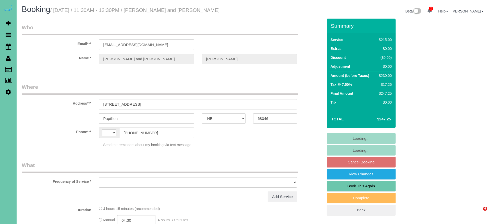
select select "NE"
select select "string:[GEOGRAPHIC_DATA]"
select select "object:872"
select select "string:fspay-c9c5b264-85cd-45dd-a79b-b335fe53a04f"
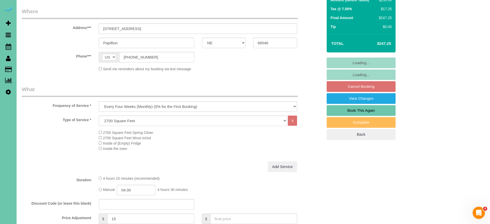
select select "object:909"
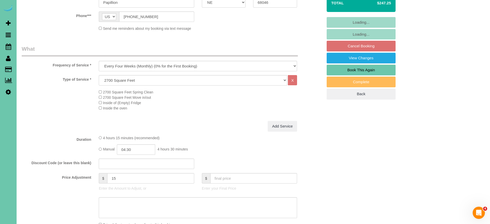
scroll to position [117, 0]
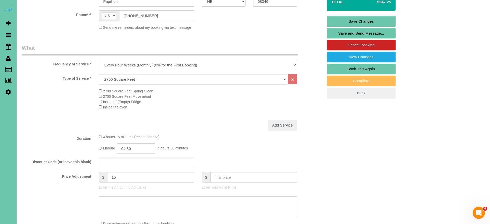
click at [145, 146] on input "04:30" at bounding box center [136, 149] width 38 height 10
type input "04:15"
click at [239, 127] on div "Add Service" at bounding box center [198, 125] width 206 height 11
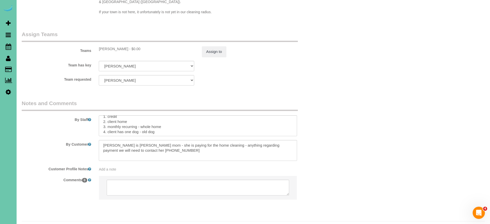
scroll to position [9, 0]
click at [169, 120] on textarea at bounding box center [198, 126] width 198 height 21
type textarea "**MAKE SURE WE GET THE BABY GATES AND SURROUNDING AREAS EXTRA GOOD** 1. credit …"
click at [217, 46] on button "Assign to" at bounding box center [214, 51] width 24 height 11
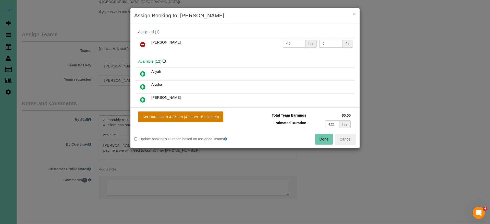
click at [217, 116] on button "Set Duration to 4.25 hrs (4 hours 15 minutes)" at bounding box center [180, 117] width 85 height 11
type input "4.25"
click at [319, 139] on button "Done" at bounding box center [324, 139] width 18 height 11
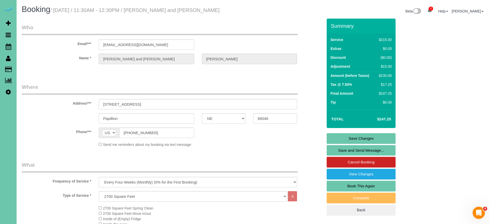
scroll to position [0, 0]
click at [360, 135] on link "Save Changes" at bounding box center [360, 138] width 69 height 11
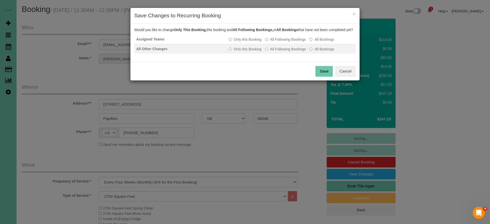
drag, startPoint x: 269, startPoint y: 46, endPoint x: 271, endPoint y: 55, distance: 8.7
click at [269, 42] on label "All Following Bookings" at bounding box center [285, 39] width 41 height 5
drag, startPoint x: 271, startPoint y: 55, endPoint x: 305, endPoint y: 66, distance: 35.3
click at [272, 52] on label "All Following Bookings" at bounding box center [285, 49] width 41 height 5
click at [332, 77] on button "Save" at bounding box center [323, 71] width 17 height 11
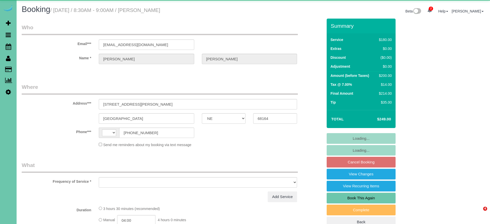
select select "NE"
select select "string:[GEOGRAPHIC_DATA]"
select select "object:637"
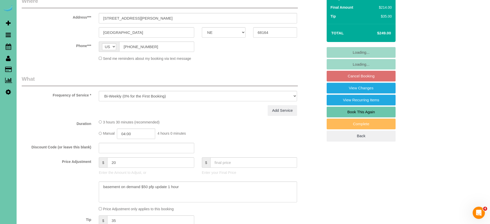
scroll to position [135, 0]
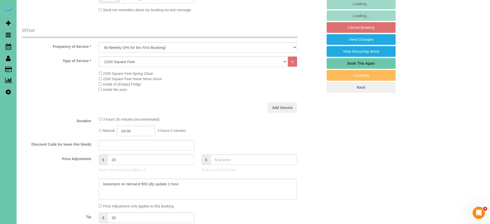
select select "string:fspay-7523f923-2e98-4112-8aa0-3589a599fa0f"
select select "number:37"
select select "number:42"
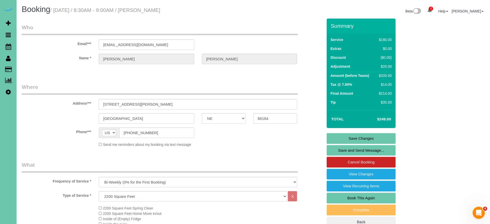
scroll to position [0, 0]
select select "object:924"
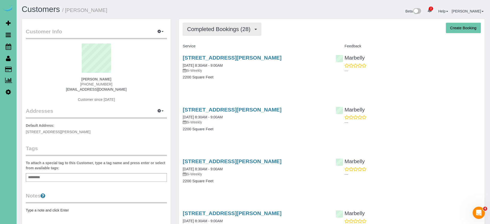
click at [208, 29] on span "Completed Bookings (28)" at bounding box center [220, 29] width 66 height 6
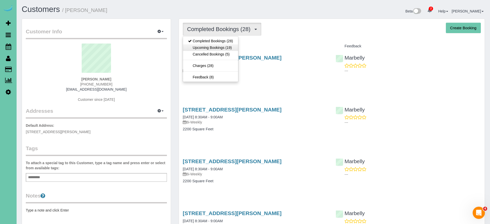
click at [214, 48] on link "Upcoming Bookings (19)" at bounding box center [210, 47] width 55 height 7
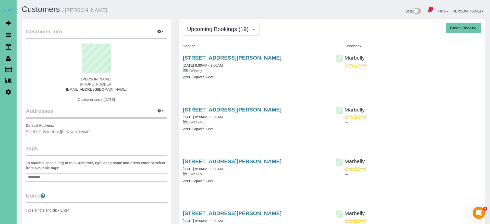
click at [248, 51] on div "14101 Sahler St, Omaha, NE 68164 10/02/2025 8:30AM - 9:00AM Bi-Weekly 2200 Squa…" at bounding box center [255, 70] width 153 height 39
click at [239, 59] on link "[STREET_ADDRESS][PERSON_NAME]" at bounding box center [232, 58] width 99 height 6
click at [224, 28] on span "Upcoming Bookings (19)" at bounding box center [219, 29] width 64 height 6
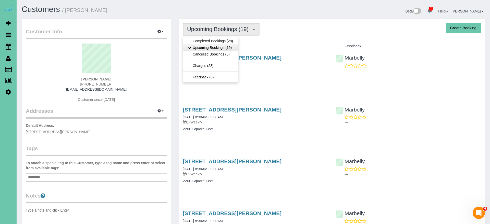
click at [218, 47] on link "Upcoming Bookings (19)" at bounding box center [210, 47] width 55 height 7
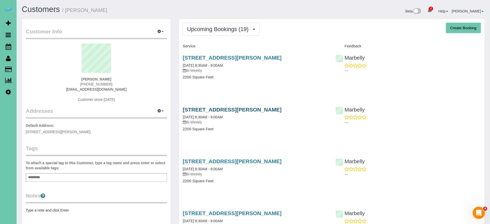
click at [229, 111] on link "[STREET_ADDRESS][PERSON_NAME]" at bounding box center [232, 110] width 99 height 6
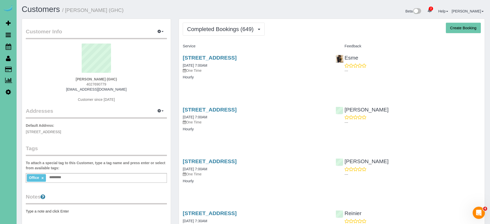
click at [448, 32] on button "Create Booking" at bounding box center [463, 28] width 35 height 11
select select "NE"
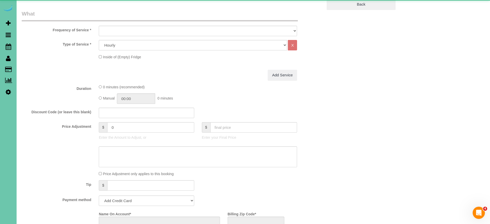
select select "string:[GEOGRAPHIC_DATA]"
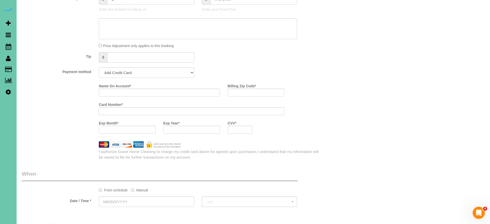
select select "object:3957"
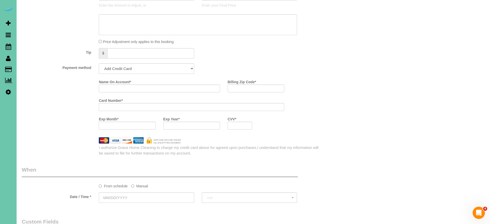
scroll to position [292, 0]
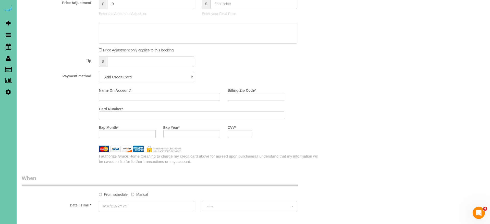
select select "string:check"
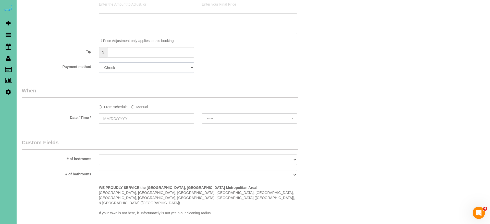
scroll to position [302, 0]
drag, startPoint x: 136, startPoint y: 107, endPoint x: 136, endPoint y: 111, distance: 3.8
click at [136, 107] on label "Manual" at bounding box center [139, 105] width 17 height 7
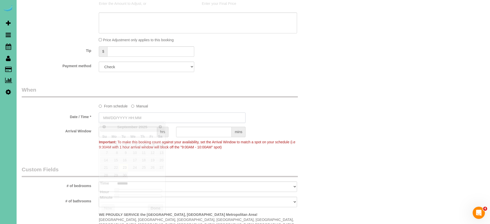
click at [137, 114] on input "text" at bounding box center [172, 118] width 147 height 10
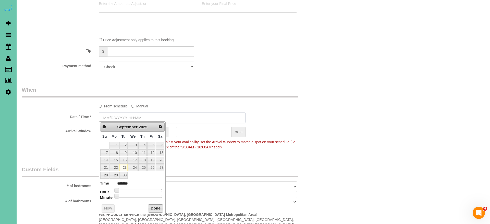
type input "[DATE] 8:00AM"
drag, startPoint x: 151, startPoint y: 206, endPoint x: 140, endPoint y: 188, distance: 21.4
click at [151, 206] on button "Done" at bounding box center [155, 209] width 15 height 8
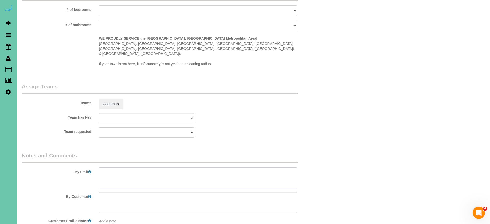
click at [137, 168] on textarea at bounding box center [198, 178] width 198 height 21
type textarea "1st day"
click at [108, 100] on button "Assign to" at bounding box center [111, 105] width 24 height 11
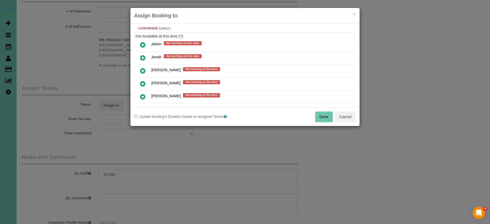
scroll to position [184, 0]
click at [141, 56] on icon at bounding box center [142, 57] width 5 height 6
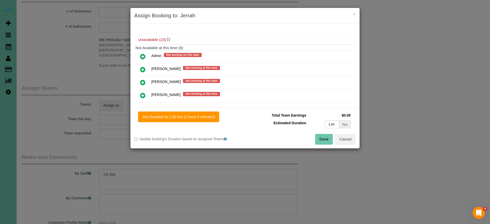
click at [192, 122] on div "Set Duration to 1.00 hrs (1 hour 0 minutes) Total Team Earnings $0.00 Estimated…" at bounding box center [244, 128] width 229 height 41
drag, startPoint x: 333, startPoint y: 125, endPoint x: 306, endPoint y: 121, distance: 27.1
click at [306, 121] on tr "Estimated Duration 1.00 hrs" at bounding box center [300, 124] width 103 height 10
type input "3"
click at [179, 114] on button "Set Duration to 3.00 hrs (3 hours 0 minutes)" at bounding box center [179, 117] width 83 height 11
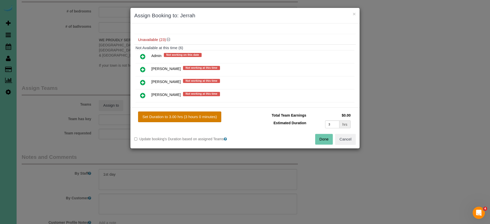
type input "3.00"
drag, startPoint x: 325, startPoint y: 140, endPoint x: 316, endPoint y: 131, distance: 13.2
click at [324, 140] on button "Done" at bounding box center [324, 139] width 18 height 11
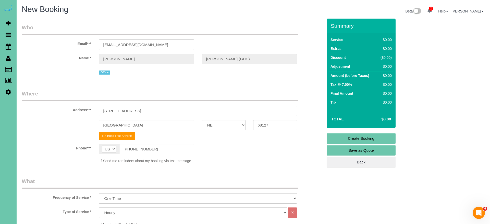
scroll to position [0, 0]
click at [337, 137] on link "Create Booking" at bounding box center [360, 138] width 69 height 11
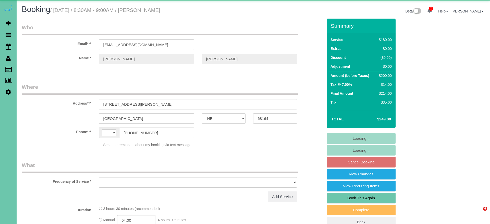
select select "NE"
select select "string:[GEOGRAPHIC_DATA]"
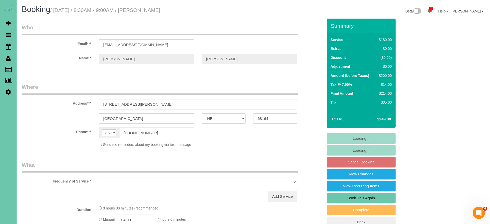
select select "string:fspay-7523f923-2e98-4112-8aa0-3589a599fa0f"
select select "number:37"
select select "number:42"
drag, startPoint x: 158, startPoint y: 46, endPoint x: 75, endPoint y: 44, distance: 83.2
select select "object:882"
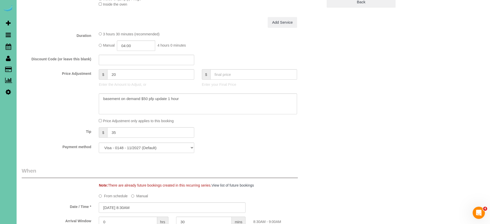
scroll to position [220, 0]
drag, startPoint x: 120, startPoint y: 73, endPoint x: 82, endPoint y: 69, distance: 38.0
click at [82, 70] on div "Price Adjustment $ 20 Enter the Amount to Adjust, or $ Enter your Final Price" at bounding box center [172, 80] width 309 height 20
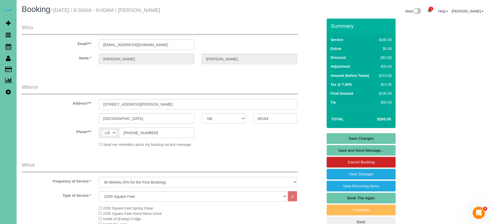
scroll to position [0, 0]
type input "35"
click at [338, 139] on link "Save Changes" at bounding box center [360, 138] width 69 height 11
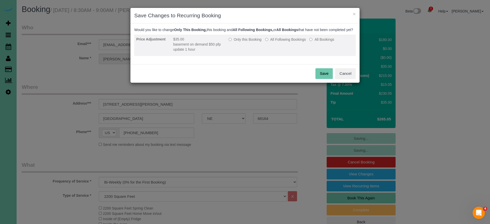
click at [279, 42] on label "All Following Bookings" at bounding box center [285, 39] width 41 height 5
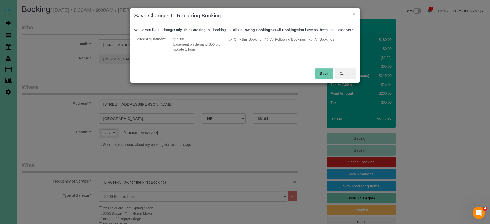
click at [325, 79] on button "Save" at bounding box center [323, 73] width 17 height 11
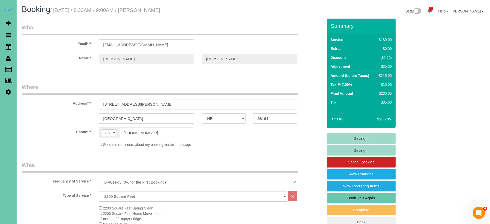
click at [357, 138] on fieldset "Saving... Saving... Cancel Booking View Changes View Recurring Items Book This …" at bounding box center [360, 180] width 69 height 95
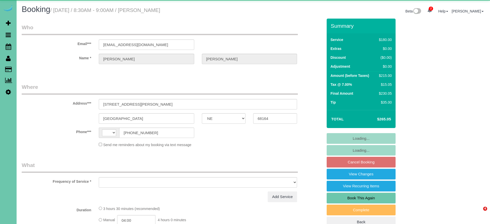
select select "NE"
select select "string:[GEOGRAPHIC_DATA]"
select select "object:637"
select select "string:fspay-7523f923-2e98-4112-8aa0-3589a599fa0f"
select select "number:37"
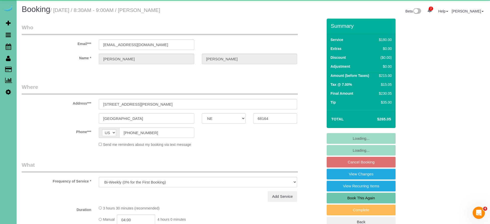
select select "number:42"
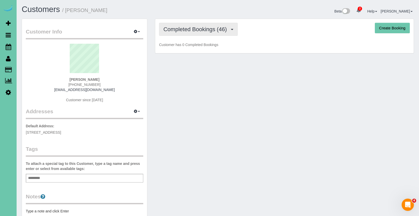
click at [185, 30] on span "Completed Bookings (46)" at bounding box center [196, 29] width 66 height 6
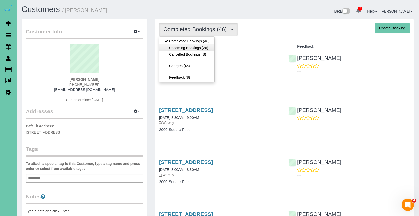
click at [186, 48] on link "Upcoming Bookings (26)" at bounding box center [186, 47] width 55 height 7
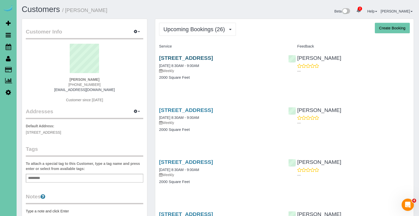
click at [211, 58] on link "18808 Pawnee Rd, Bennington, NE 68007" at bounding box center [186, 58] width 54 height 6
click at [10, 48] on icon at bounding box center [9, 47] width 6 height 6
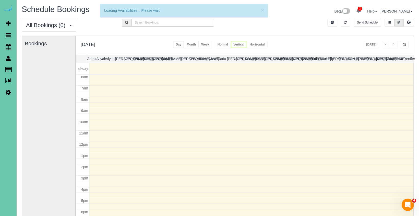
scroll to position [68, 0]
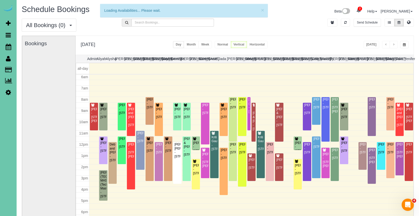
click at [405, 47] on button "button" at bounding box center [404, 44] width 8 height 7
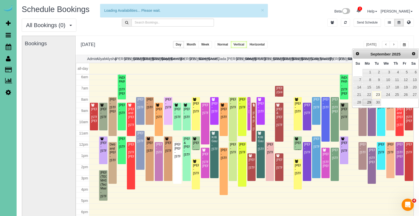
click at [365, 103] on link "29" at bounding box center [366, 102] width 9 height 7
type input "**********"
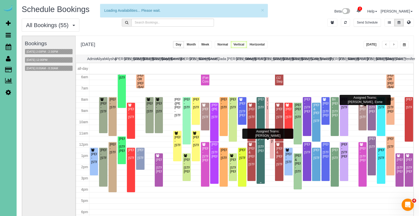
click at [260, 145] on div "Travis Mullins - 3520 Poppleton Ave, Omaha, NE 68105" at bounding box center [260, 145] width 6 height 16
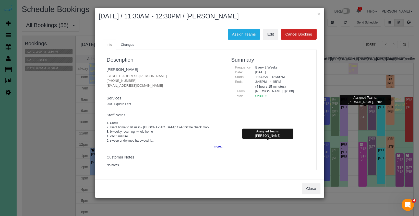
drag, startPoint x: 132, startPoint y: 79, endPoint x: 104, endPoint y: 78, distance: 27.9
click at [104, 78] on div "Description Travis Mullins 3520 Poppleton Ave, Omaha, NE 68105 (402) 883-7175 t…" at bounding box center [165, 109] width 124 height 115
copy p "(402) 883-7175"
click at [310, 188] on button "Close" at bounding box center [310, 188] width 18 height 11
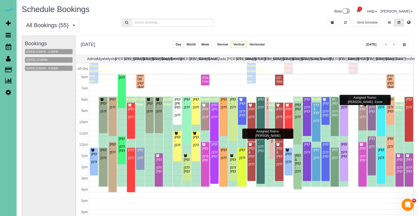
click at [62, 145] on div "Bookings 09/29/2025 2:00PM - 2:30PM 09/29/2025 12:00PM 09/29/2025 8:00AM - 8:30…" at bounding box center [49, 138] width 48 height 204
click at [240, 108] on div "Alyx Olney - 11523 Gertrude Ct #204, La Vista, NE 68128" at bounding box center [242, 110] width 6 height 16
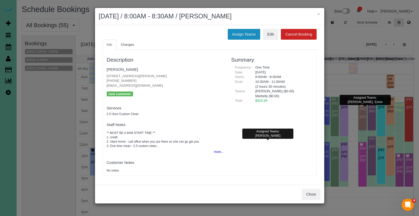
click at [236, 35] on button "Assign Teams" at bounding box center [244, 34] width 32 height 11
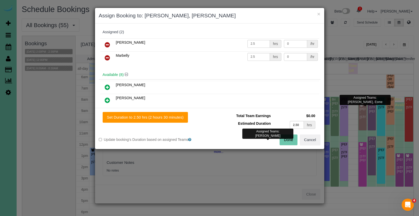
click at [107, 42] on icon at bounding box center [107, 45] width 5 height 6
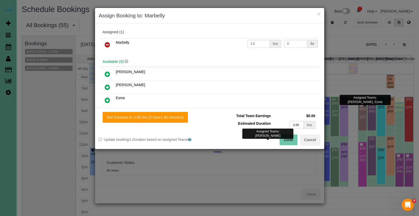
drag, startPoint x: 107, startPoint y: 42, endPoint x: 109, endPoint y: 44, distance: 3.1
click at [107, 42] on icon at bounding box center [107, 45] width 5 height 6
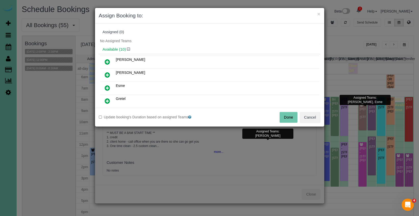
click at [283, 112] on button "Done" at bounding box center [288, 117] width 18 height 11
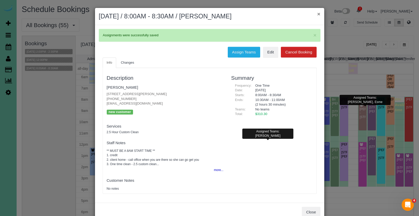
click at [319, 15] on button "×" at bounding box center [318, 13] width 3 height 5
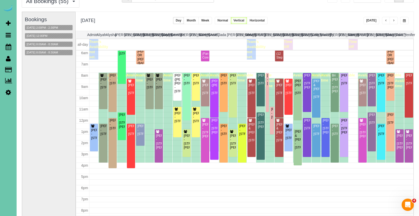
click at [6, 92] on icon at bounding box center [8, 92] width 5 height 6
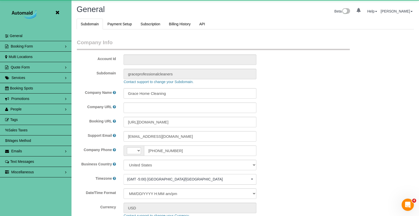
scroll to position [1089, 419]
select select "string:[GEOGRAPHIC_DATA]"
select select "5796"
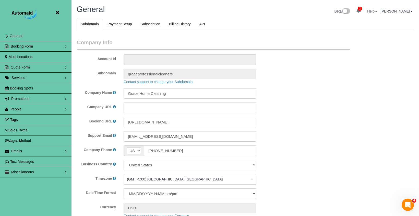
click at [16, 108] on span "People" at bounding box center [15, 109] width 11 height 4
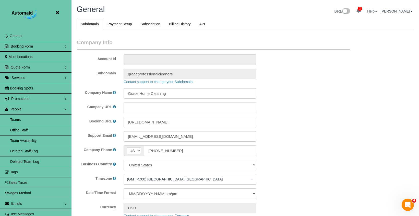
click at [25, 142] on link "Team Availability" at bounding box center [35, 140] width 71 height 10
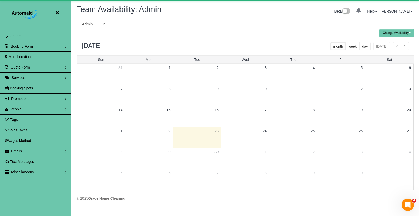
scroll to position [208, 419]
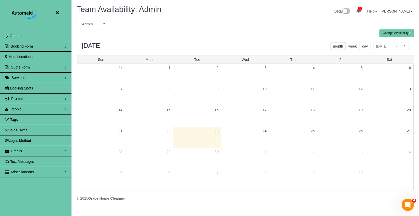
select select "number:5388"
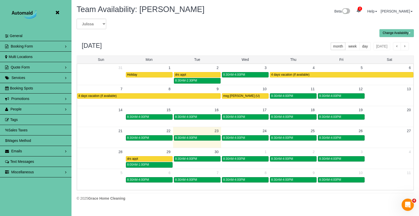
click at [56, 12] on icon at bounding box center [57, 12] width 6 height 6
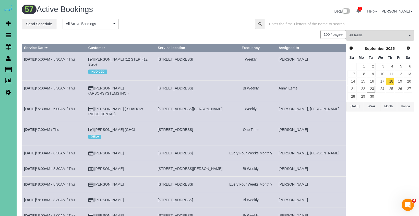
scroll to position [1074, 419]
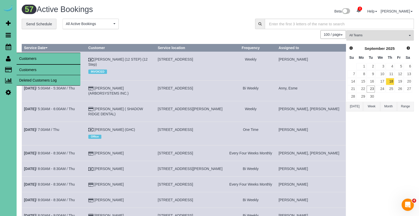
click at [30, 72] on link "Customers" at bounding box center [49, 70] width 64 height 10
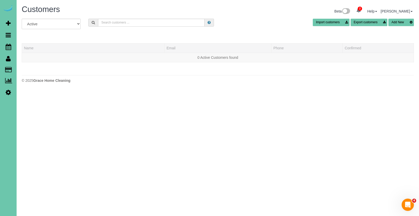
scroll to position [107, 419]
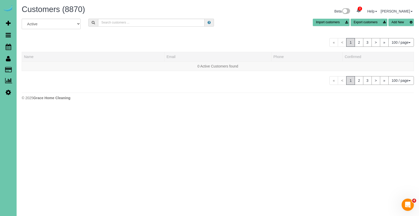
drag, startPoint x: 145, startPoint y: 119, endPoint x: 134, endPoint y: 113, distance: 12.8
click at [145, 119] on body "2 Beta Your Notifications You have 0 alerts × You have 4 to charge for 09/22/20…" at bounding box center [209, 108] width 419 height 216
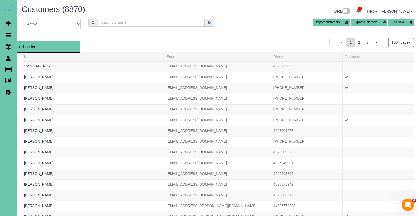
click at [8, 47] on icon at bounding box center [9, 47] width 6 height 6
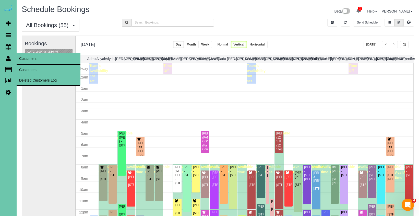
scroll to position [68, 0]
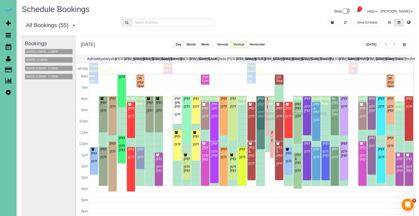
drag, startPoint x: 259, startPoint y: 147, endPoint x: 259, endPoint y: 113, distance: 34.2
drag, startPoint x: 259, startPoint y: 103, endPoint x: 262, endPoint y: 160, distance: 57.5
click at [150, 39] on div "Monday, Sep 29, 2025 Today Day Month Week Normal Vertical Horizontal" at bounding box center [244, 45] width 338 height 19
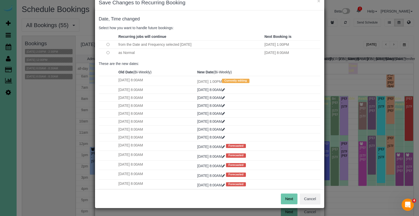
scroll to position [13, 0]
click at [289, 199] on button "Next" at bounding box center [289, 198] width 17 height 11
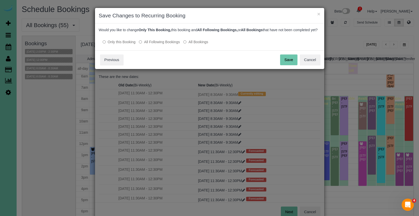
scroll to position [0, 0]
click at [284, 61] on button "Save" at bounding box center [288, 59] width 17 height 11
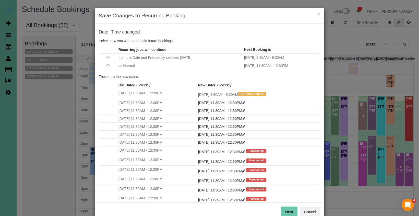
click at [291, 208] on button "Next" at bounding box center [289, 211] width 17 height 11
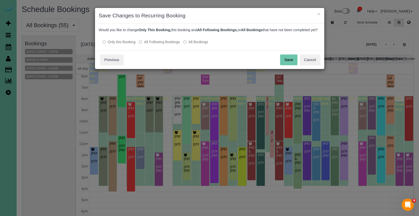
click at [283, 64] on button "Save" at bounding box center [288, 59] width 17 height 11
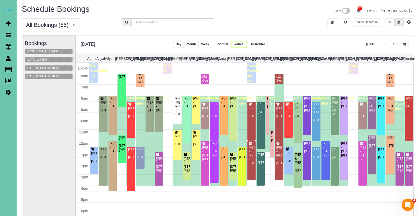
scroll to position [0, 0]
click at [369, 44] on button "[DATE]" at bounding box center [371, 44] width 16 height 7
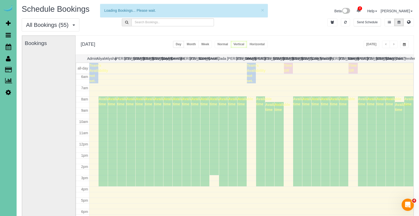
scroll to position [68, 0]
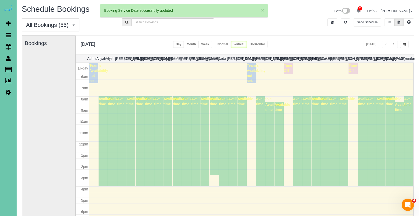
click at [392, 45] on span "button" at bounding box center [393, 44] width 3 height 3
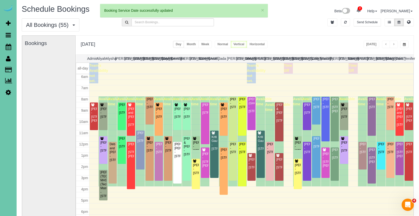
click at [330, 42] on div "Tuesday, Sep 23, 2025 Today Day Month Week Normal Vertical Horizontal" at bounding box center [244, 44] width 338 height 19
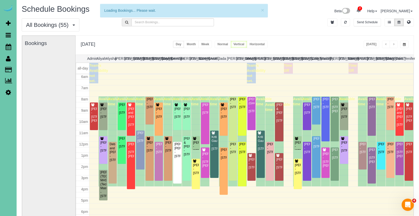
click at [390, 44] on button "button" at bounding box center [393, 44] width 8 height 7
click at [346, 42] on div "Tuesday, Sep 23, 2025 Today Day Month Week Normal Vertical Horizontal" at bounding box center [244, 44] width 338 height 19
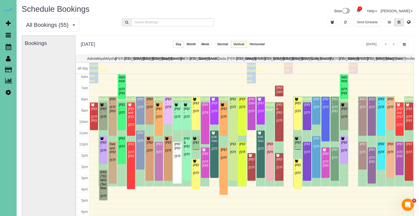
scroll to position [0, 0]
click at [338, 40] on div "Tuesday, Sep 23, 2025 Today Day Month Week Normal Vertical Horizontal" at bounding box center [244, 45] width 338 height 19
click at [391, 45] on button "button" at bounding box center [393, 44] width 8 height 7
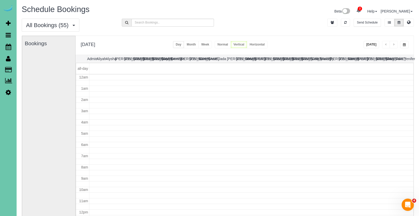
scroll to position [68, 0]
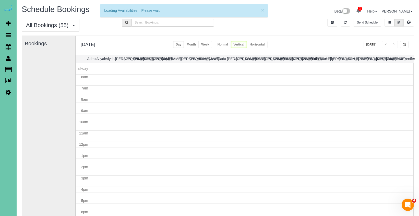
click at [314, 45] on div "Wednesday, Sep 24, 2025 Today Day Month Week Normal Vertical Horizontal" at bounding box center [244, 45] width 338 height 19
click at [263, 10] on button "×" at bounding box center [262, 9] width 3 height 5
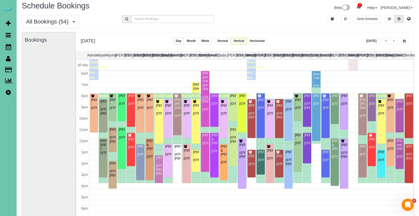
click at [8, 91] on icon at bounding box center [8, 92] width 5 height 6
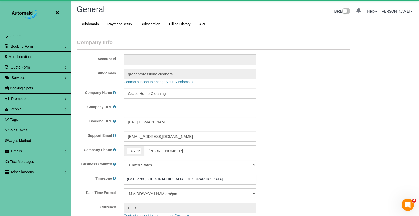
scroll to position [1089, 419]
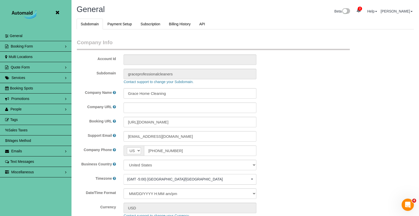
click at [31, 108] on link "People" at bounding box center [35, 109] width 71 height 10
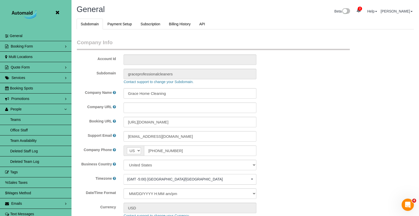
click at [39, 138] on link "Team Availability" at bounding box center [35, 140] width 71 height 10
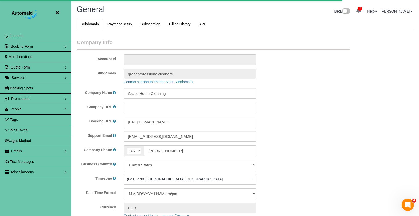
select select "5796"
click at [41, 107] on link "People" at bounding box center [35, 109] width 71 height 10
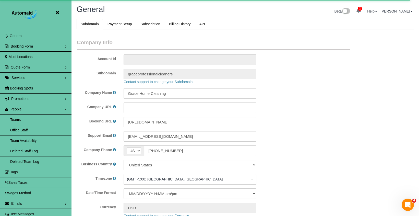
click at [34, 140] on link "Team Availability" at bounding box center [35, 140] width 71 height 10
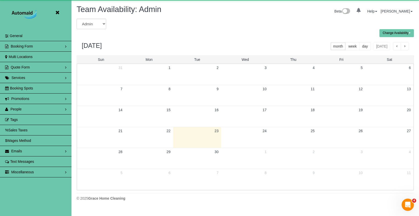
scroll to position [208, 419]
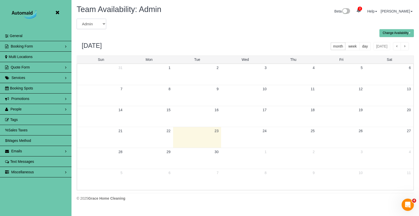
select select "number:2346"
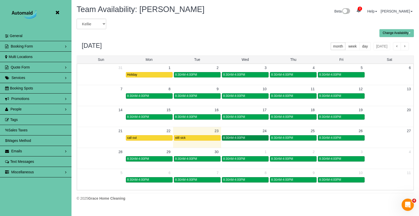
click at [241, 137] on span "8:30AM-4:00PM" at bounding box center [234, 138] width 22 height 4
click at [230, 138] on span "8:30AM-4:00PM" at bounding box center [234, 138] width 22 height 4
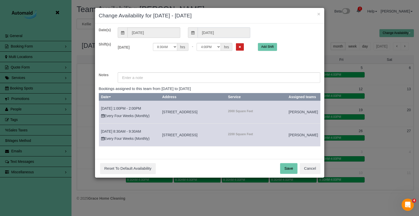
drag, startPoint x: 222, startPoint y: 33, endPoint x: 231, endPoint y: 40, distance: 12.0
click at [222, 33] on input "09/24/2025" at bounding box center [223, 32] width 53 height 10
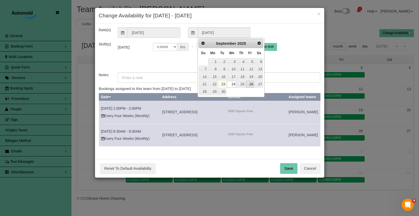
click at [249, 85] on link "26" at bounding box center [250, 84] width 8 height 7
type input "09/26/2025"
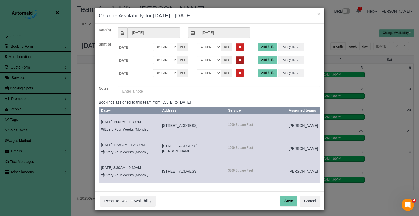
drag, startPoint x: 232, startPoint y: 47, endPoint x: 232, endPoint y: 54, distance: 6.6
click at [238, 48] on icon "Remove Shift" at bounding box center [239, 46] width 2 height 3
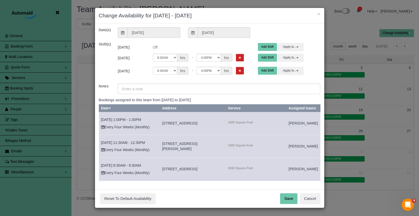
drag, startPoint x: 232, startPoint y: 57, endPoint x: 232, endPoint y: 62, distance: 5.1
click at [238, 58] on icon "Remove Shift" at bounding box center [239, 57] width 2 height 3
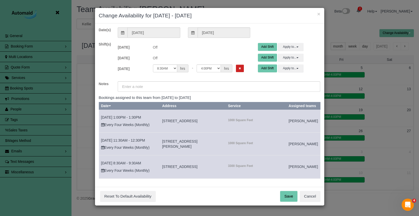
drag, startPoint x: 232, startPoint y: 69, endPoint x: 224, endPoint y: 78, distance: 11.8
click at [236, 70] on button "Remove Shift" at bounding box center [240, 68] width 8 height 7
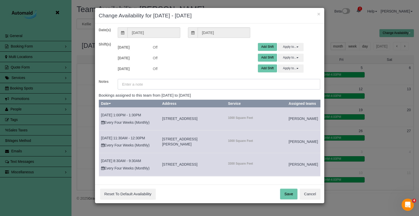
click at [221, 83] on input "text" at bounding box center [219, 84] width 202 height 10
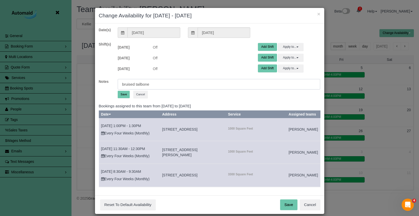
type input "bruised tailbone"
click at [124, 93] on button "Save" at bounding box center [124, 94] width 12 height 7
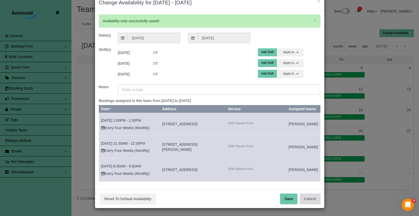
scroll to position [13, 0]
click at [293, 199] on button "Save" at bounding box center [288, 198] width 17 height 11
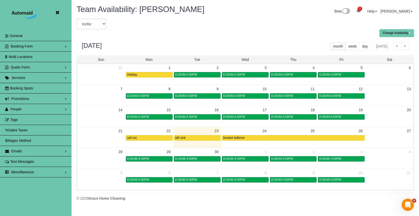
scroll to position [0, 0]
click at [56, 11] on icon at bounding box center [57, 12] width 6 height 6
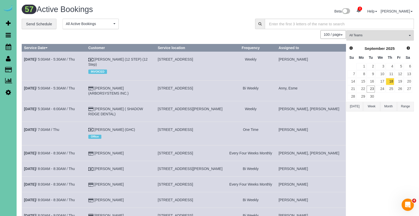
scroll to position [1074, 419]
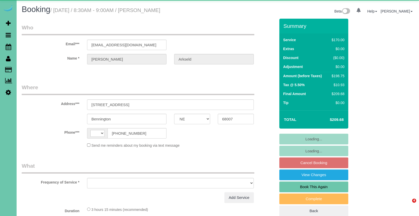
select select "NE"
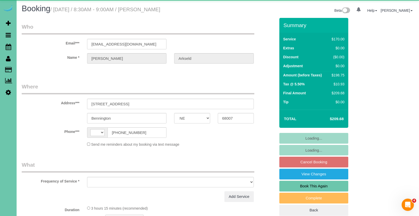
select select "string:[GEOGRAPHIC_DATA]"
select select "object:623"
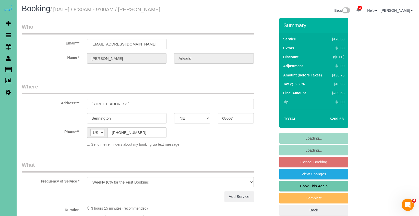
select select "string:fspay-0d8024a8-6ec8-4c43-9dc1-3f11d86d9e1a"
select select "object:922"
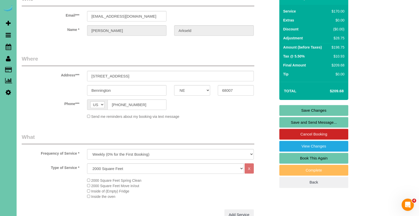
scroll to position [29, 0]
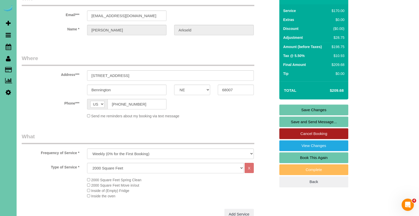
click at [293, 130] on link "Cancel Booking" at bounding box center [313, 133] width 69 height 11
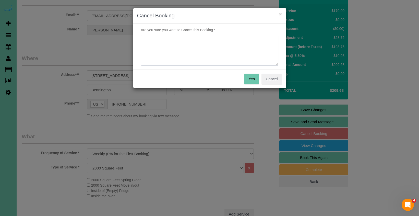
click at [204, 49] on textarea at bounding box center [209, 50] width 137 height 31
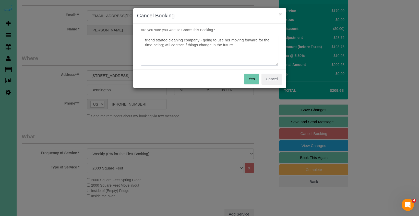
type textarea "friend started cleaning company - going to use her moving forward for the time …"
click at [249, 75] on button "Yes" at bounding box center [251, 78] width 15 height 11
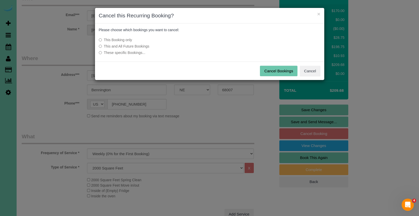
click at [141, 46] on label "This and All Future Bookings" at bounding box center [171, 46] width 145 height 5
click at [269, 70] on button "Cancel Bookings" at bounding box center [278, 71] width 37 height 11
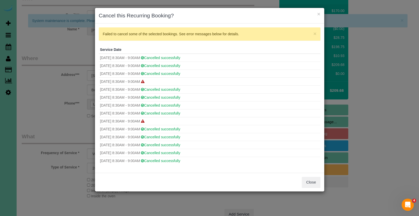
click at [313, 189] on div "Close" at bounding box center [209, 181] width 229 height 19
click at [311, 184] on button "Close" at bounding box center [310, 182] width 18 height 11
